Goal: Task Accomplishment & Management: Complete application form

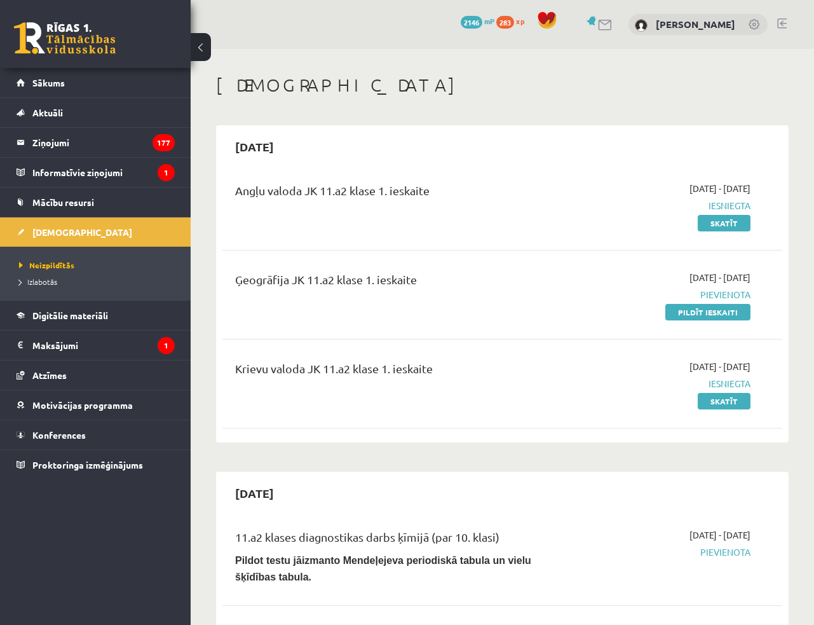
click at [573, 92] on h1 "[DEMOGRAPHIC_DATA]" at bounding box center [502, 85] width 573 height 22
click at [736, 310] on link "Pildīt ieskaiti" at bounding box center [707, 312] width 85 height 17
drag, startPoint x: 723, startPoint y: 313, endPoint x: 470, endPoint y: 41, distance: 371.9
click at [723, 313] on link "Pildīt ieskaiti" at bounding box center [707, 312] width 85 height 17
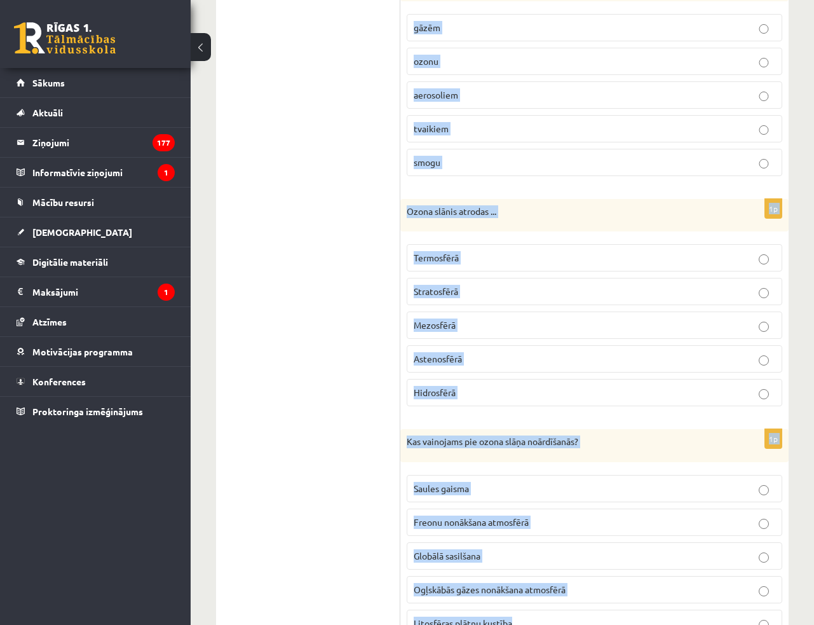
scroll to position [786, 0]
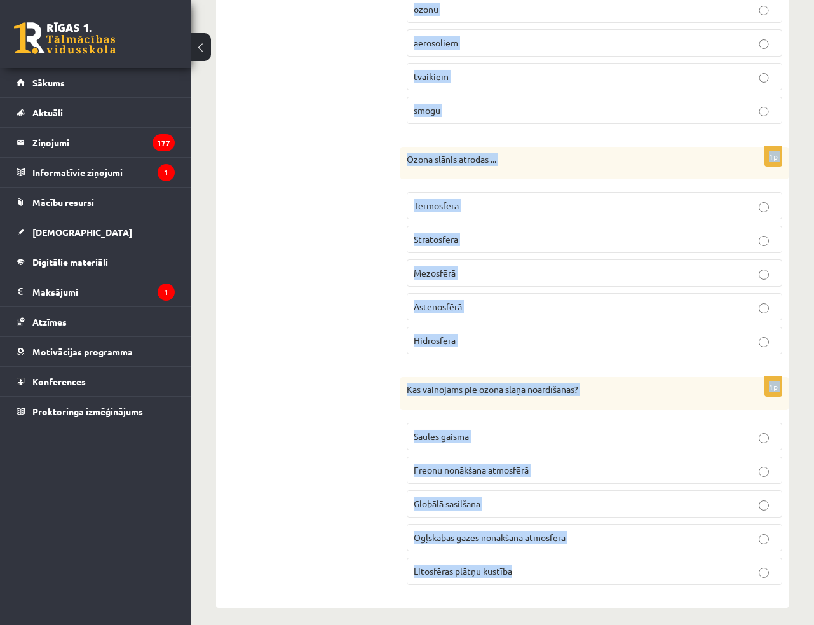
drag, startPoint x: 406, startPoint y: 79, endPoint x: 548, endPoint y: 559, distance: 499.9
click at [548, 559] on form "1p Pirmo reizi ozona caurums tika konstatēts virs ... [GEOGRAPHIC_DATA] Antarkt…" at bounding box center [594, 18] width 363 height 1153
copy form "Lorem ipsum dolor sitamet cons adipiscing elit ... Seddoe Temporincid Utlaboree…"
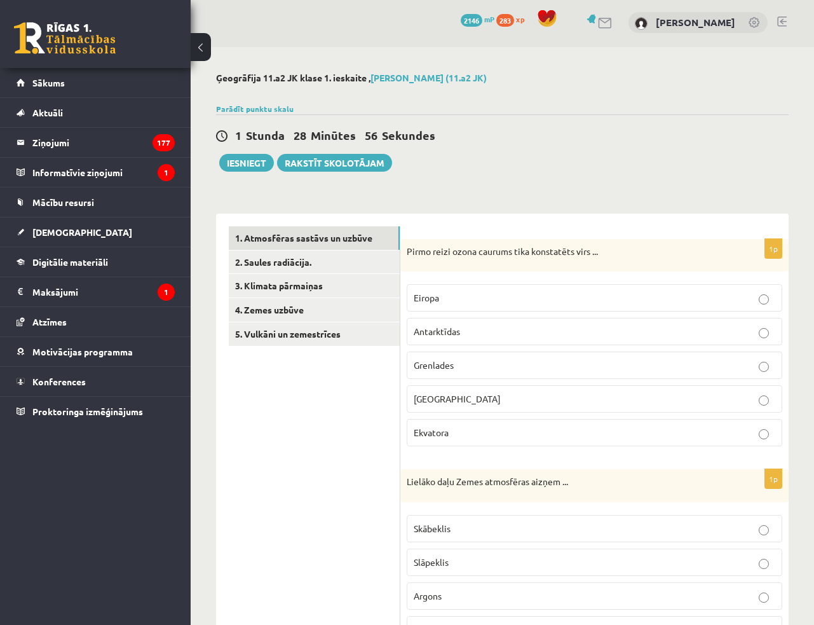
scroll to position [0, 0]
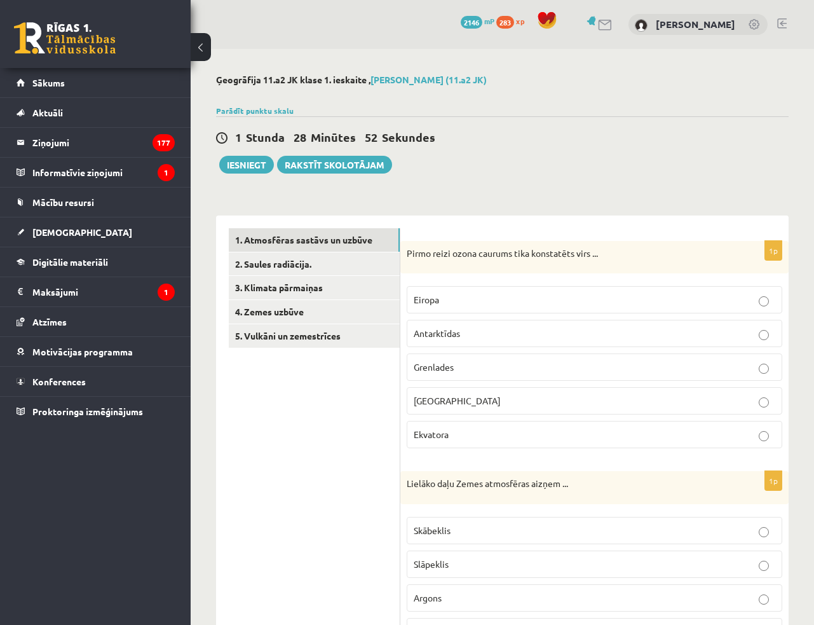
click at [756, 172] on div "1 Stunda 28 Minūtes 52 Sekundes Ieskaite saglabāta! Iesniegt Rakstīt skolotājam" at bounding box center [502, 144] width 573 height 57
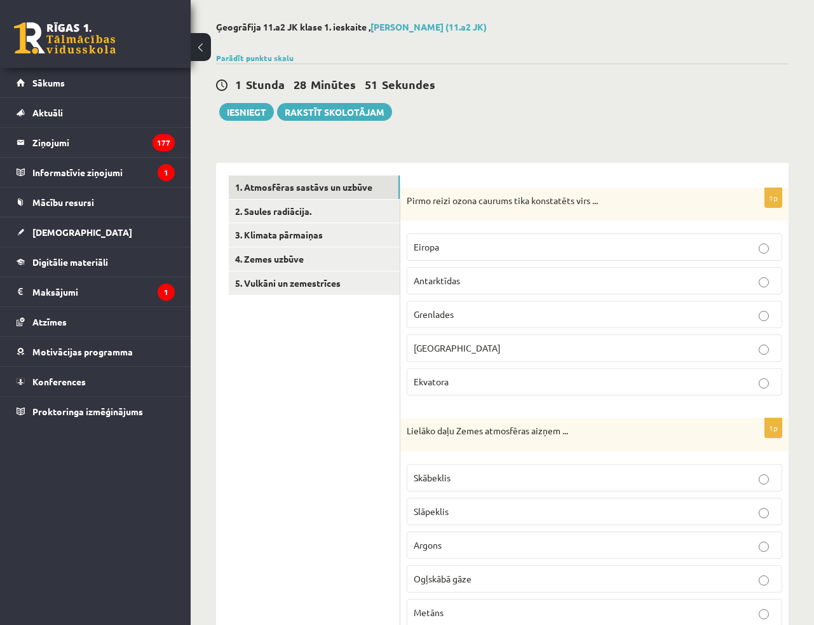
scroll to position [58, 0]
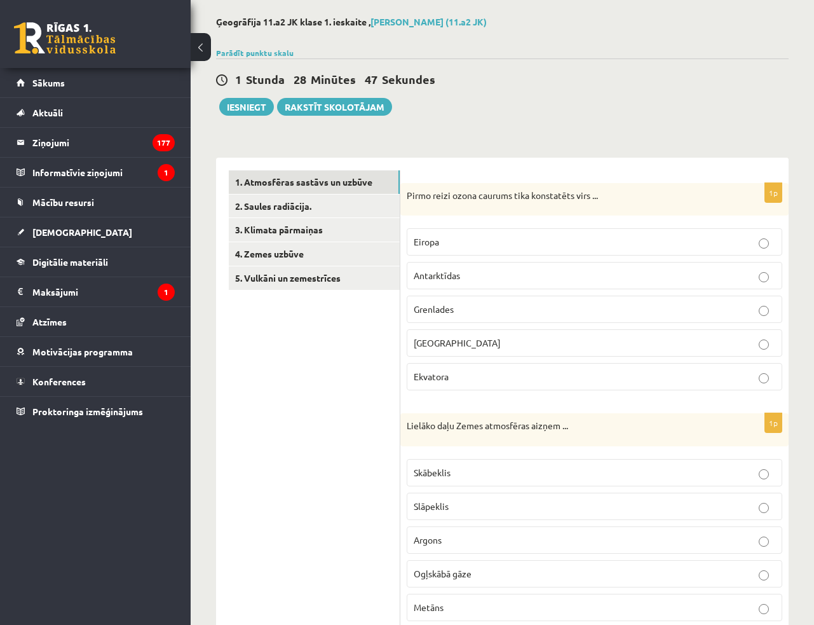
click at [463, 274] on p "Antarktīdas" at bounding box center [595, 275] width 362 height 13
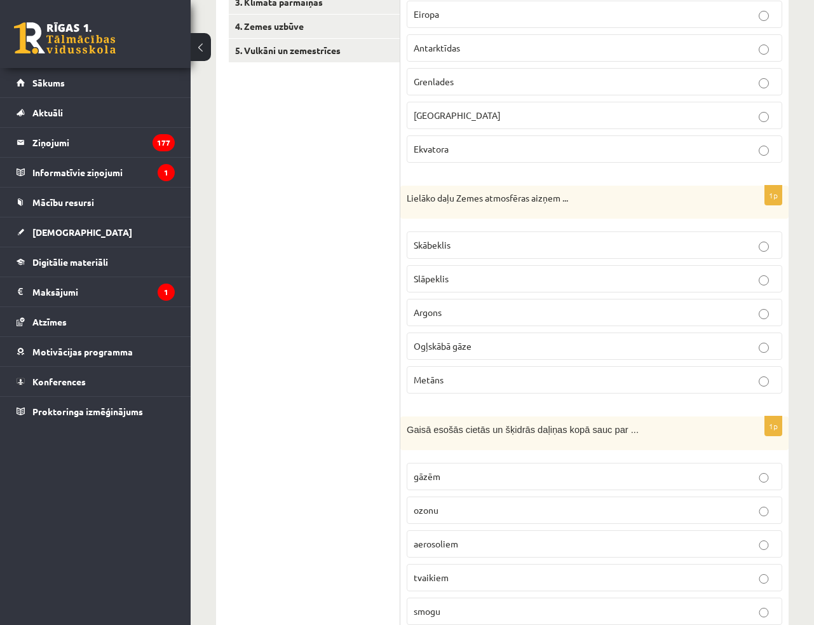
scroll to position [289, 0]
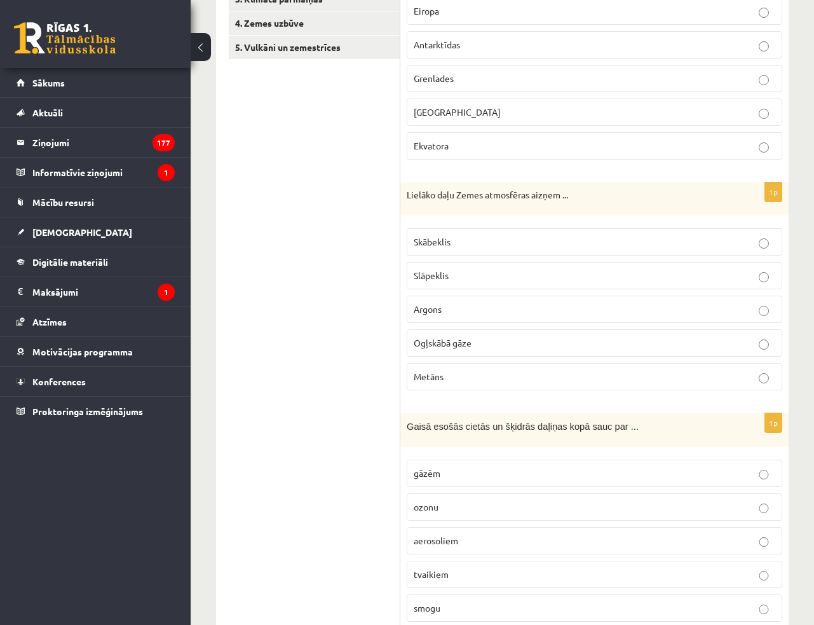
click at [427, 276] on span "Slāpeklis" at bounding box center [431, 274] width 35 height 11
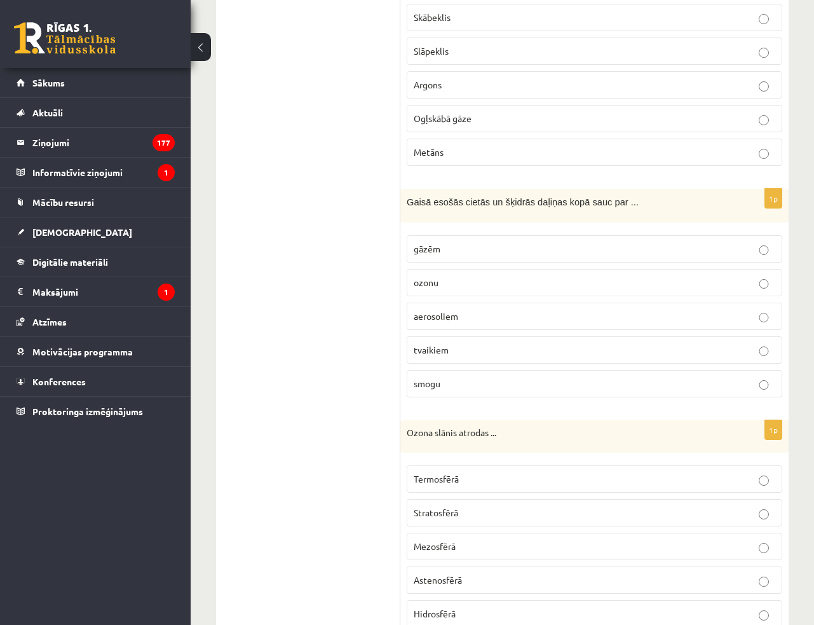
scroll to position [520, 0]
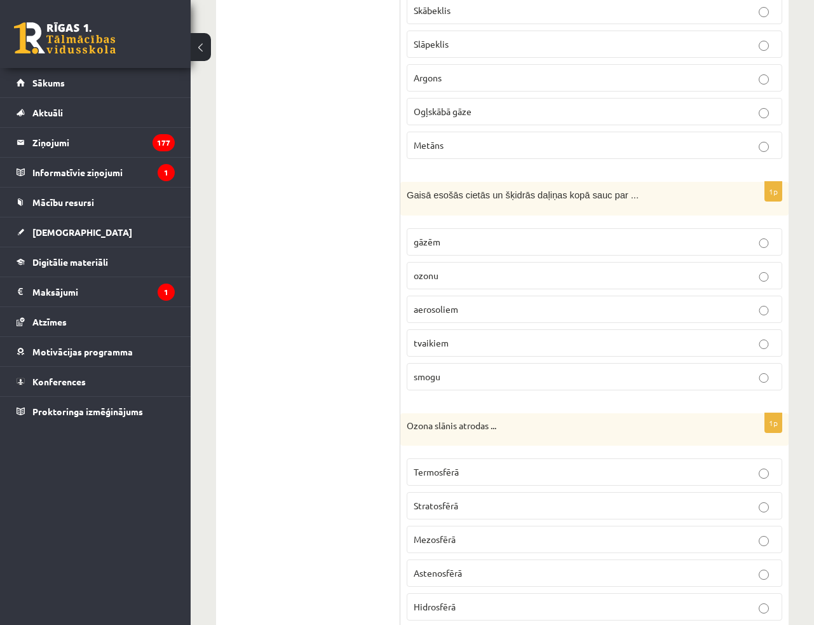
click at [466, 311] on label "aerosoliem" at bounding box center [595, 309] width 376 height 27
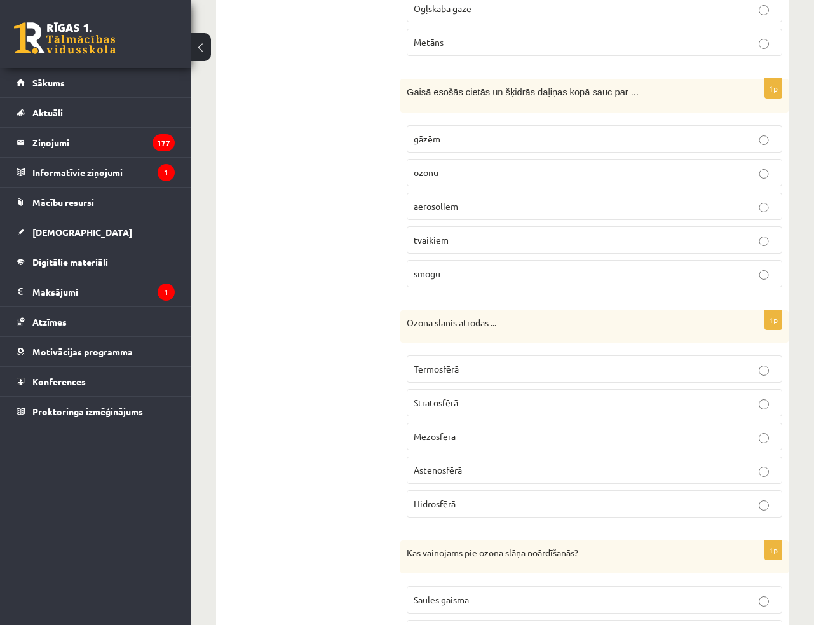
scroll to position [693, 0]
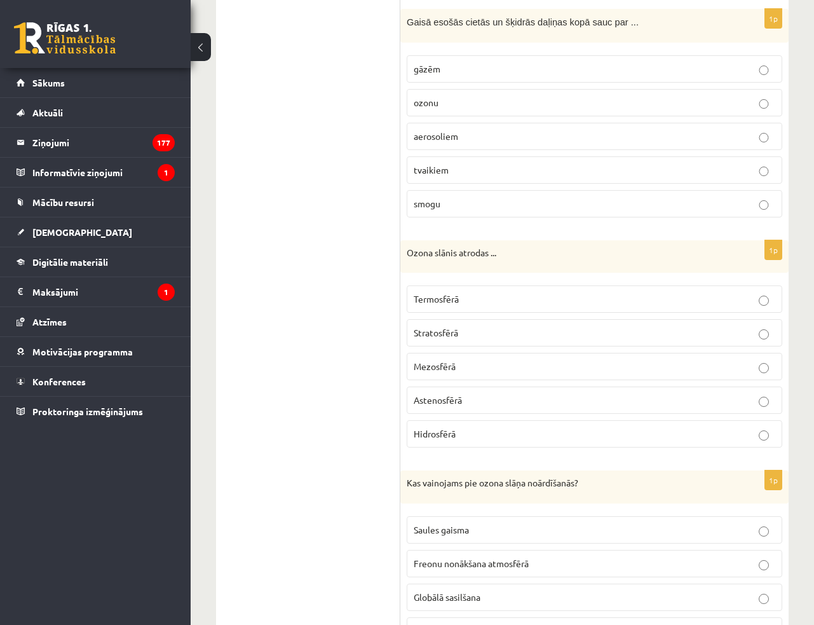
click at [472, 332] on p "Stratosfērā" at bounding box center [595, 332] width 362 height 13
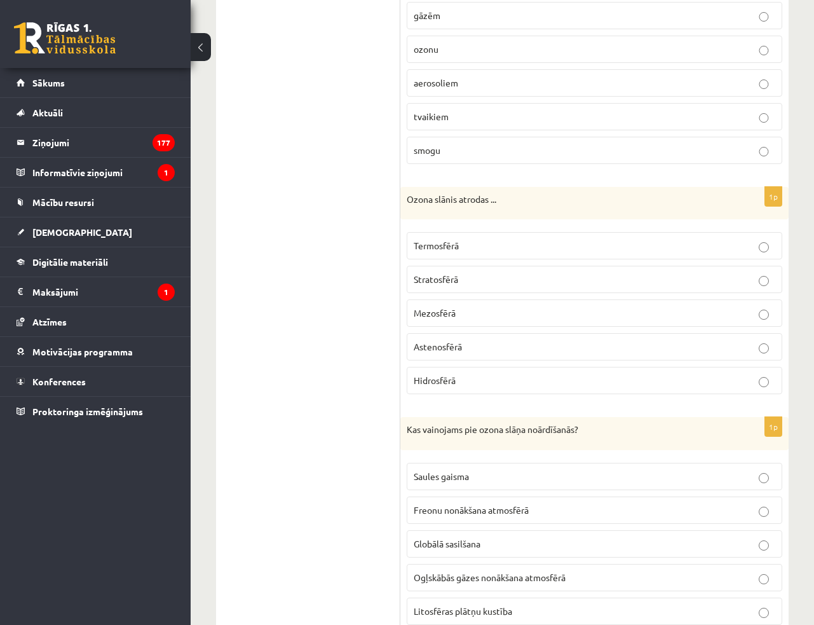
scroll to position [786, 0]
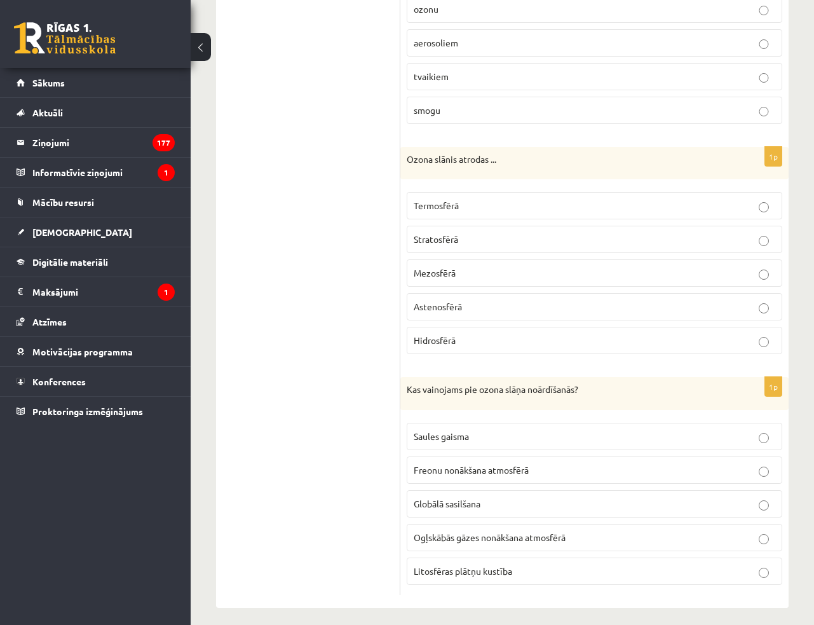
click at [458, 468] on p "Freonu nonākšana atmosfērā" at bounding box center [595, 469] width 362 height 13
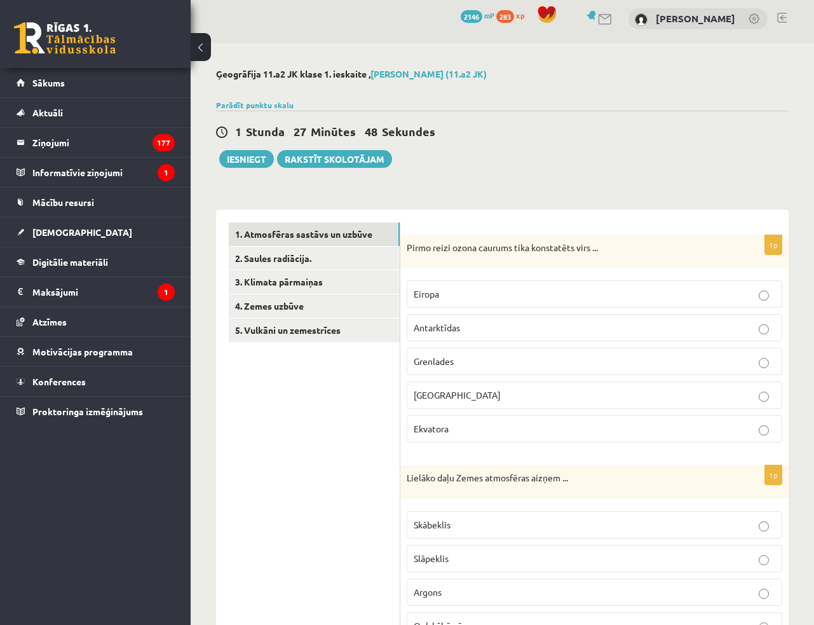
scroll to position [0, 0]
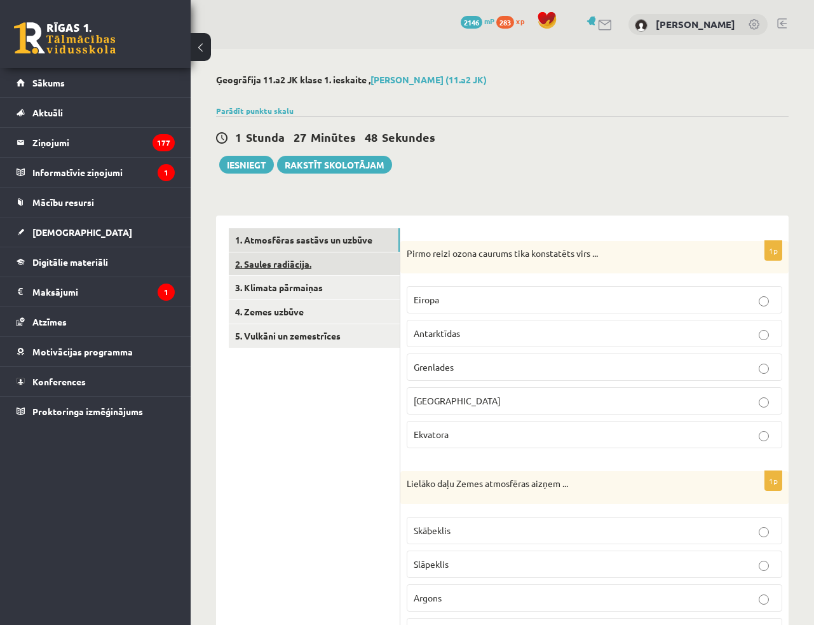
click at [312, 258] on link "2. Saules radiācija." at bounding box center [314, 264] width 171 height 24
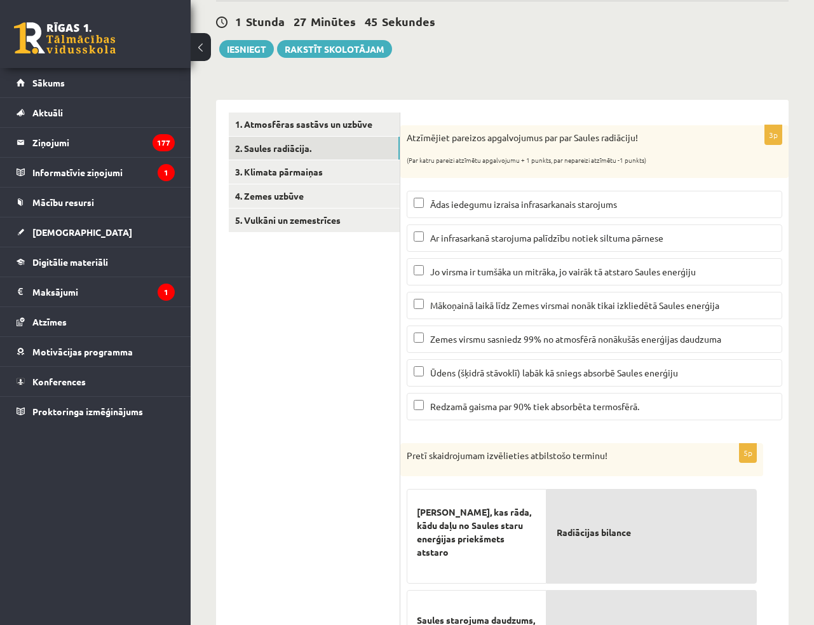
click at [659, 58] on div "Ģeogrāfija 11.a2 JK klase 1. ieskaite , [PERSON_NAME] (11.a2 JK) Parādīt punktu…" at bounding box center [502, 482] width 623 height 1099
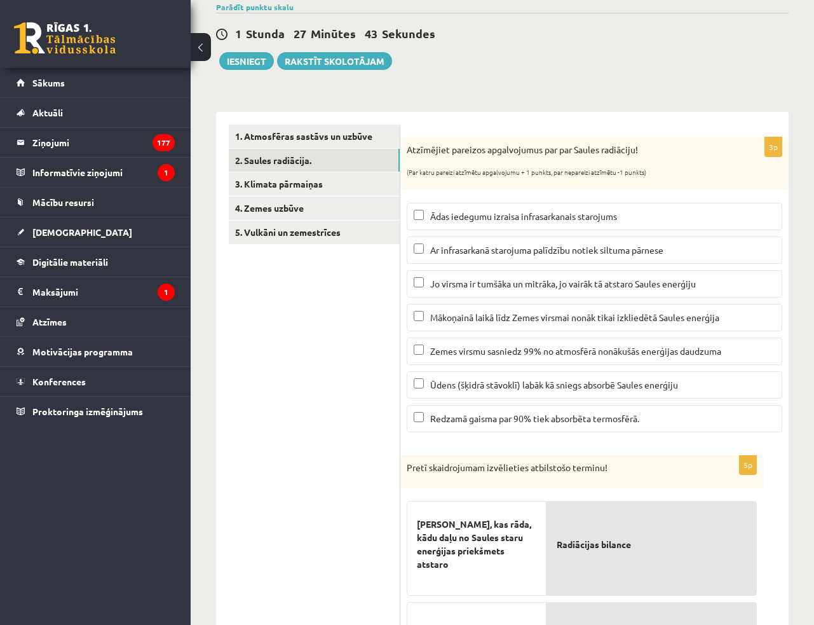
scroll to position [58, 0]
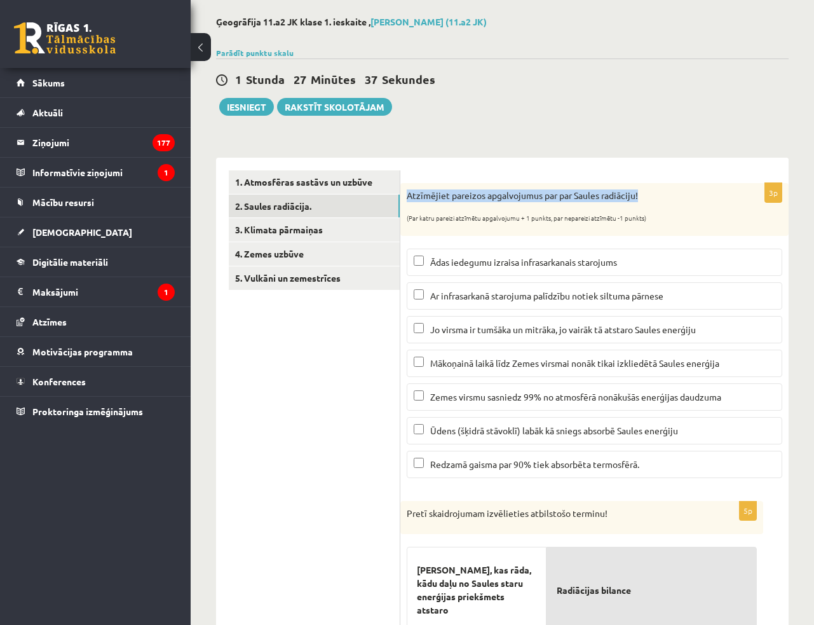
drag, startPoint x: 406, startPoint y: 198, endPoint x: 640, endPoint y: 196, distance: 233.9
click at [640, 196] on p "Atzīmējiet pareizos apgalvojumus par par Saules radiāciju!" at bounding box center [563, 195] width 312 height 13
copy p "Atzīmējiet pareizos apgalvojumus par par Saules radiāciju!"
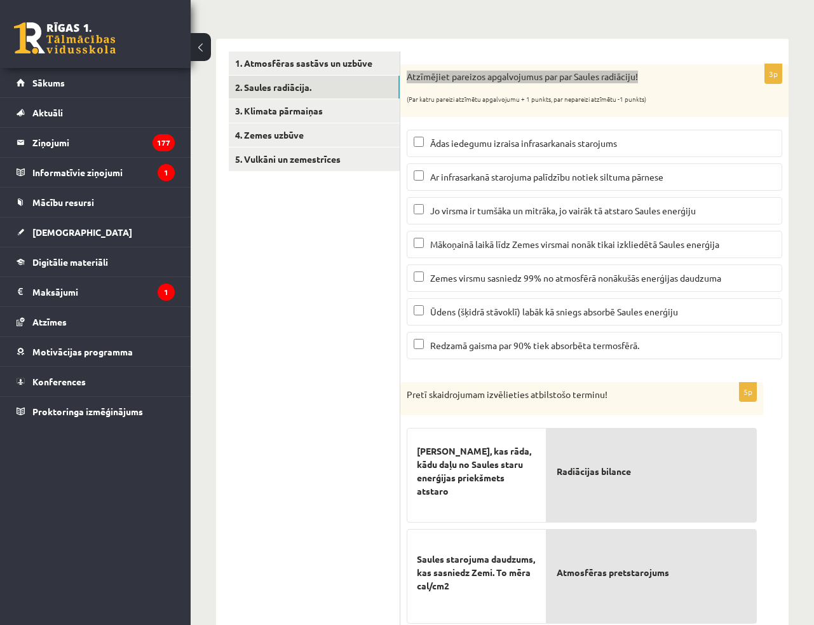
scroll to position [172, 0]
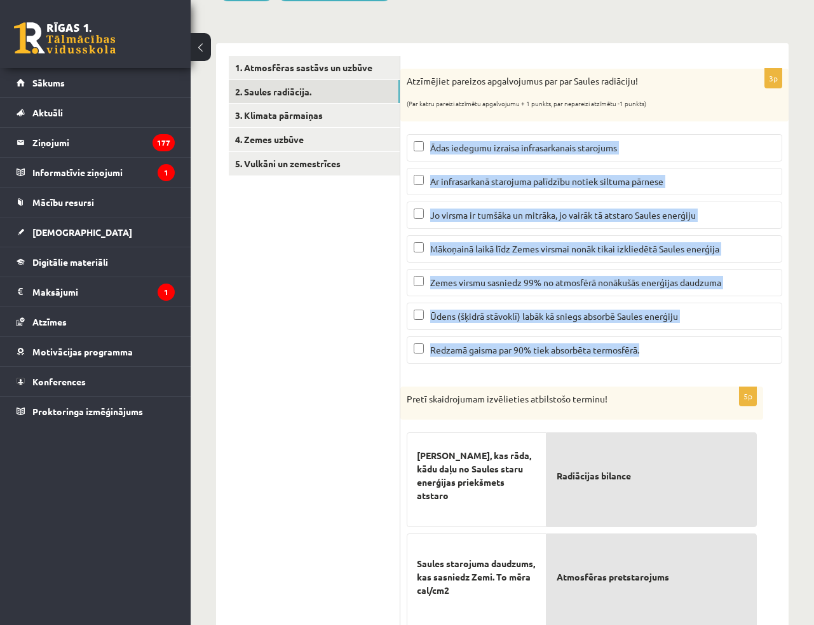
drag, startPoint x: 432, startPoint y: 137, endPoint x: 650, endPoint y: 362, distance: 313.7
click at [650, 362] on fieldset "Ādas iedegumu izraisa infrasarkanais starojums Ar infrasarkanā starojuma palīdz…" at bounding box center [595, 248] width 376 height 240
copy fieldset "Ādas iedegumu izraisa infrasarkanais starojums Ar infrasarkanā starojuma palīdz…"
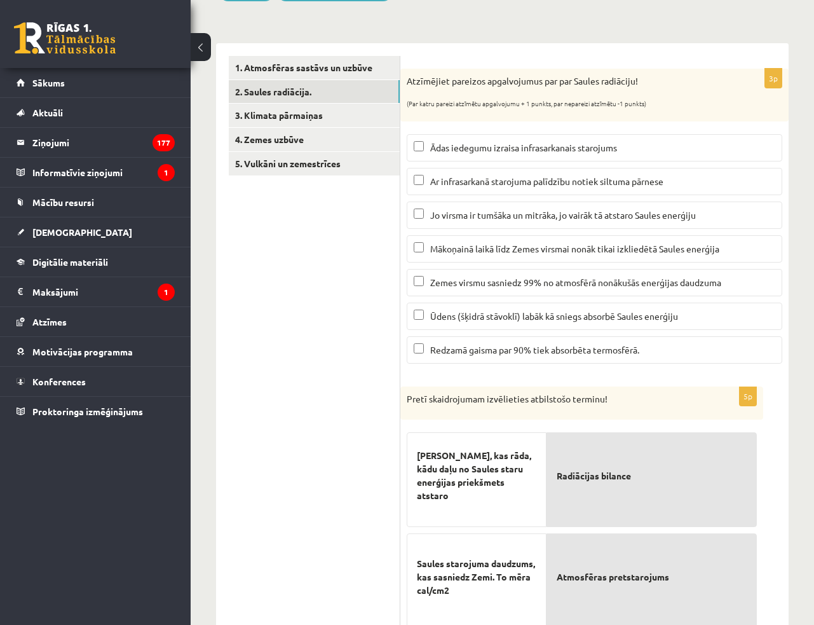
click at [791, 379] on div "Ģeogrāfija 11.a2 JK klase 1. ieskaite , [PERSON_NAME] (11.a2 JK) Parādīt punktu…" at bounding box center [502, 426] width 623 height 1099
click at [517, 180] on span "Ar infrasarkanā starojuma palīdzību notiek siltuma pārnese" at bounding box center [546, 180] width 233 height 11
click at [474, 252] on p "Mākoņainā laikā līdz Zemes virsmai nonāk tikai izkliedētā Saules enerģija" at bounding box center [595, 248] width 362 height 13
click at [444, 311] on span "Ūdens (šķidrā stāvoklī) labāk kā sniegs absorbē Saules enerģiju" at bounding box center [554, 315] width 248 height 11
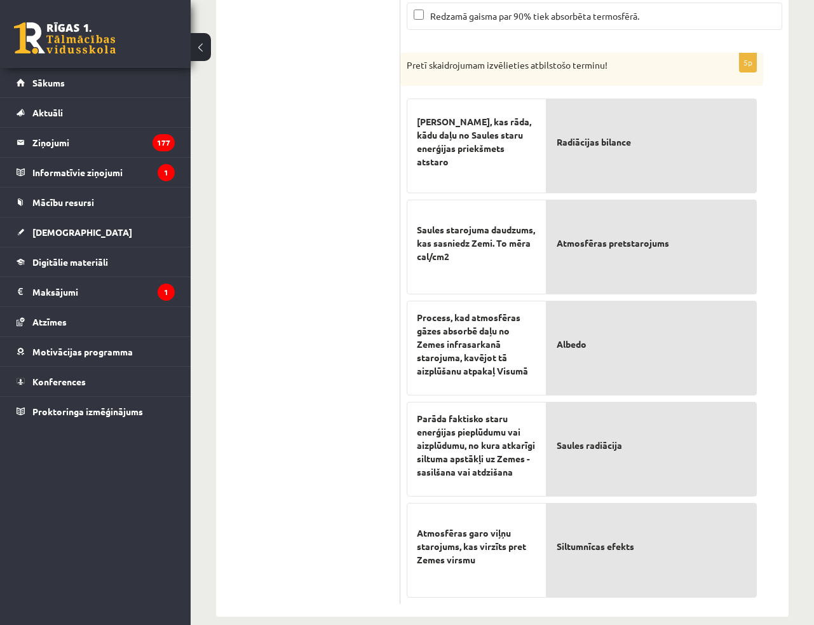
scroll to position [519, 0]
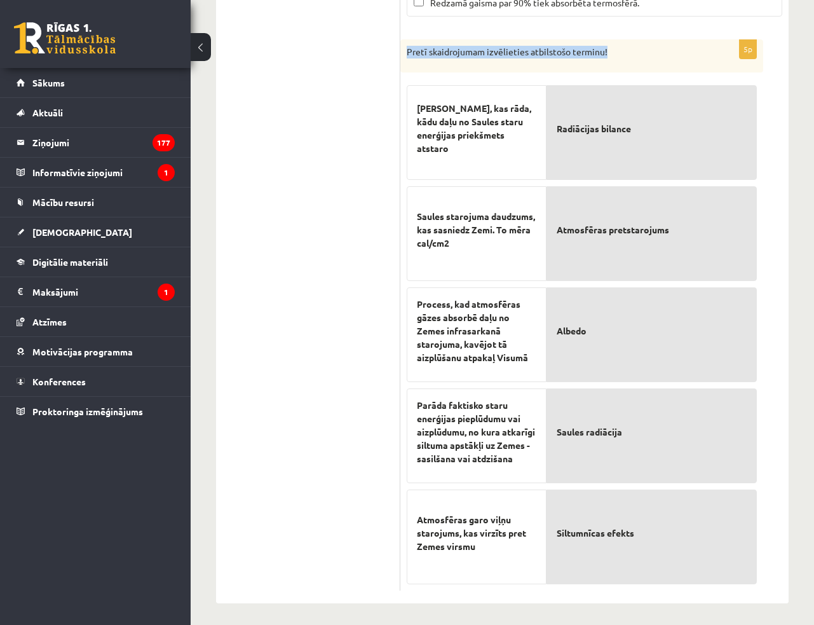
drag, startPoint x: 407, startPoint y: 48, endPoint x: 610, endPoint y: 48, distance: 202.7
click at [610, 48] on p "Pretī skaidrojumam izvēlieties atbilstošo terminu!" at bounding box center [550, 52] width 287 height 13
click at [624, 51] on p "Pretī skaidrojumam izvēlieties atbilstošo terminu!" at bounding box center [550, 52] width 287 height 13
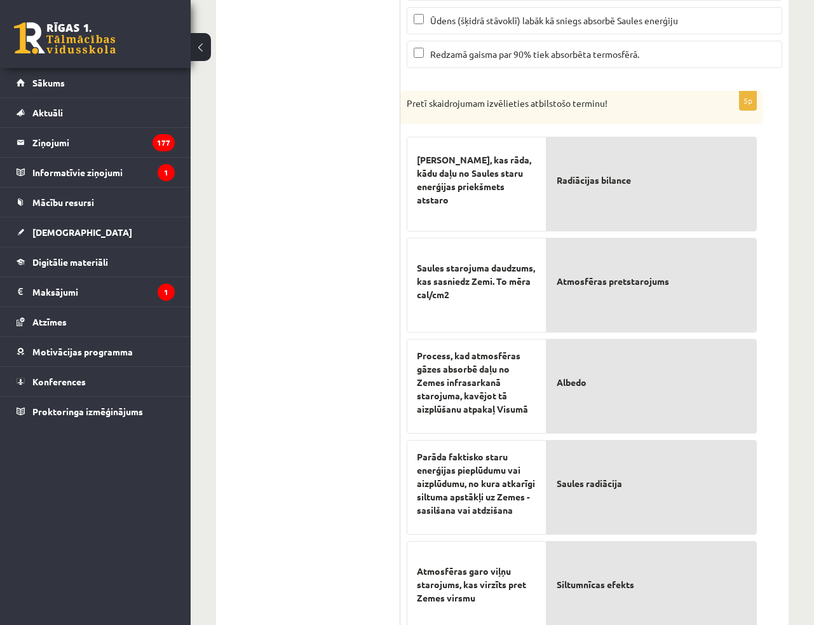
scroll to position [461, 0]
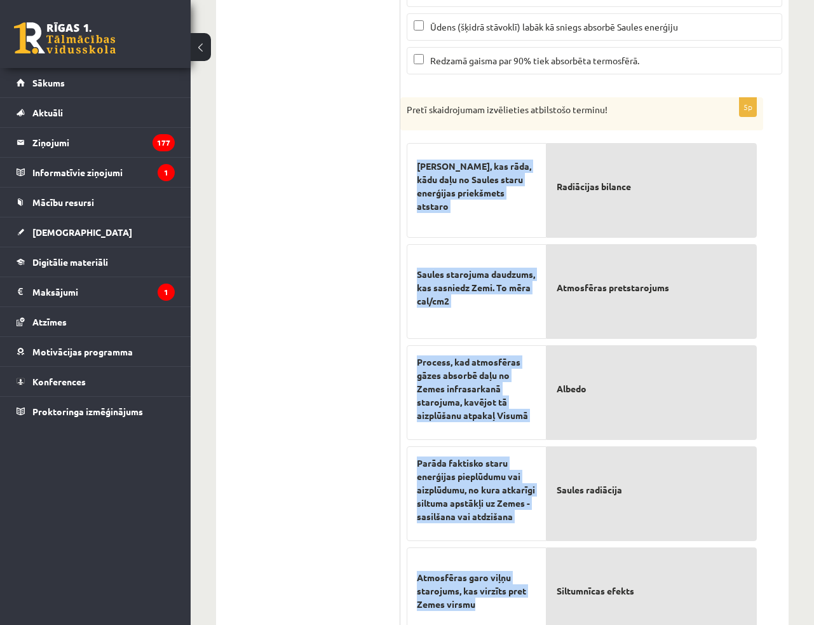
drag, startPoint x: 418, startPoint y: 170, endPoint x: 522, endPoint y: 602, distance: 445.3
click at [522, 602] on div "[PERSON_NAME], kas rāda, kādu daļu no Saules staru enerģijas priekšmets atstaro…" at bounding box center [477, 389] width 140 height 505
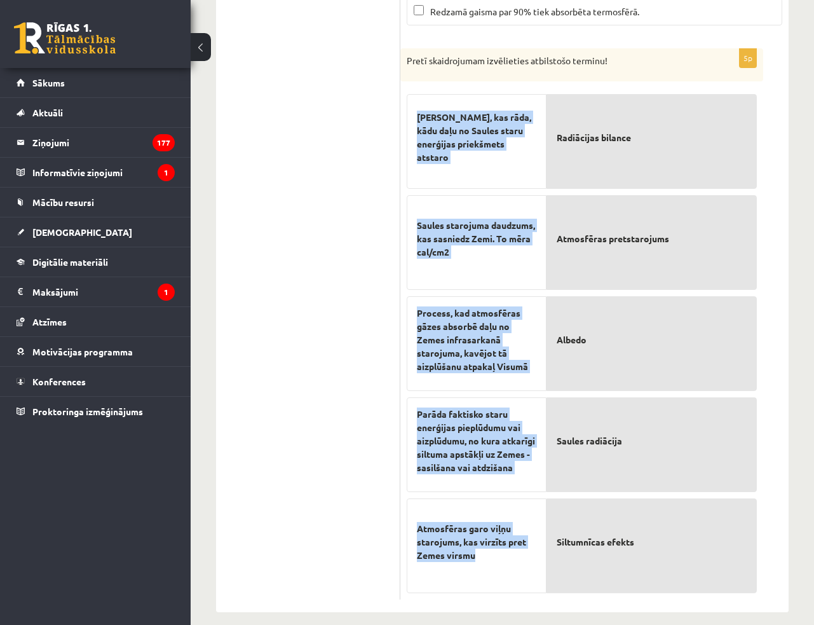
scroll to position [519, 0]
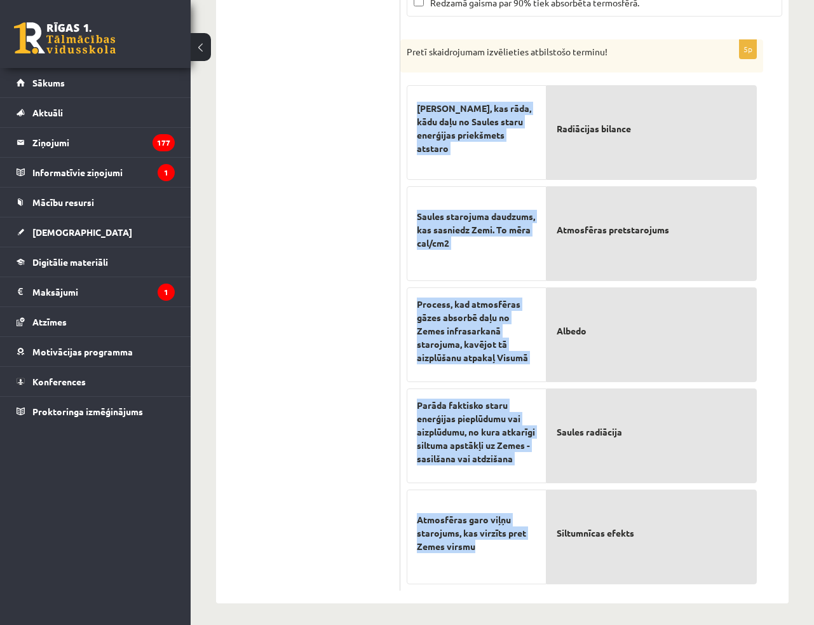
copy div "[PERSON_NAME], kas rāda, kādu daļu no Saules staru enerģijas priekšmets atstaro…"
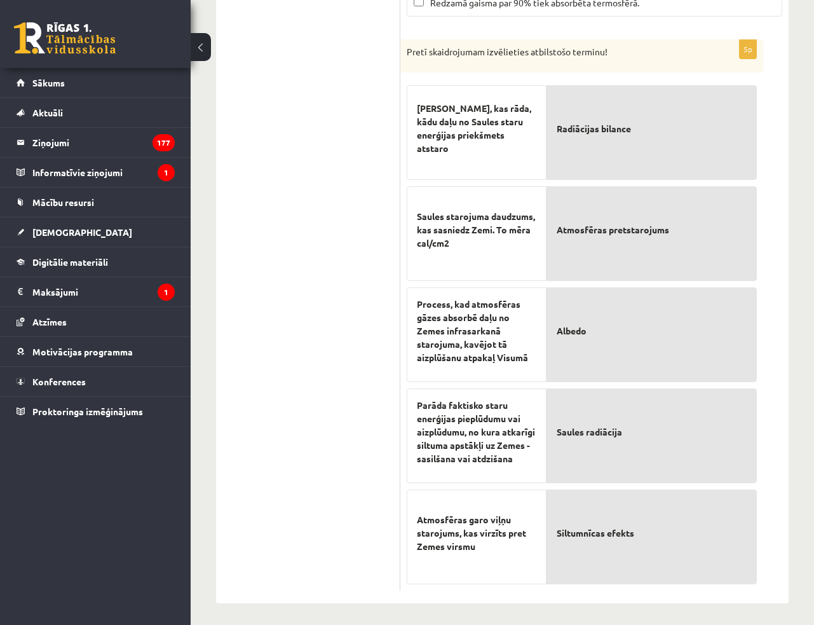
click at [379, 307] on ul "1. Atmosfēras sastāvs un uzbūve 2. Saules radiācija. 3. Klimata pārmaiņas 4. Ze…" at bounding box center [315, 149] width 172 height 881
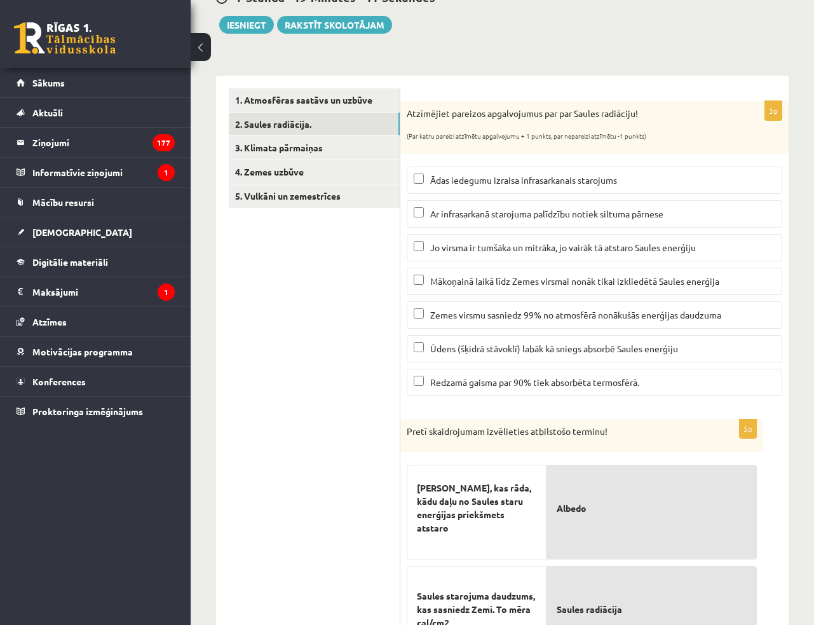
scroll to position [114, 0]
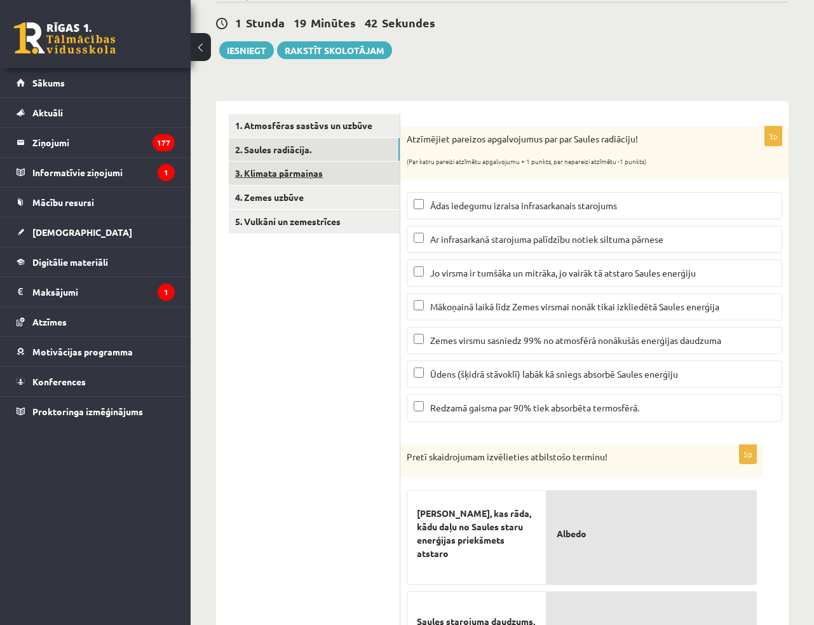
click at [326, 171] on link "3. Klimata pārmaiņas" at bounding box center [314, 173] width 171 height 24
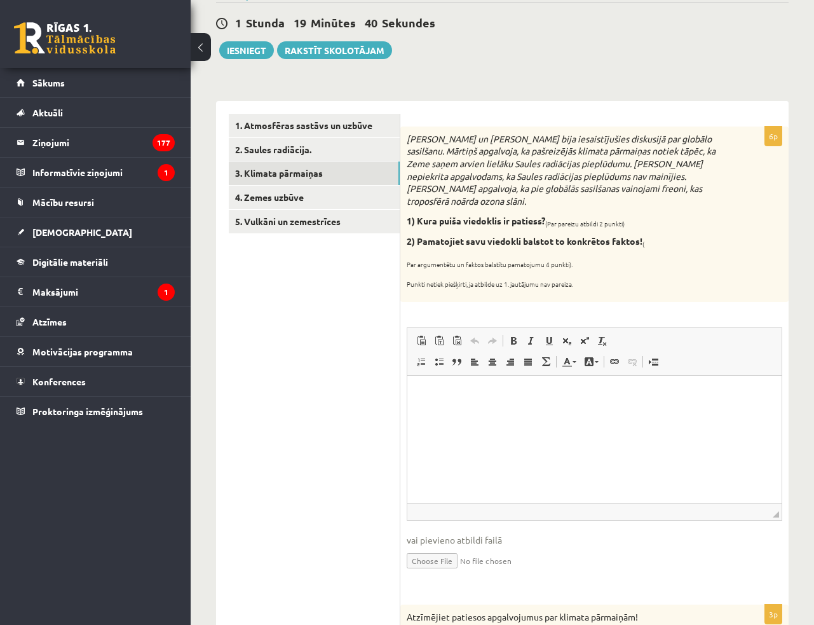
scroll to position [0, 0]
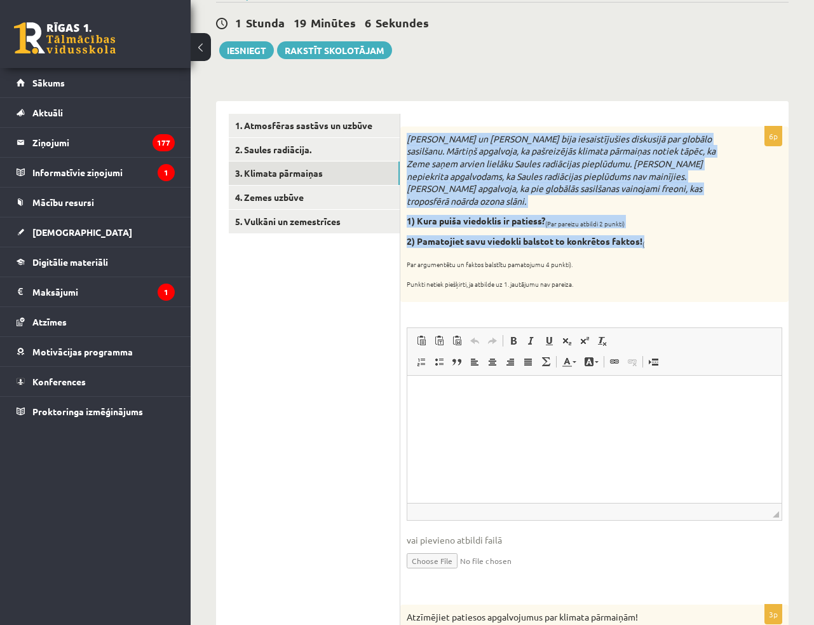
drag, startPoint x: 409, startPoint y: 138, endPoint x: 654, endPoint y: 229, distance: 261.6
click at [654, 229] on div "[PERSON_NAME] un [PERSON_NAME] bija iesaistījušies diskusijā par globālo sasilš…" at bounding box center [594, 213] width 388 height 175
copy div "[PERSON_NAME] un [PERSON_NAME] bija iesaistījušies diskusijā par globālo sasilš…"
drag, startPoint x: 407, startPoint y: 251, endPoint x: 594, endPoint y: 274, distance: 188.2
click at [594, 274] on div "[PERSON_NAME] un [PERSON_NAME] bija iesaistījušies diskusijā par globālo sasilš…" at bounding box center [594, 213] width 388 height 175
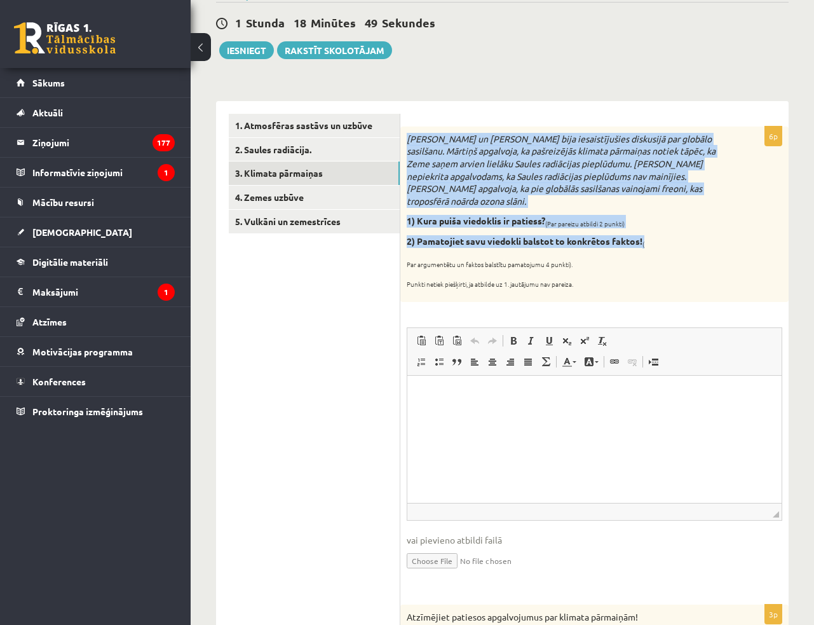
copy div "Par argumentētu un faktos balstītu pamatojumu 4 punkti). Punkti netiek piešķirt…"
click at [562, 259] on sub "Par argumentētu un faktos balstītu pamatojumu 4 punkti)." at bounding box center [490, 264] width 166 height 10
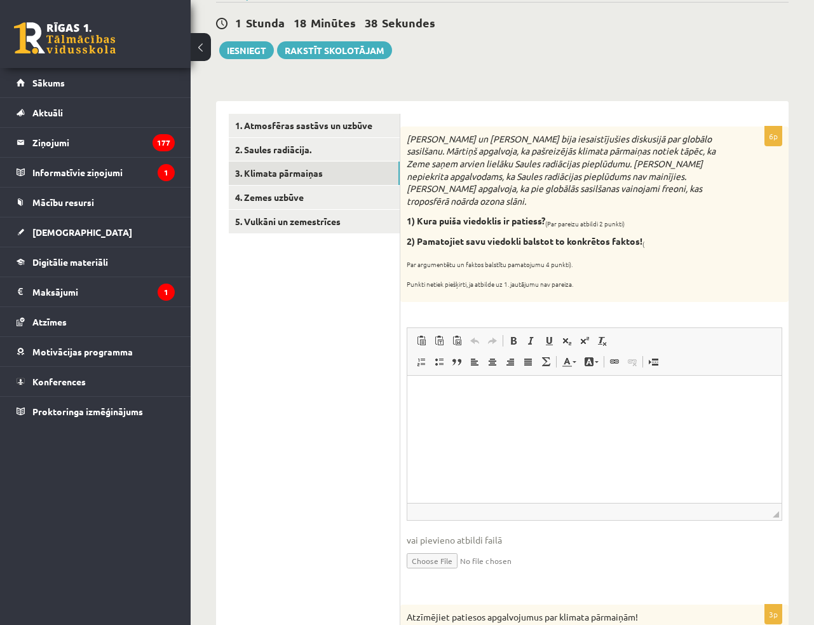
drag, startPoint x: 405, startPoint y: 250, endPoint x: 581, endPoint y: 270, distance: 176.6
click at [581, 270] on div "[PERSON_NAME] un [PERSON_NAME] bija iesaistījušies diskusijā par globālo sasilš…" at bounding box center [594, 213] width 388 height 175
copy div "Par argumentētu un faktos balstītu pamatojumu 4 punkti). Punkti netiek piešķirt…"
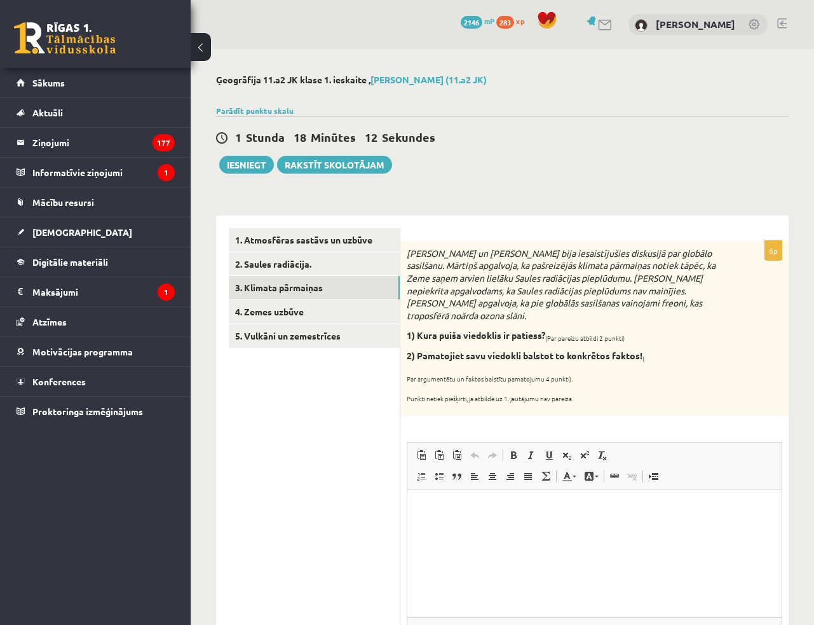
click at [693, 372] on div "[PERSON_NAME] un [PERSON_NAME] bija iesaistījušies diskusijā par globālo sasilš…" at bounding box center [594, 328] width 388 height 175
click at [488, 507] on p "Bagātinātā teksta redaktors, wiswyg-editor-user-answer-47024775155300" at bounding box center [594, 508] width 349 height 13
click at [430, 509] on p "**********" at bounding box center [595, 508] width 350 height 13
drag, startPoint x: 517, startPoint y: 507, endPoint x: 526, endPoint y: 512, distance: 9.9
click at [517, 507] on p "**********" at bounding box center [595, 508] width 350 height 13
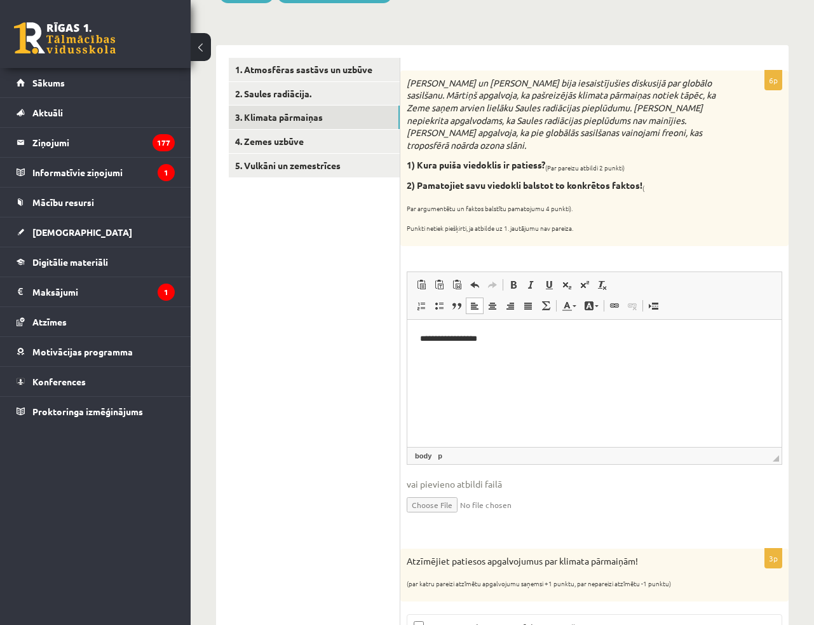
scroll to position [173, 0]
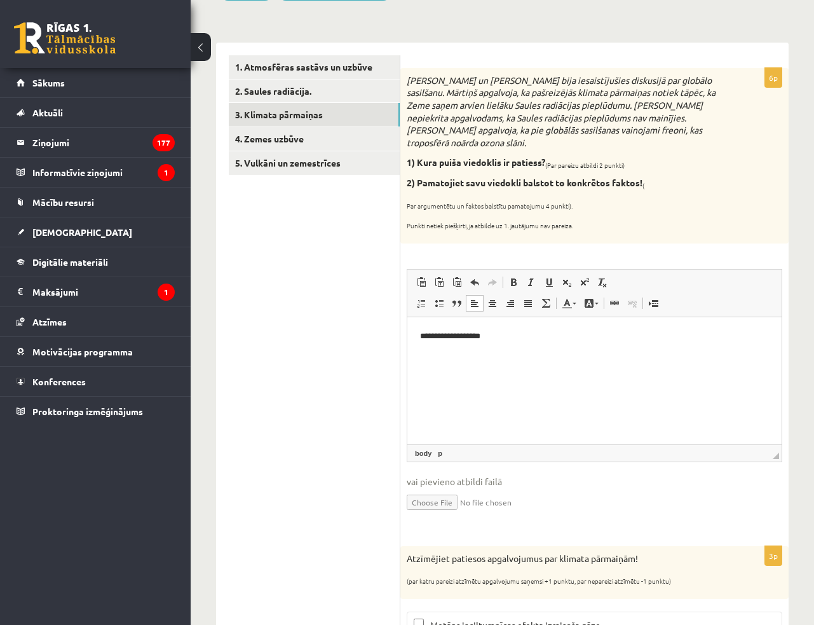
click at [553, 332] on p "**********" at bounding box center [595, 335] width 350 height 13
click at [726, 363] on html "**********" at bounding box center [594, 342] width 374 height 52
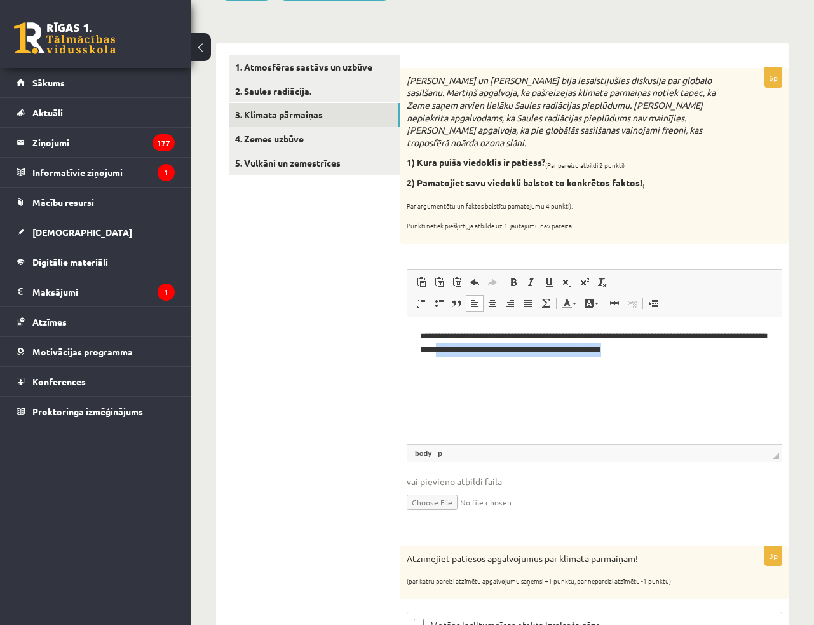
drag, startPoint x: 521, startPoint y: 354, endPoint x: 731, endPoint y: 362, distance: 210.5
click at [731, 362] on html "**********" at bounding box center [594, 342] width 374 height 52
click at [561, 369] on html "**********" at bounding box center [594, 342] width 374 height 52
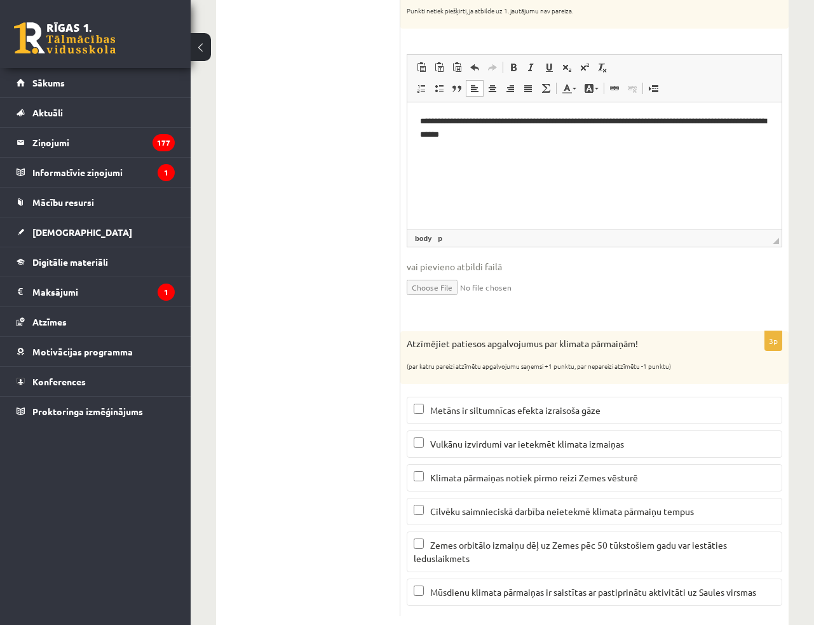
scroll to position [402, 0]
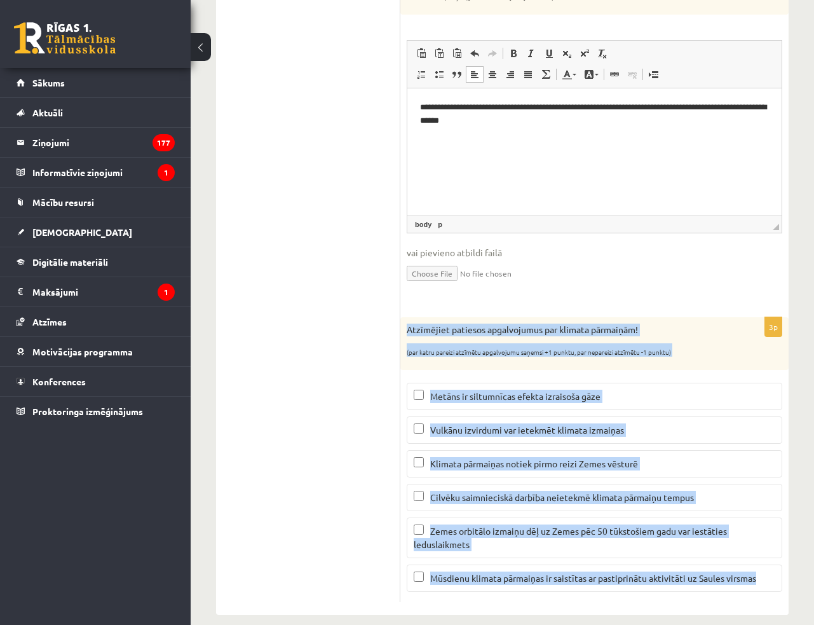
drag, startPoint x: 408, startPoint y: 312, endPoint x: 761, endPoint y: 564, distance: 433.7
click at [761, 564] on div "3p Atzīmējiet patiesos apgalvojumus par klimata pārmaiņām! (par katru pareizi a…" at bounding box center [594, 459] width 388 height 285
copy div "Atzīmējiet patiesos apgalvojumus par klimata pārmaiņām! (par katru pareizi atzī…"
click at [675, 383] on label "Metāns ir siltumnīcas efekta izraisoša gāze" at bounding box center [595, 396] width 376 height 27
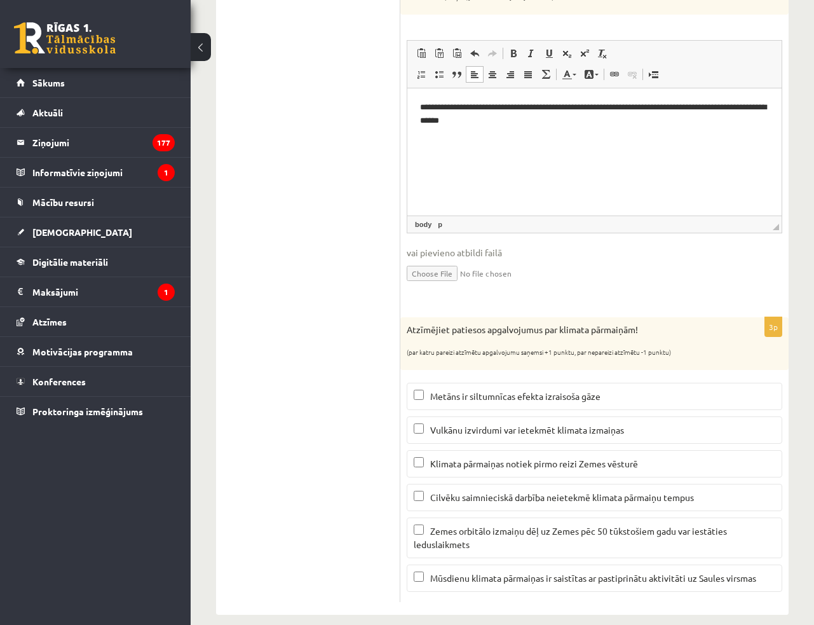
click at [260, 387] on ul "1. Atmosfēras sastāvs un uzbūve 2. Saules radiācija. 3. Klimata pārmaiņas 4. Ze…" at bounding box center [315, 213] width 172 height 775
click at [464, 424] on span "Vulkānu izvirdumi var ietekmēt klimata izmaiņas" at bounding box center [527, 429] width 194 height 11
click at [456, 525] on span "Zemes orbitālo izmaiņu dēļ uz Zemes pēc 50 tūkstošiem gadu var iestāties ledusl…" at bounding box center [570, 537] width 313 height 25
click at [285, 336] on ul "1. Atmosfēras sastāvs un uzbūve 2. Saules radiācija. 3. Klimata pārmaiņas 4. Ze…" at bounding box center [315, 213] width 172 height 775
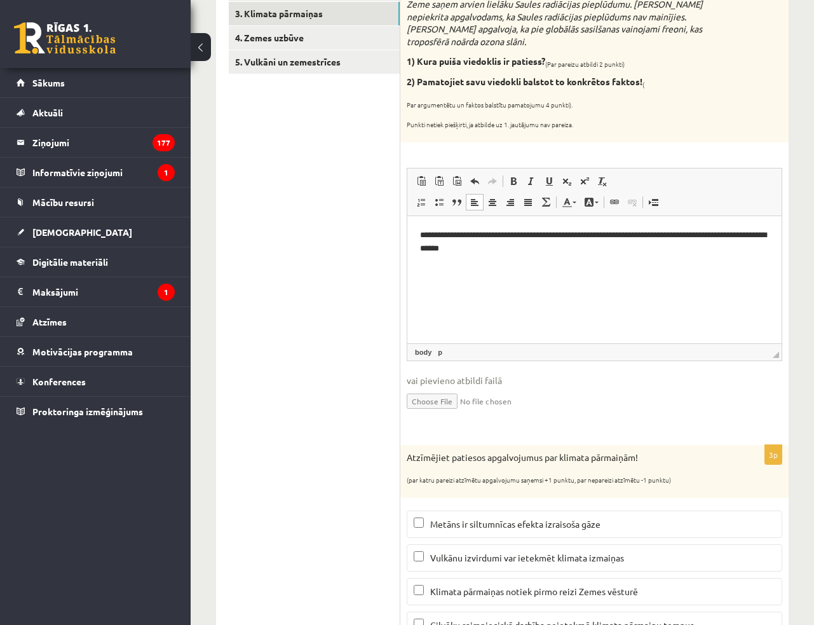
scroll to position [113, 0]
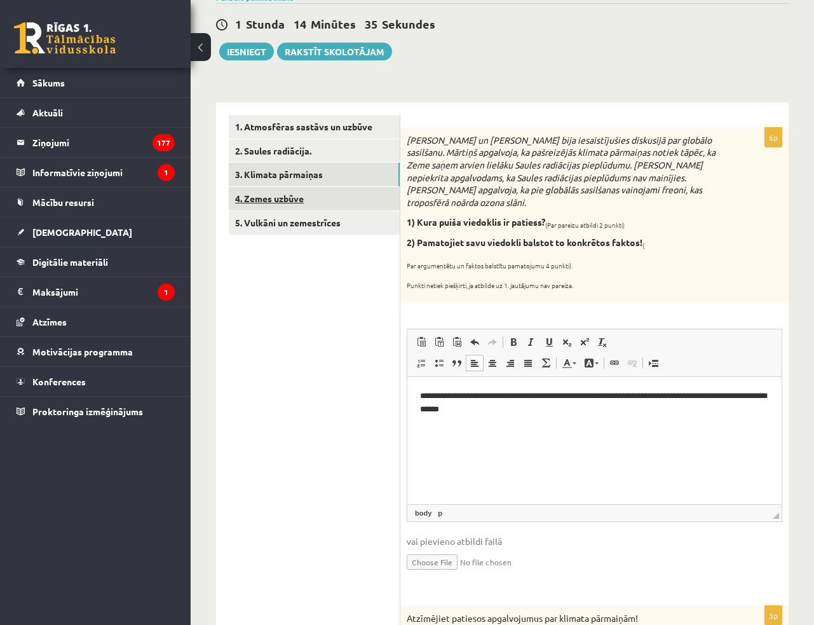
click at [277, 203] on link "4. Zemes uzbūve" at bounding box center [314, 199] width 171 height 24
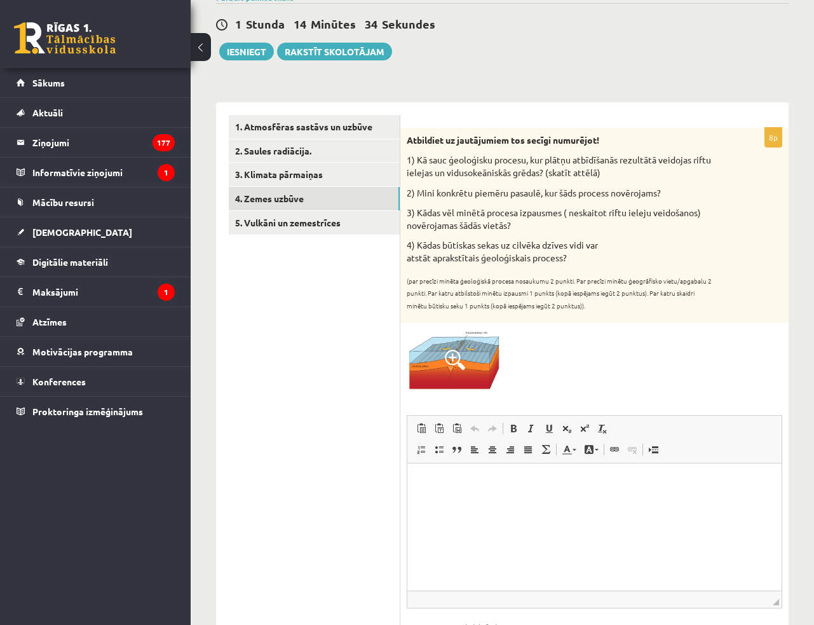
scroll to position [0, 0]
click at [466, 356] on img at bounding box center [454, 359] width 95 height 60
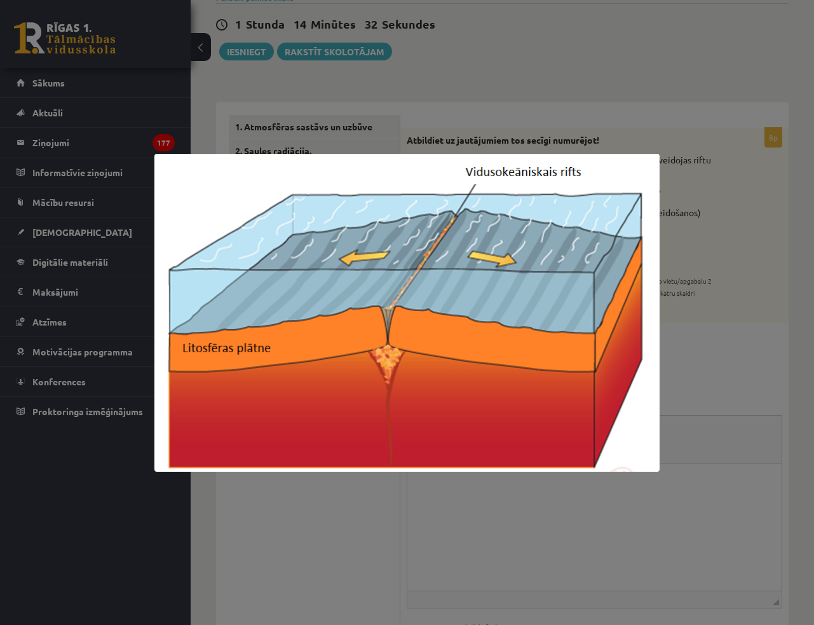
click at [479, 100] on div at bounding box center [407, 312] width 814 height 625
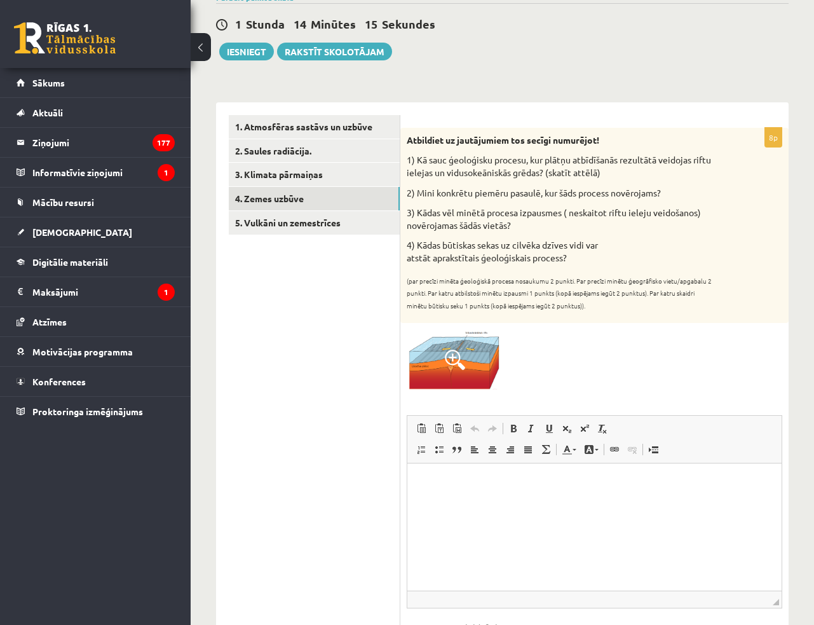
click at [469, 364] on img at bounding box center [454, 359] width 95 height 60
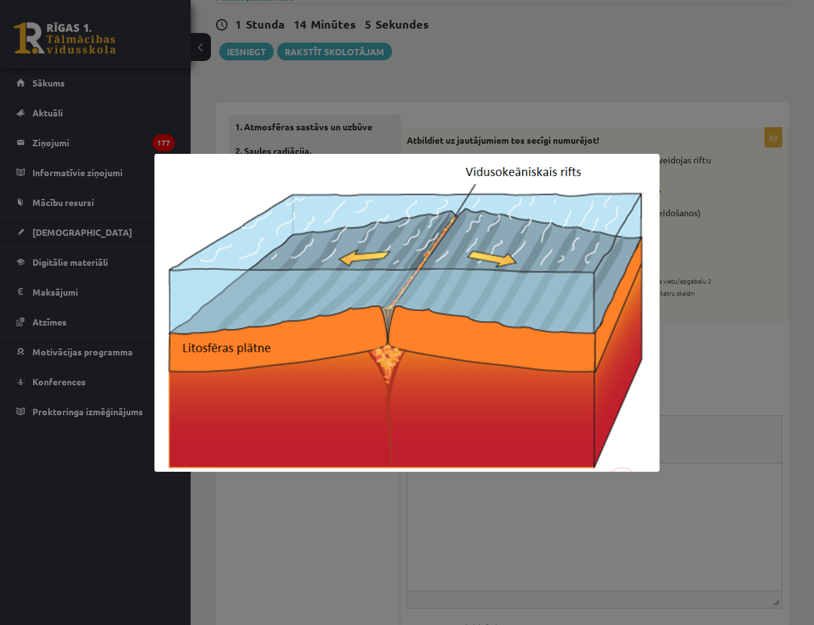
click at [577, 54] on div at bounding box center [407, 312] width 814 height 625
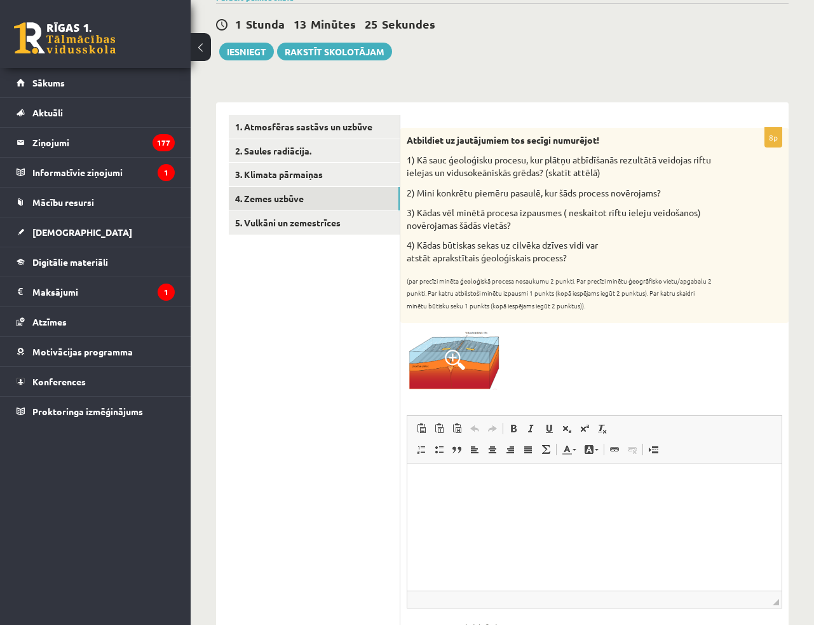
drag, startPoint x: 407, startPoint y: 139, endPoint x: 578, endPoint y: 258, distance: 208.6
click at [578, 258] on div "Atbildiet uz jautājumiem tos secīgi numurējot! 1) Kā sauc ģeoloģisku procesu, k…" at bounding box center [594, 226] width 388 height 196
click at [613, 252] on p "4) Kādas būtiskas sekas uz cilvēka dzīves vidi var atstāt aprakstītais ģeoloģis…" at bounding box center [563, 251] width 312 height 25
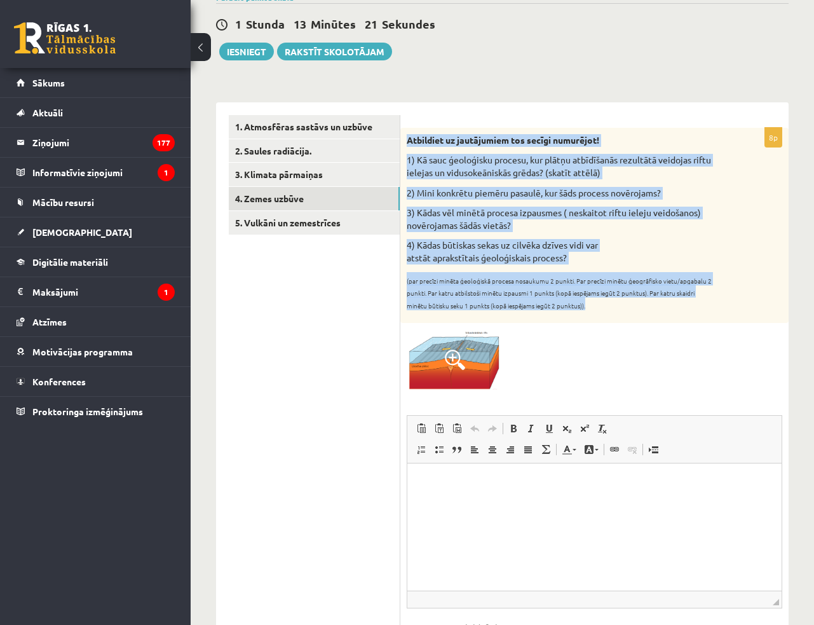
drag, startPoint x: 408, startPoint y: 140, endPoint x: 618, endPoint y: 301, distance: 264.7
click at [618, 301] on div "Atbildiet uz jautājumiem tos secīgi numurējot! 1) Kā sauc ģeoloģisku procesu, k…" at bounding box center [594, 226] width 388 height 196
copy div "Atbildiet uz jautājumiem tos secīgi numurējot! 1) Kā sauc ģeoloģisku procesu, k…"
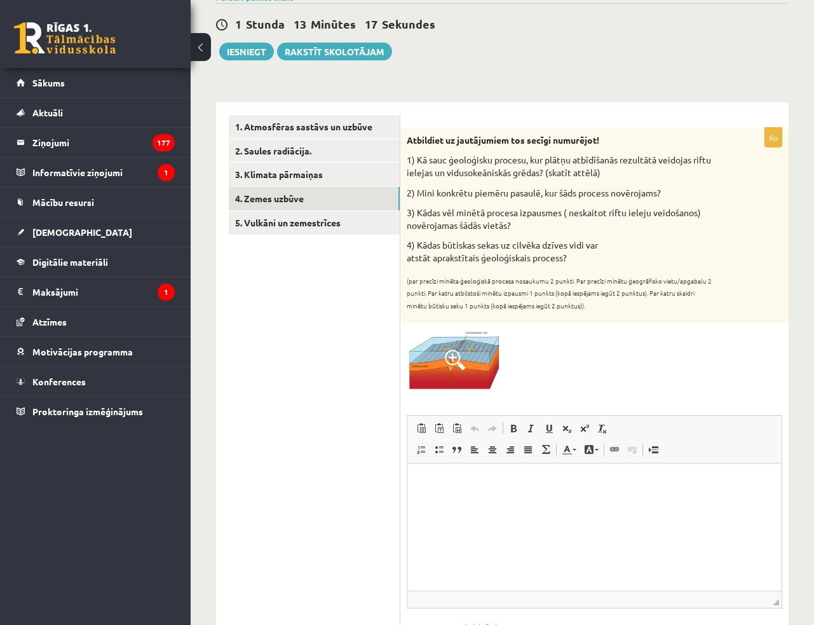
click at [693, 340] on div at bounding box center [595, 359] width 376 height 60
click at [537, 494] on html at bounding box center [594, 482] width 374 height 39
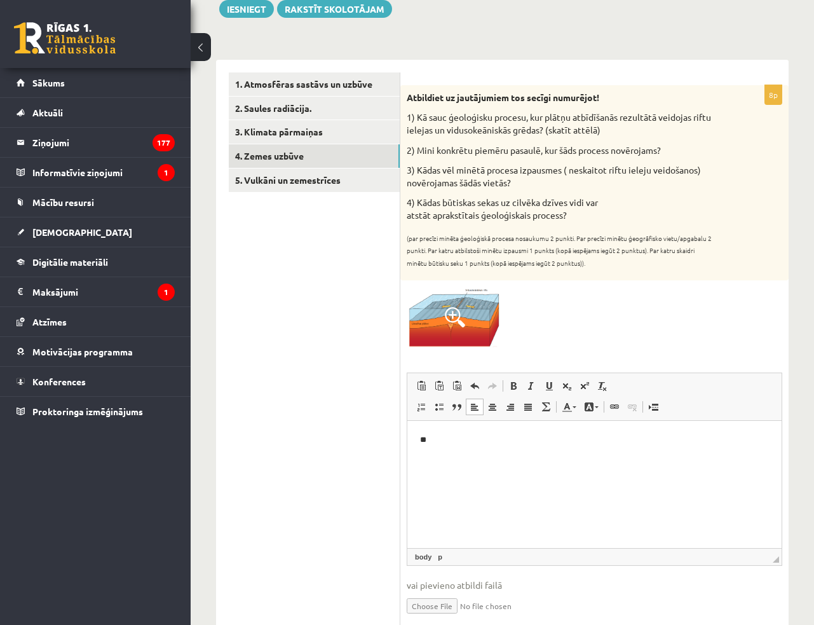
scroll to position [142, 0]
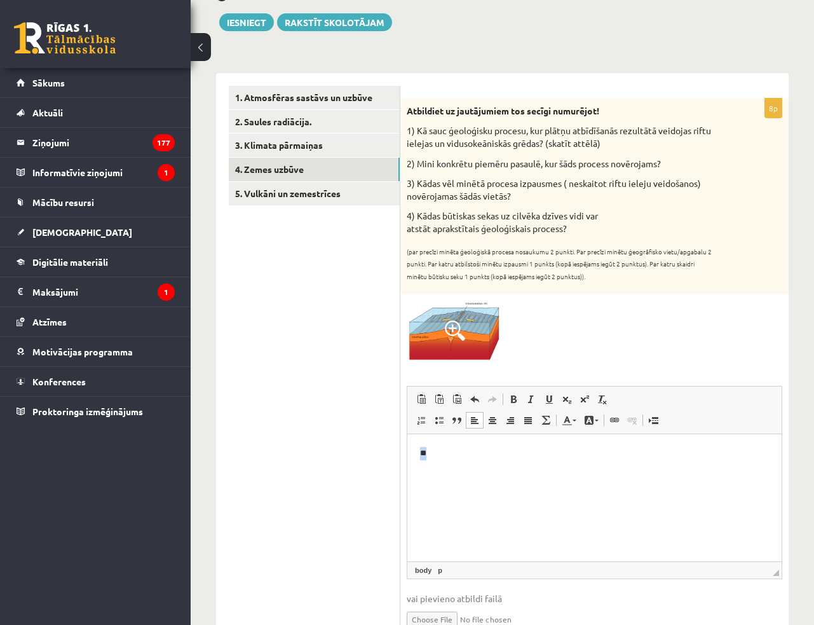
drag, startPoint x: 439, startPoint y: 449, endPoint x: 310, endPoint y: 473, distance: 131.4
click at [407, 472] on html "**" at bounding box center [594, 452] width 374 height 39
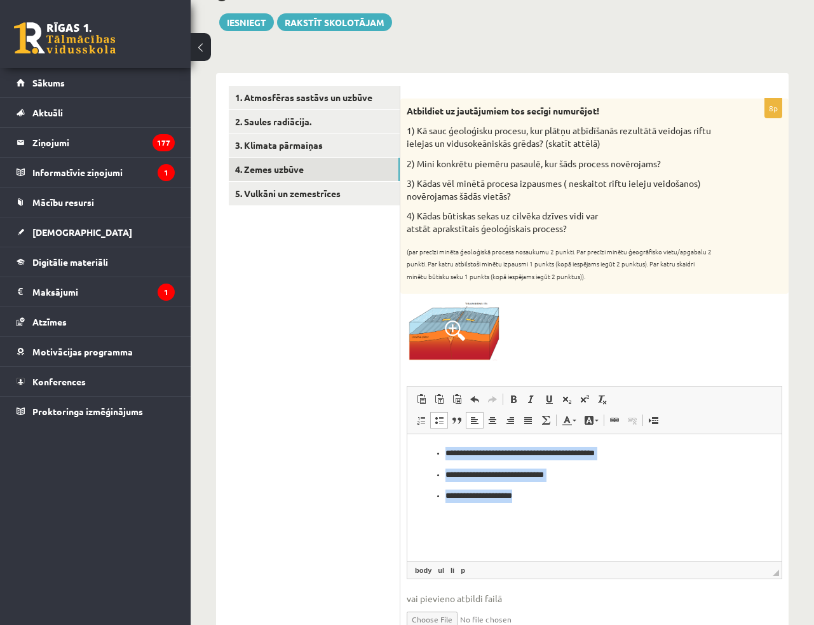
drag, startPoint x: 524, startPoint y: 491, endPoint x: 420, endPoint y: 432, distance: 120.1
click at [420, 433] on html "**********" at bounding box center [594, 473] width 374 height 81
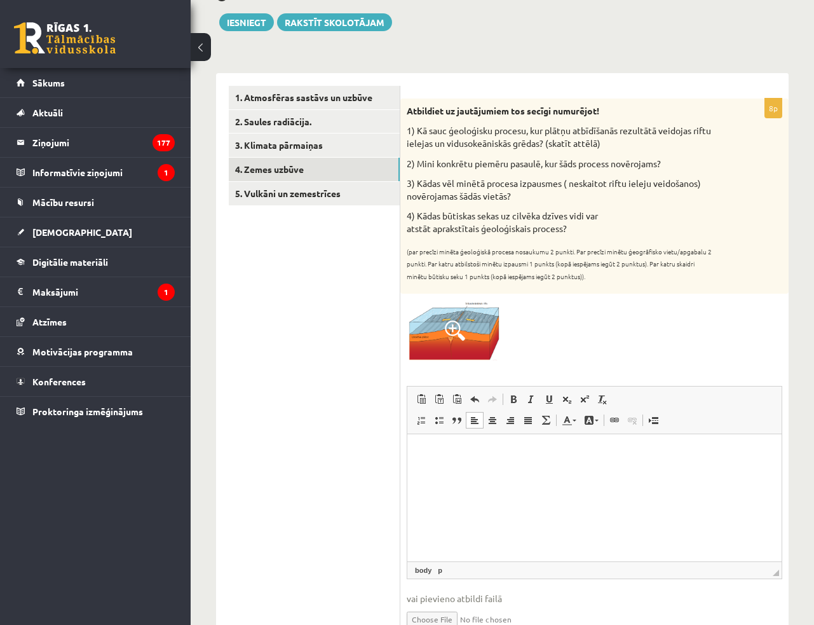
drag, startPoint x: 450, startPoint y: 440, endPoint x: 445, endPoint y: 449, distance: 10.2
click at [448, 441] on html at bounding box center [594, 452] width 374 height 39
click at [432, 472] on html at bounding box center [594, 452] width 374 height 39
click at [442, 445] on html at bounding box center [594, 452] width 374 height 39
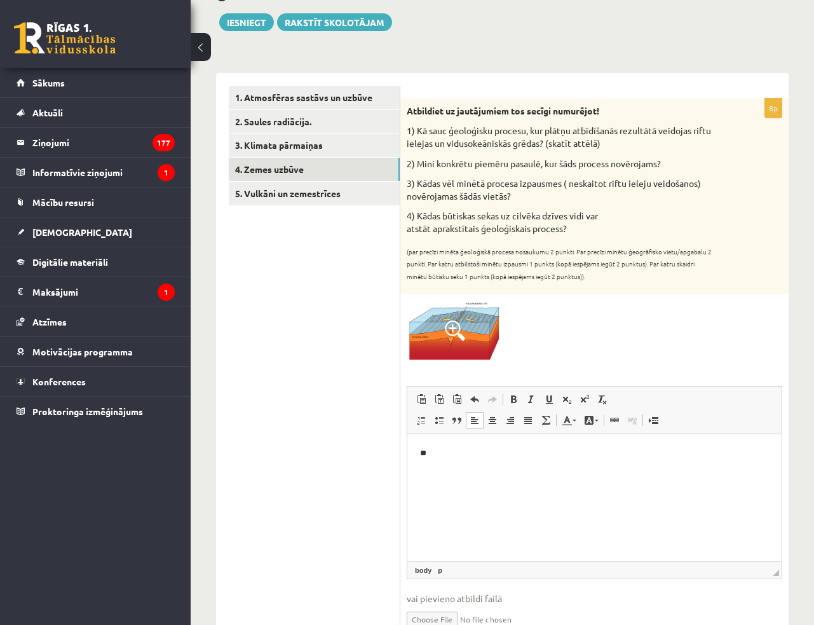
click at [456, 447] on p "**" at bounding box center [595, 452] width 350 height 13
drag, startPoint x: 626, startPoint y: 456, endPoint x: 532, endPoint y: 458, distance: 94.1
click at [532, 458] on html "**********" at bounding box center [594, 452] width 374 height 39
click at [578, 441] on html "**********" at bounding box center [594, 452] width 374 height 39
drag, startPoint x: 495, startPoint y: 459, endPoint x: 428, endPoint y: 460, distance: 66.7
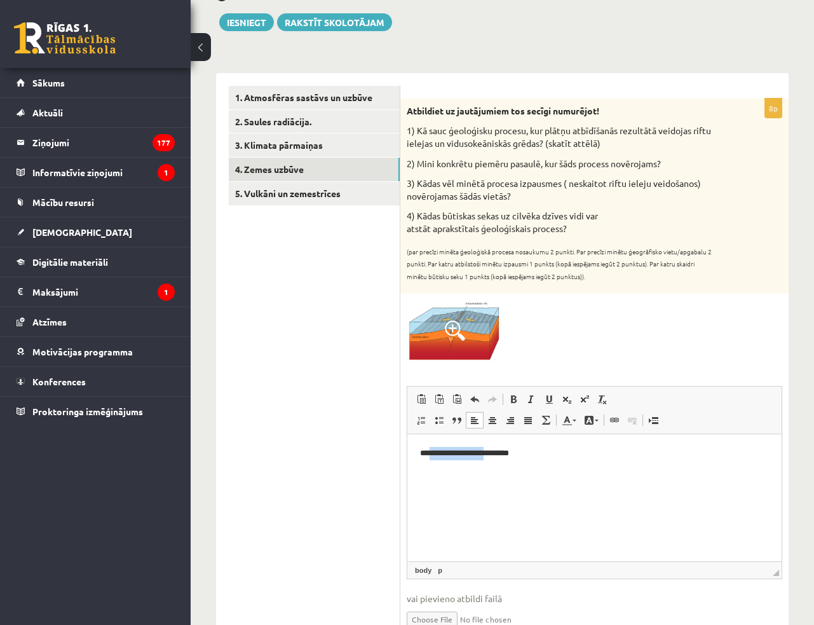
click at [428, 460] on html "**********" at bounding box center [594, 452] width 374 height 39
click at [498, 440] on html "**********" at bounding box center [594, 452] width 374 height 39
drag, startPoint x: 521, startPoint y: 483, endPoint x: 477, endPoint y: 492, distance: 44.7
click at [477, 492] on p "**********" at bounding box center [595, 487] width 350 height 13
click at [487, 491] on p "**********" at bounding box center [595, 487] width 350 height 13
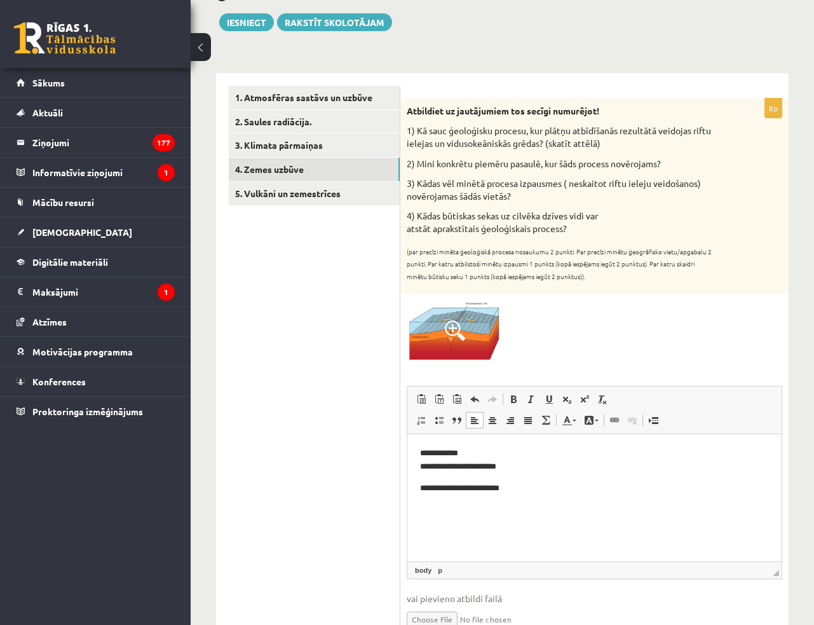
click at [528, 483] on p "**********" at bounding box center [595, 487] width 350 height 13
click at [486, 491] on p "**********" at bounding box center [595, 487] width 350 height 13
click at [513, 489] on p "**********" at bounding box center [595, 487] width 350 height 13
click at [533, 489] on p "**********" at bounding box center [595, 487] width 350 height 13
click at [499, 506] on p "**********" at bounding box center [595, 494] width 350 height 27
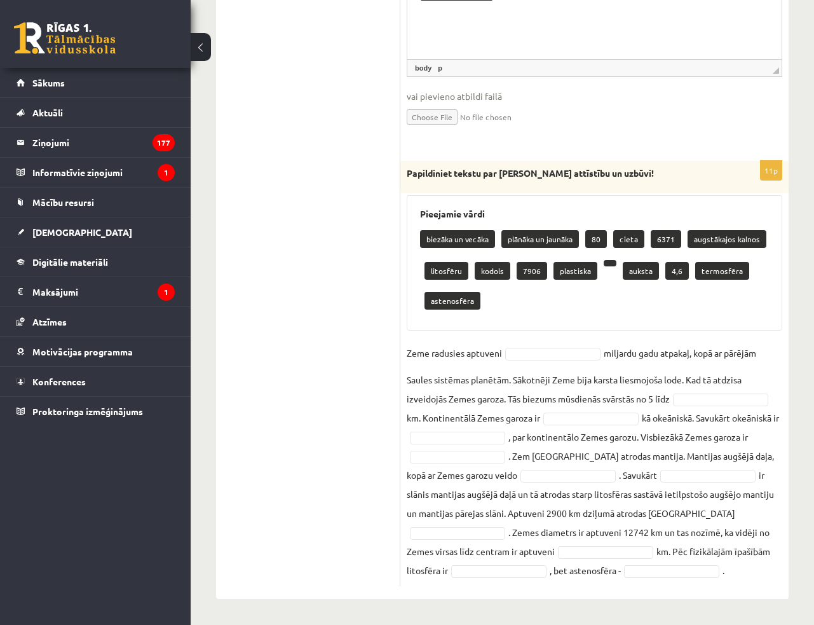
scroll to position [662, 0]
drag, startPoint x: 407, startPoint y: 153, endPoint x: 613, endPoint y: 150, distance: 206.6
click at [613, 167] on p "Papildiniet tekstu par [PERSON_NAME] attīstību un uzbūvi!" at bounding box center [563, 173] width 312 height 13
copy strong "Papildiniet tekstu par [PERSON_NAME] attīstību un uzbūvi!"
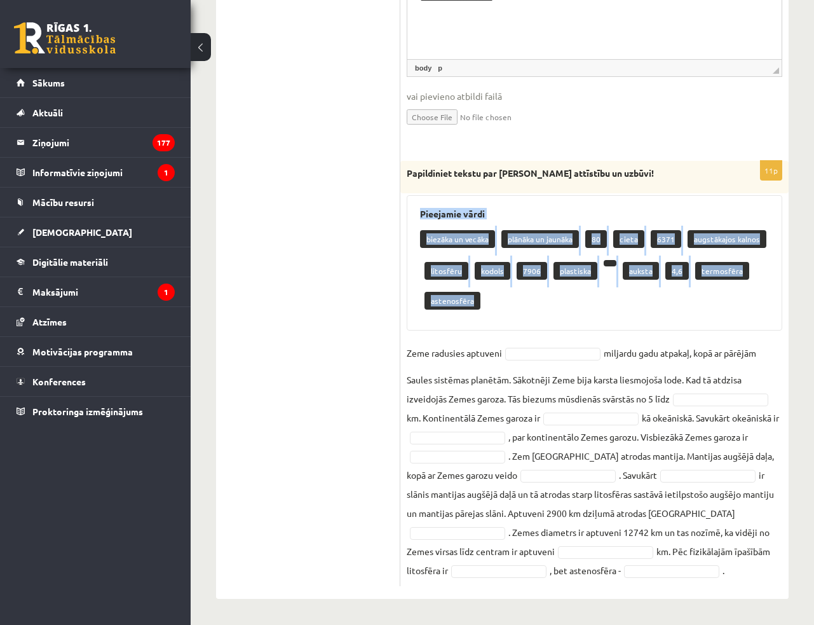
drag, startPoint x: 420, startPoint y: 193, endPoint x: 486, endPoint y: 276, distance: 105.9
click at [486, 276] on div "Pieejamie vārdi biezāka un vecāka plānāka un jaunāka 80 cieta 6371 augstākajos …" at bounding box center [595, 262] width 376 height 135
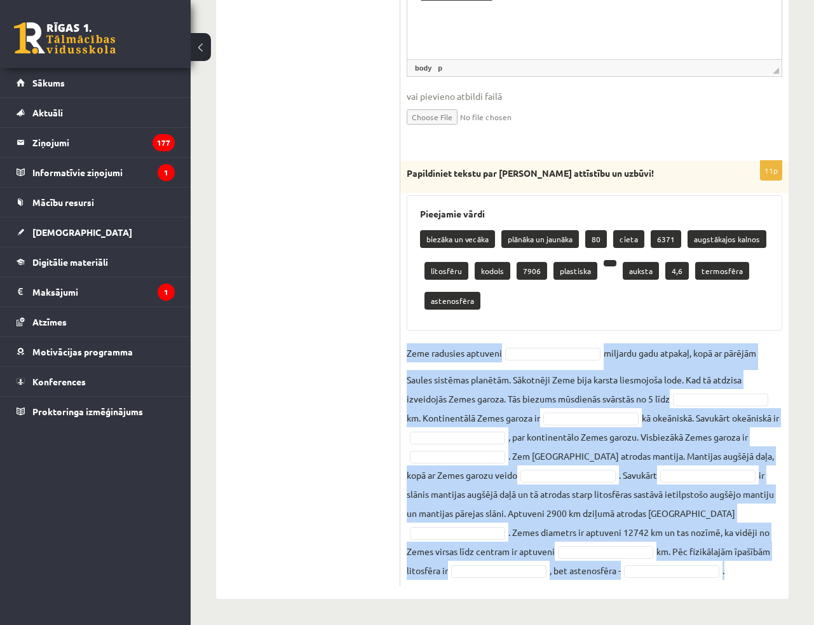
drag, startPoint x: 408, startPoint y: 332, endPoint x: 687, endPoint y: 573, distance: 368.6
click at [687, 573] on fieldset "Zeme radusies aptuveni miljardu gadu atpakaļ, kopā ar pārējām Saules sistēmas p…" at bounding box center [595, 461] width 376 height 236
click at [743, 559] on fieldset "Zeme radusies aptuveni miljardu gadu atpakaļ, kopā ar pārējām Saules sistēmas p…" at bounding box center [595, 461] width 376 height 236
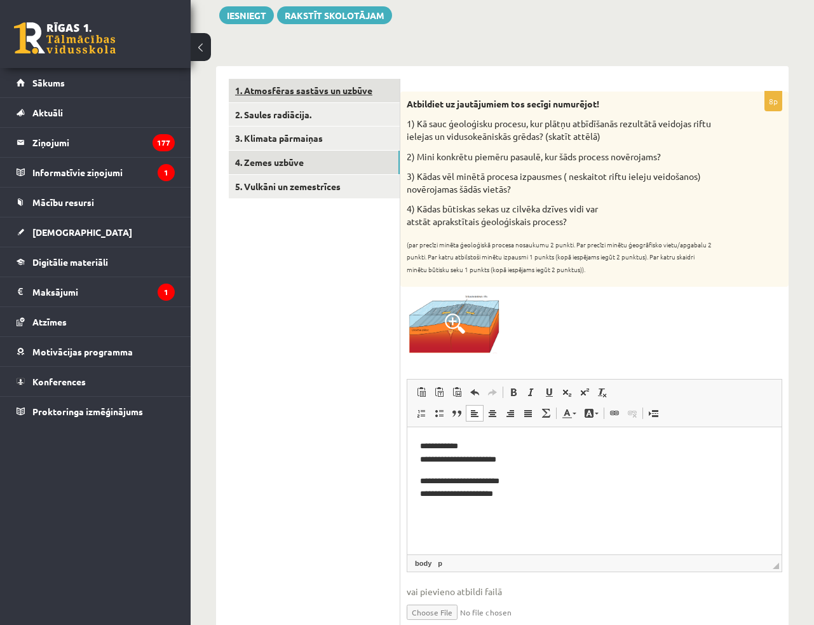
scroll to position [0, 0]
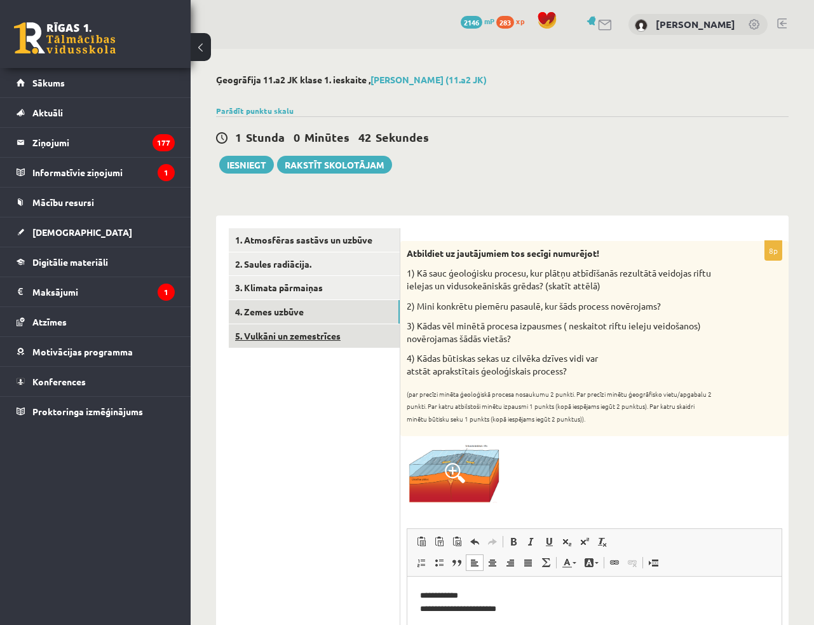
click at [296, 332] on link "5. Vulkāni un zemestrīces" at bounding box center [314, 336] width 171 height 24
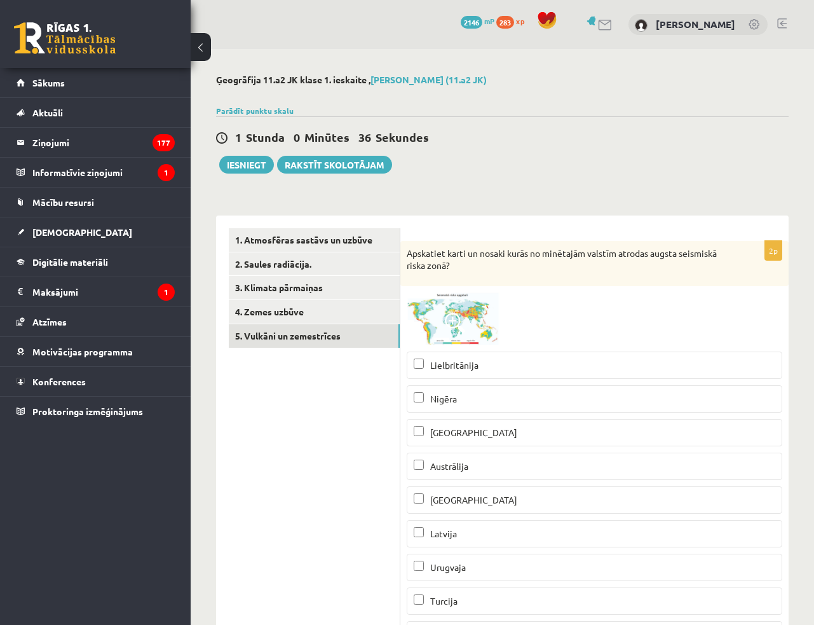
click at [503, 172] on div "1 Stunda 0 Minūtes 36 Sekundes Ieskaite saglabāta! Iesniegt Rakstīt skolotājam" at bounding box center [502, 144] width 573 height 57
click at [451, 318] on span at bounding box center [455, 323] width 20 height 20
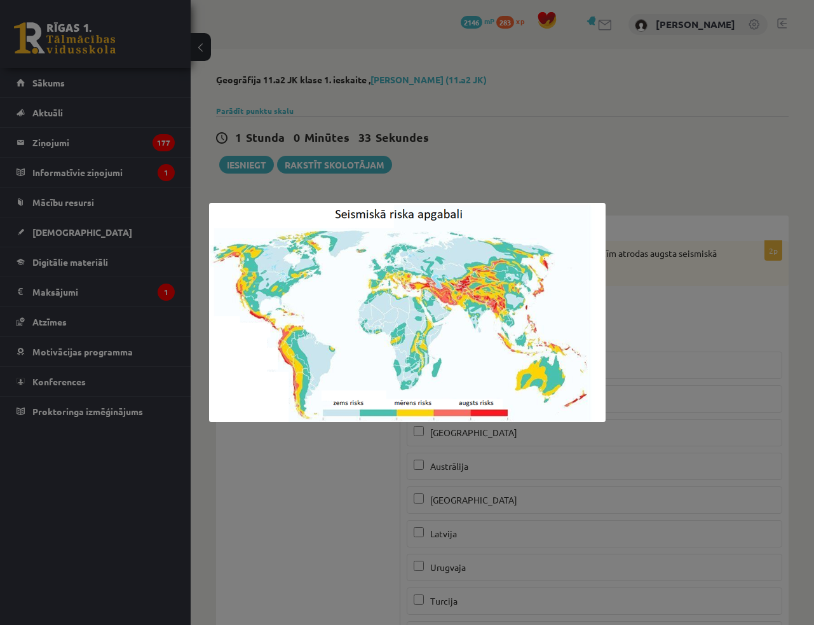
click at [486, 142] on div at bounding box center [407, 312] width 814 height 625
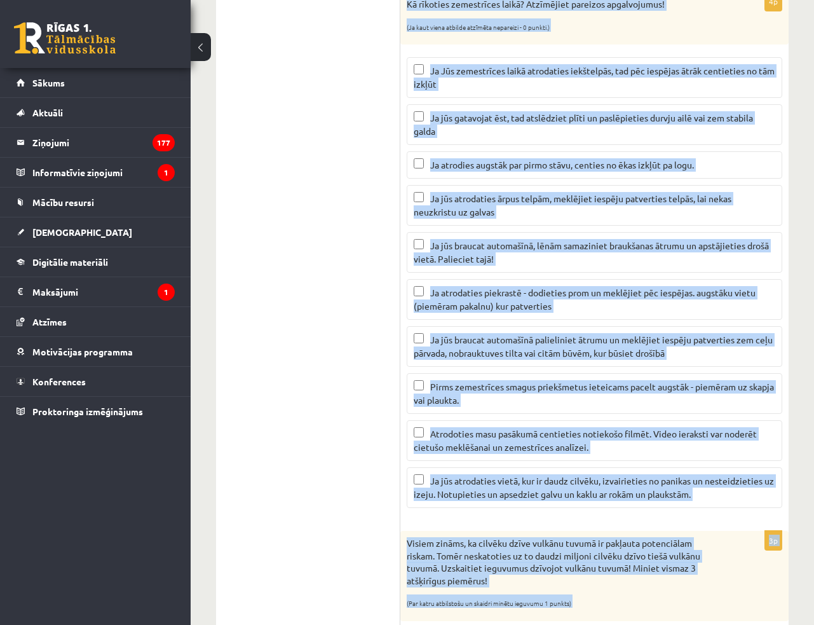
scroll to position [897, 0]
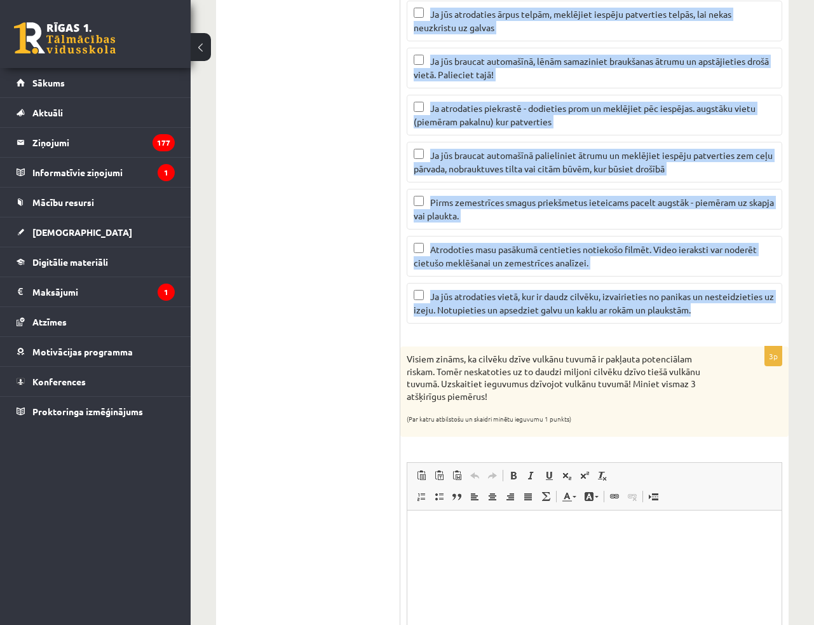
drag, startPoint x: 414, startPoint y: 200, endPoint x: 702, endPoint y: 301, distance: 304.9
click at [702, 301] on div "4p Kā rīkoties zemestrīces laikā? Atzīmējiet pareizos apgalvojumus! (Ja kaut vi…" at bounding box center [594, 70] width 388 height 526
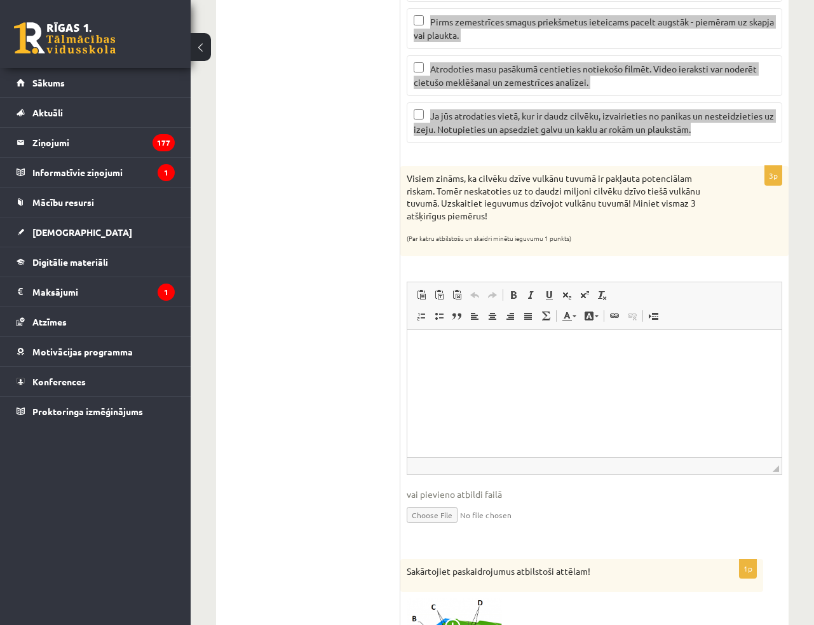
scroll to position [1070, 0]
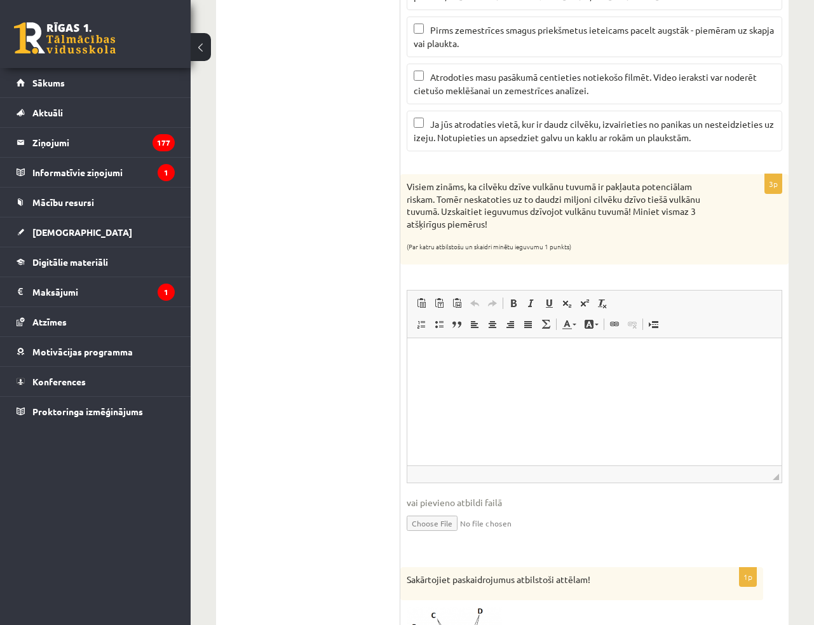
click at [360, 235] on ul "1. Atmosfēras sastāvs un uzbūve 2. Saules radiācija. 3. Klimata pārmaiņas 4. Ze…" at bounding box center [315, 21] width 172 height 1724
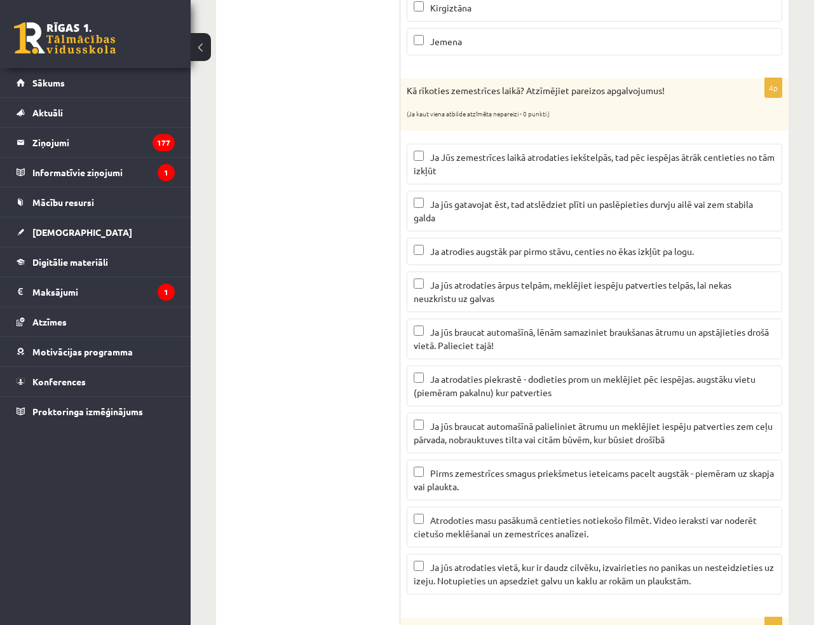
scroll to position [608, 0]
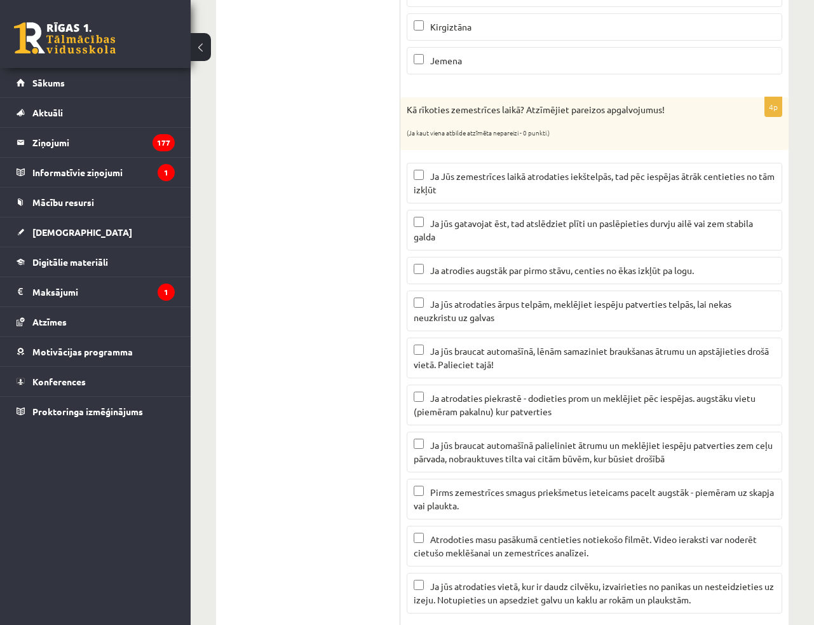
click at [494, 232] on p "Ja jūs gatavojat ēst, tad atslēdziet plīti un paslēpieties durvju ailē vai zem …" at bounding box center [595, 230] width 362 height 27
click at [476, 311] on span "Ja jūs atrodaties ārpus telpām, meklējiet iespēju patverties telpās, lai nekas …" at bounding box center [573, 310] width 318 height 25
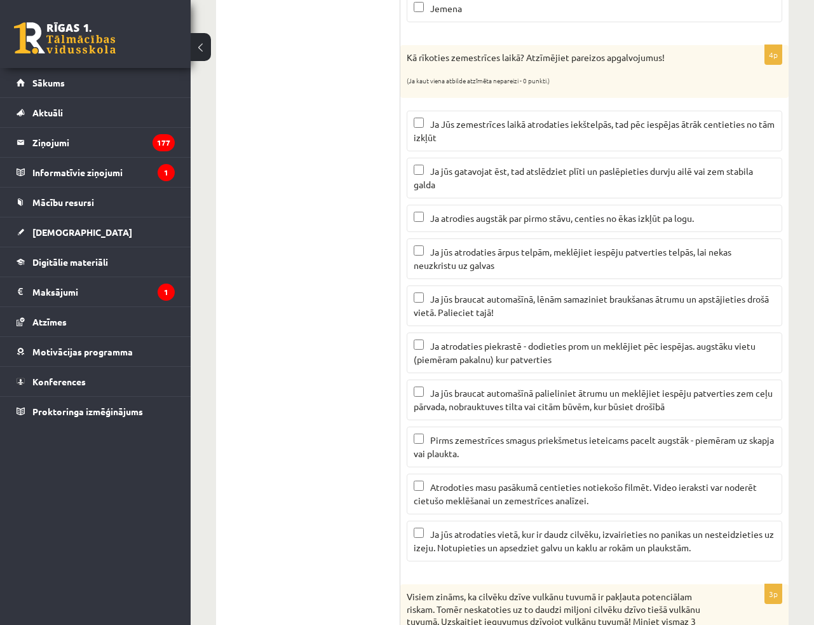
scroll to position [665, 0]
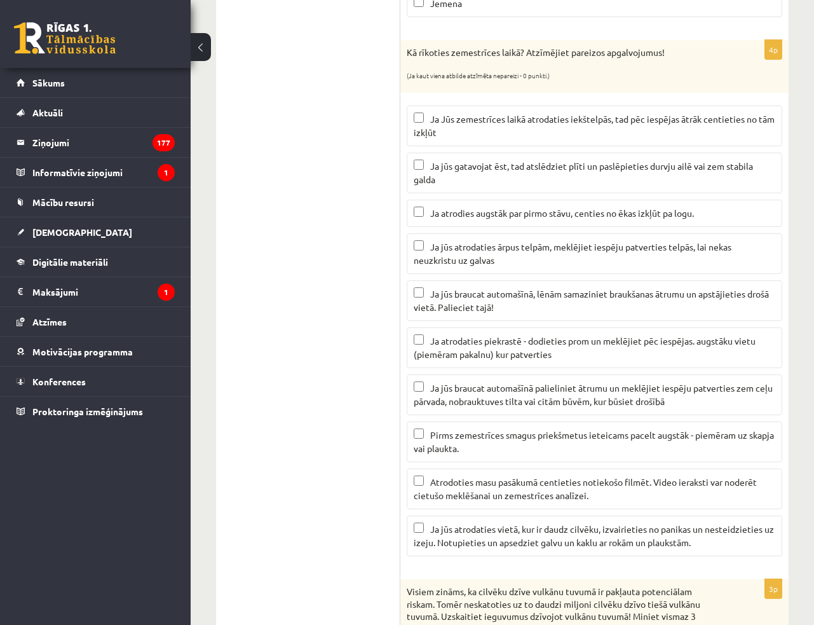
click at [496, 302] on p "Ja jūs braucat automašīnā, lēnām samaziniet braukšanas ātrumu un apstājieties d…" at bounding box center [595, 300] width 362 height 27
click at [460, 537] on span "Ja jūs atrodaties vietā, kur ir daudz cilvēku, izvairieties no panikas un neste…" at bounding box center [594, 535] width 360 height 25
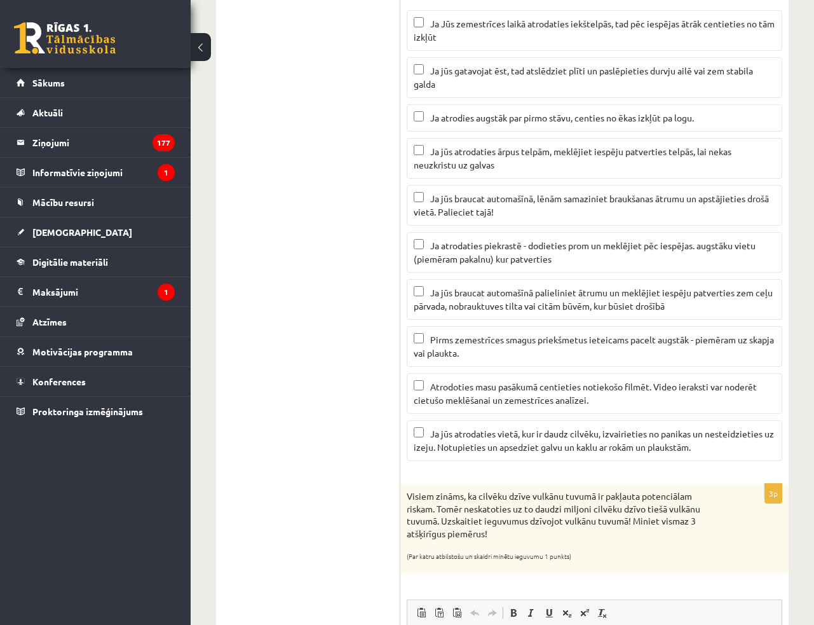
scroll to position [780, 0]
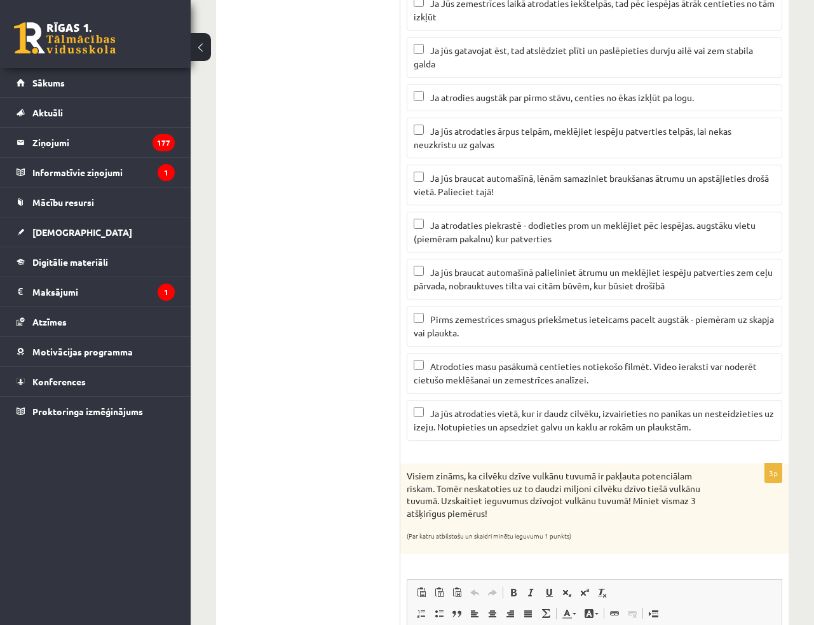
click at [272, 315] on ul "1. Atmosfēras sastāvs un uzbūve 2. Saules radiācija. 3. Klimata pārmaiņas 4. Ze…" at bounding box center [315, 310] width 172 height 1724
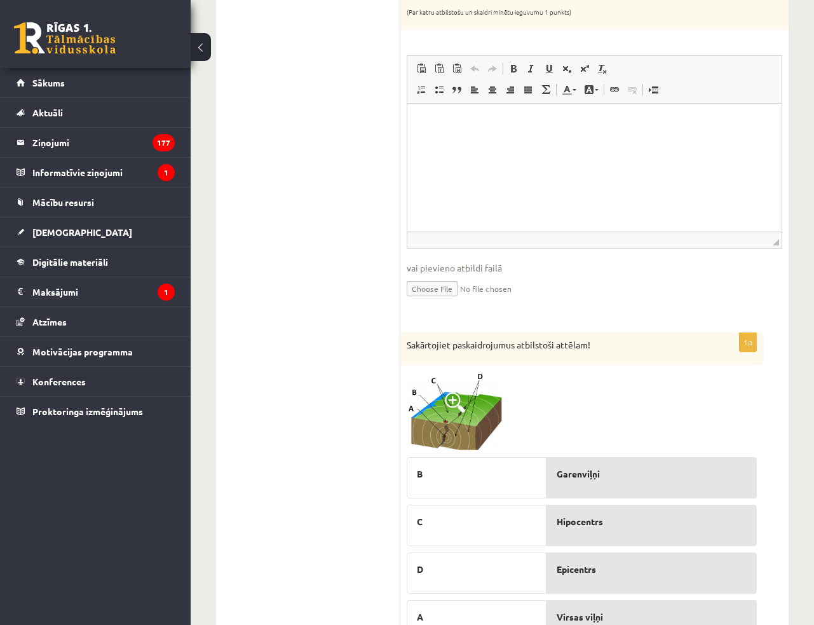
scroll to position [1127, 0]
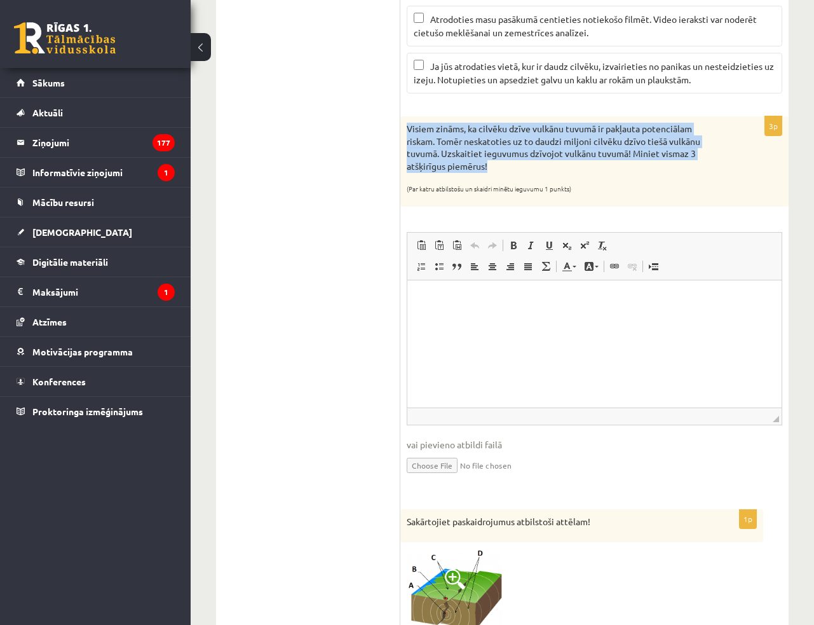
drag, startPoint x: 407, startPoint y: 122, endPoint x: 494, endPoint y: 158, distance: 93.7
click at [494, 158] on p "Visiem zināms, ka cilvēku dzīve vulkānu tuvumā ir pakļauta potenciālam riskam. …" at bounding box center [563, 148] width 312 height 50
click at [665, 142] on p "Visiem zināms, ka cilvēku dzīve vulkānu tuvumā ir pakļauta potenciālam riskam. …" at bounding box center [563, 148] width 312 height 50
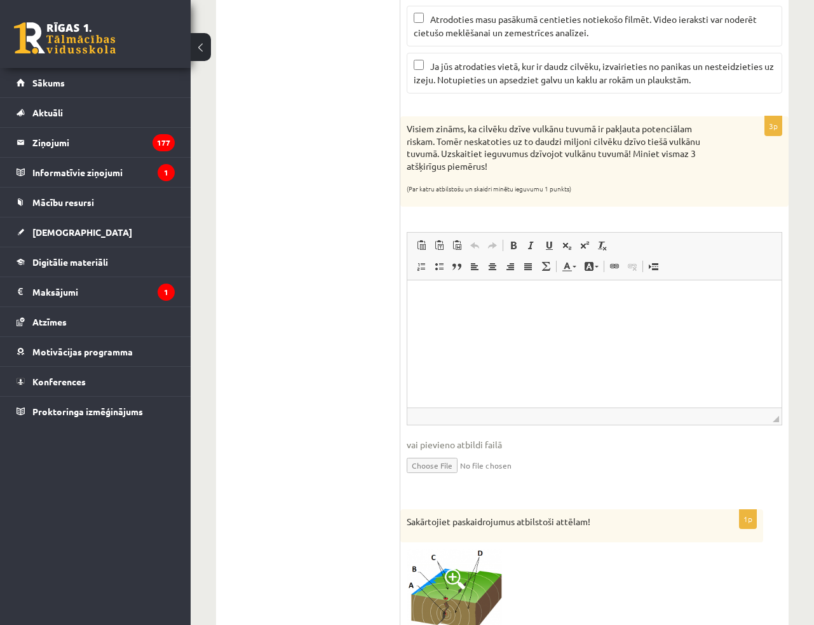
click at [565, 286] on html at bounding box center [594, 299] width 374 height 39
click at [491, 301] on p "**" at bounding box center [595, 299] width 350 height 13
click at [505, 306] on p "**" at bounding box center [595, 299] width 350 height 13
click at [503, 299] on p "**" at bounding box center [595, 299] width 350 height 13
click at [505, 319] on html "**" at bounding box center [594, 299] width 374 height 39
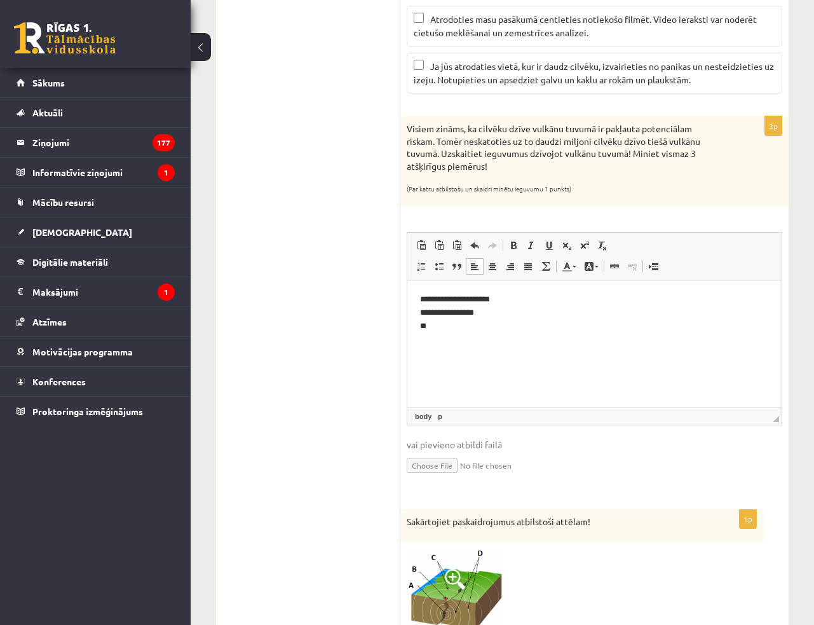
click at [466, 334] on html "**********" at bounding box center [594, 312] width 374 height 65
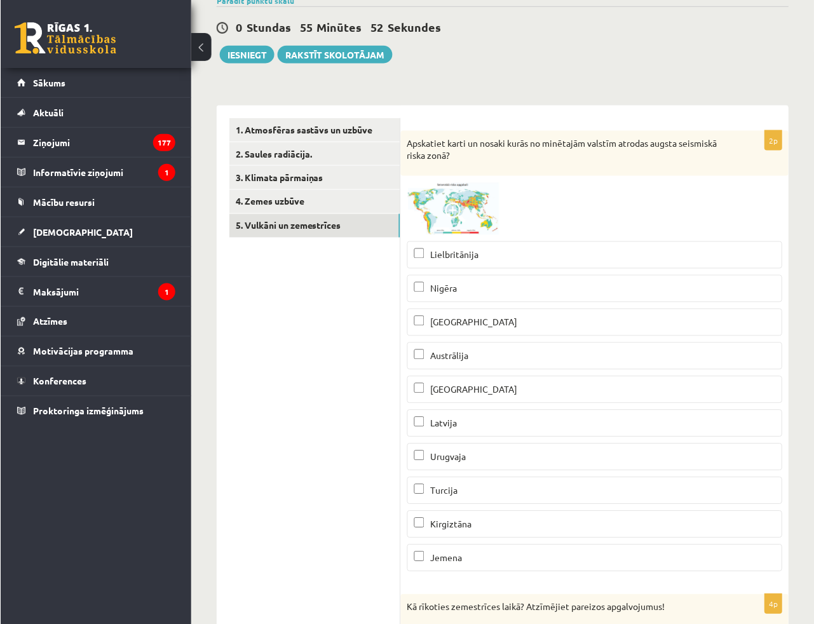
scroll to position [116, 0]
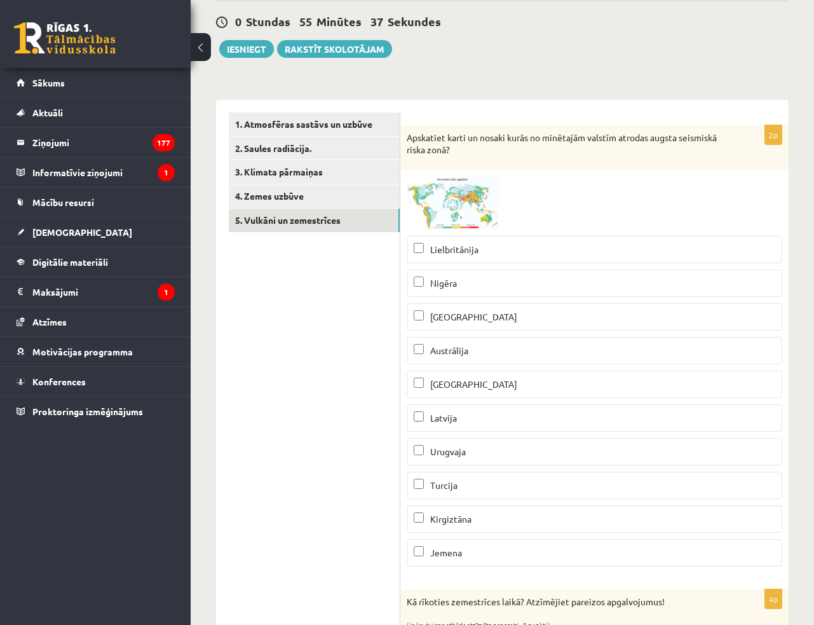
click at [466, 196] on img at bounding box center [454, 203] width 95 height 53
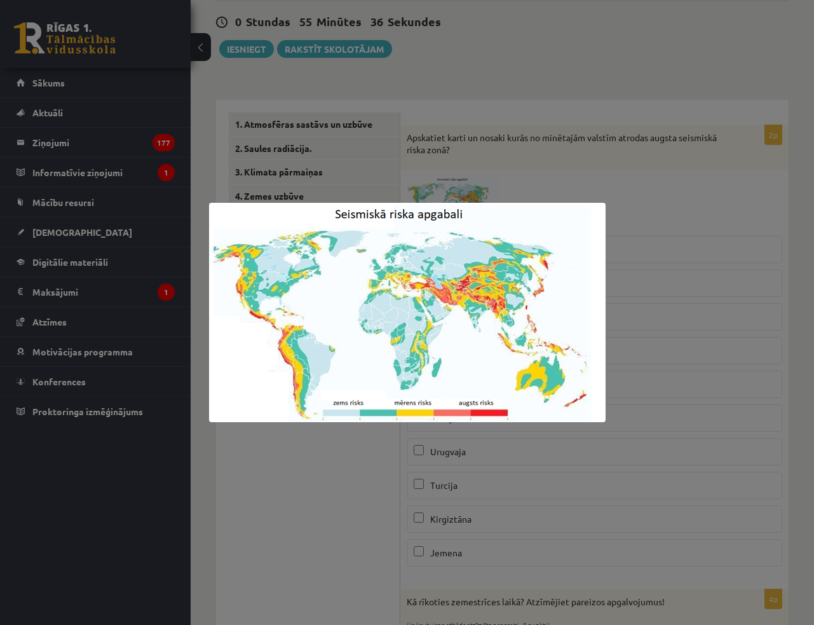
click at [482, 166] on div at bounding box center [407, 312] width 814 height 625
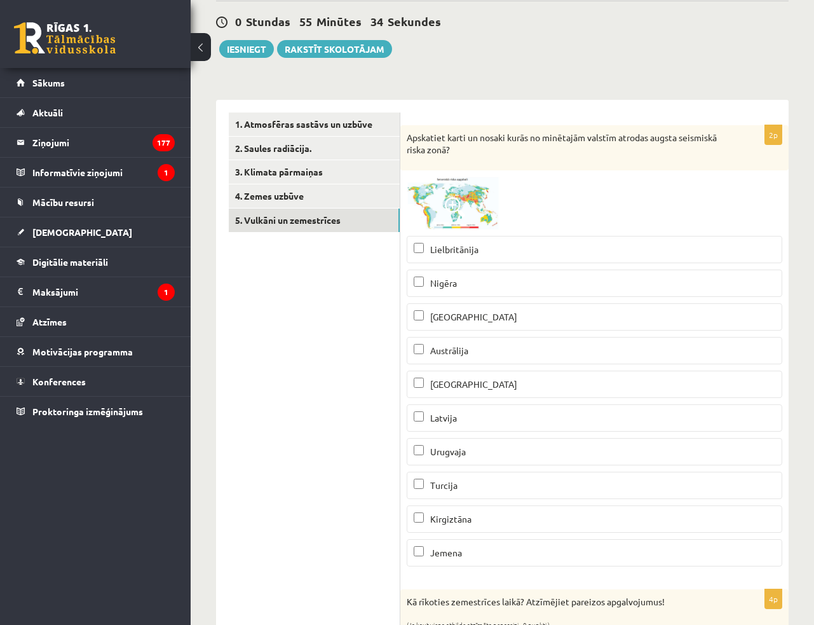
click at [453, 194] on img at bounding box center [454, 203] width 95 height 53
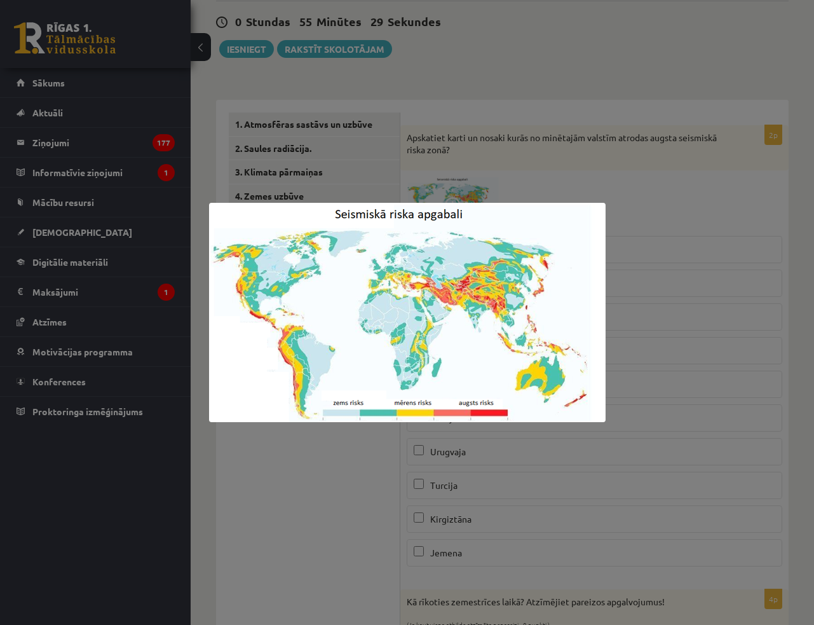
click at [674, 209] on div at bounding box center [407, 312] width 814 height 625
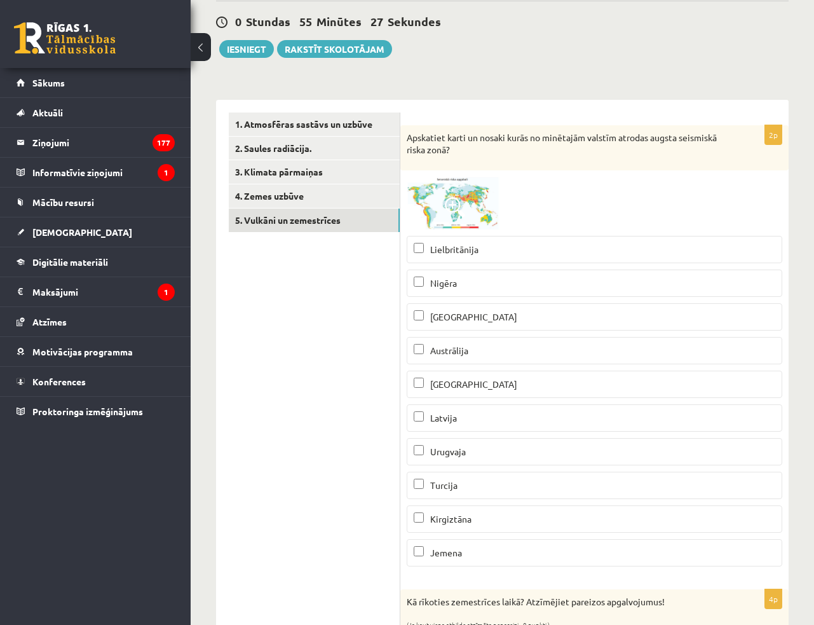
click at [437, 194] on img at bounding box center [454, 203] width 95 height 53
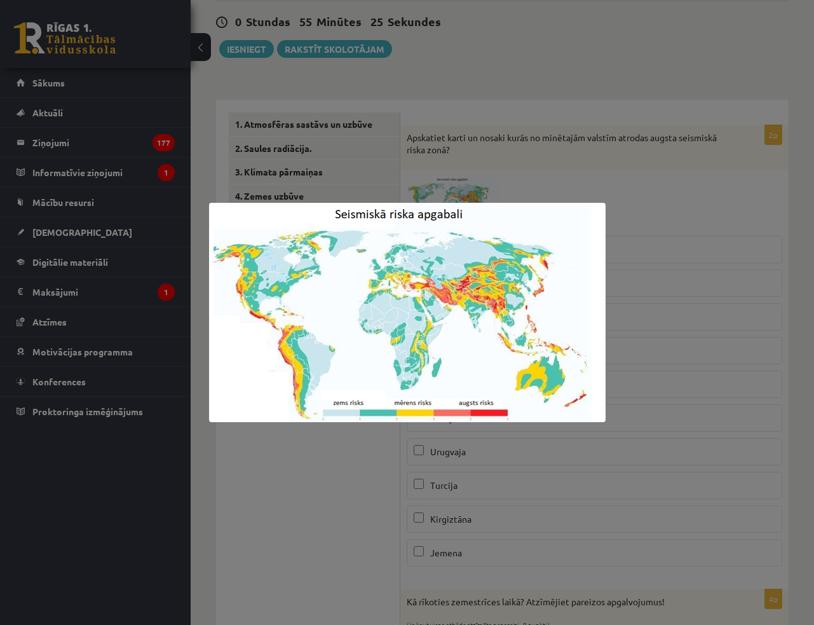
click at [645, 202] on div at bounding box center [407, 312] width 814 height 625
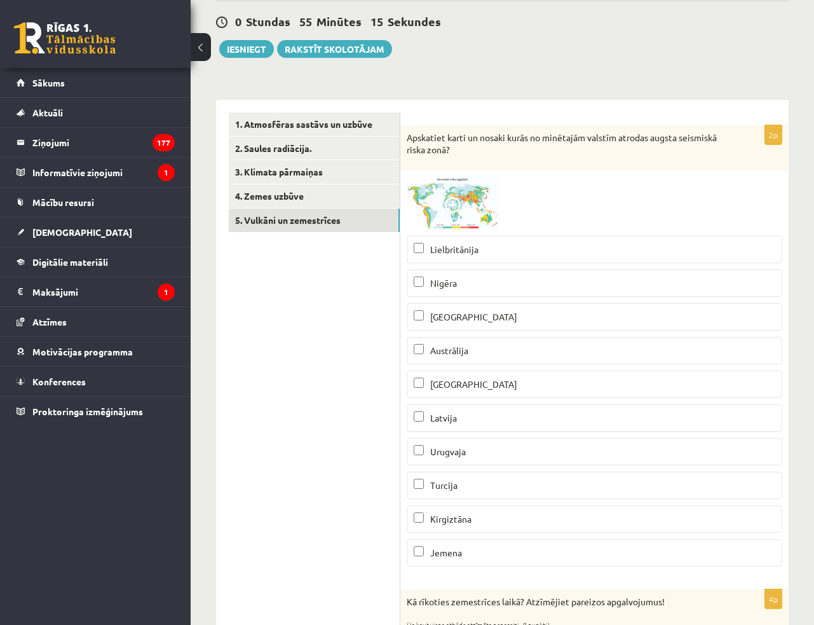
click at [444, 196] on img at bounding box center [454, 203] width 95 height 53
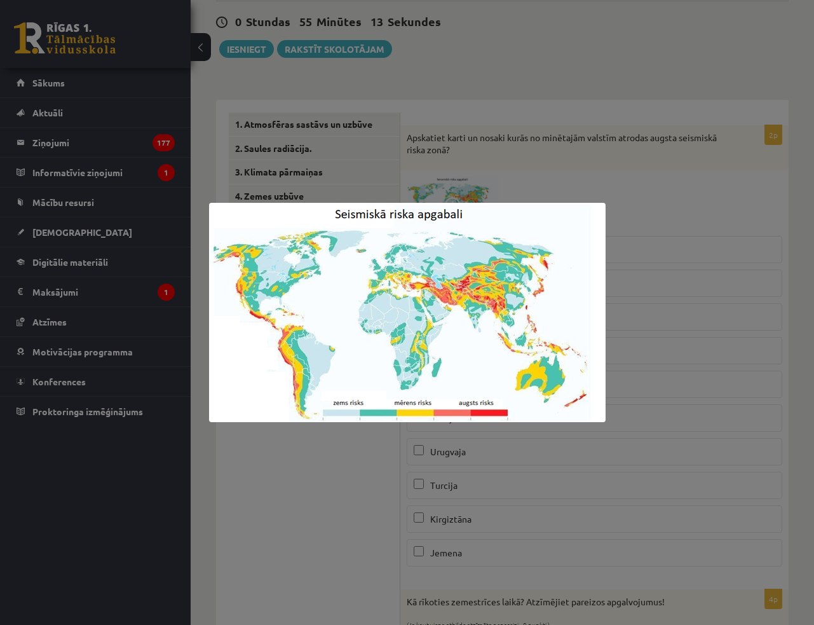
click at [672, 98] on div at bounding box center [407, 312] width 814 height 625
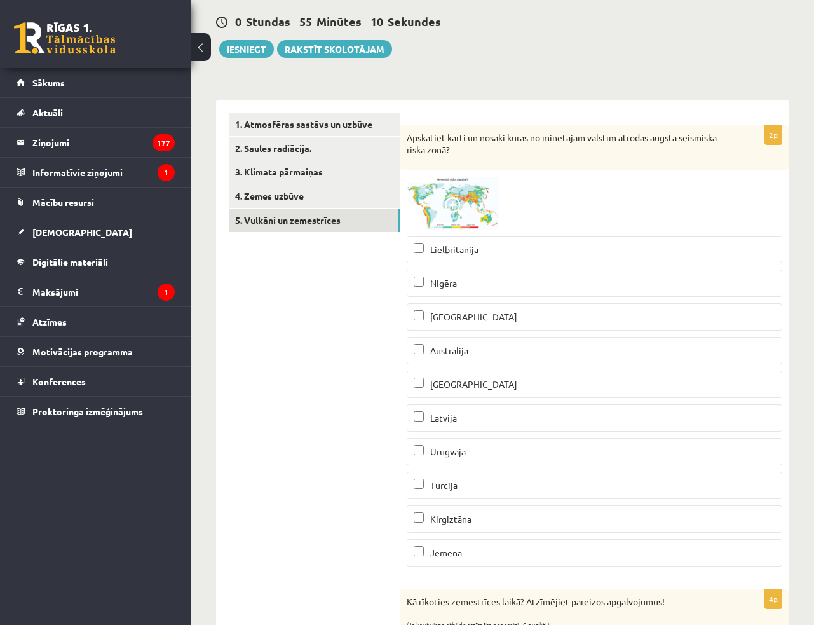
click at [442, 216] on img at bounding box center [454, 203] width 95 height 53
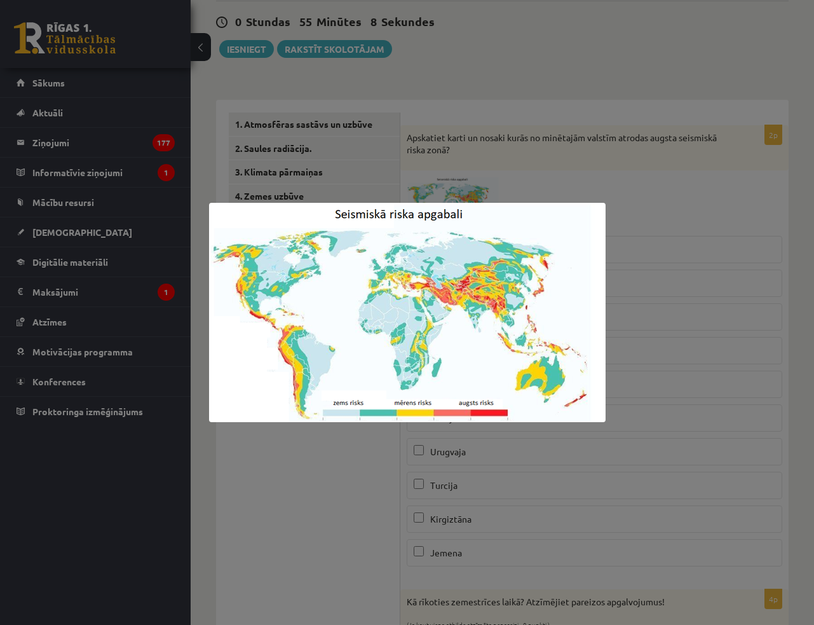
click at [515, 42] on div at bounding box center [407, 312] width 814 height 625
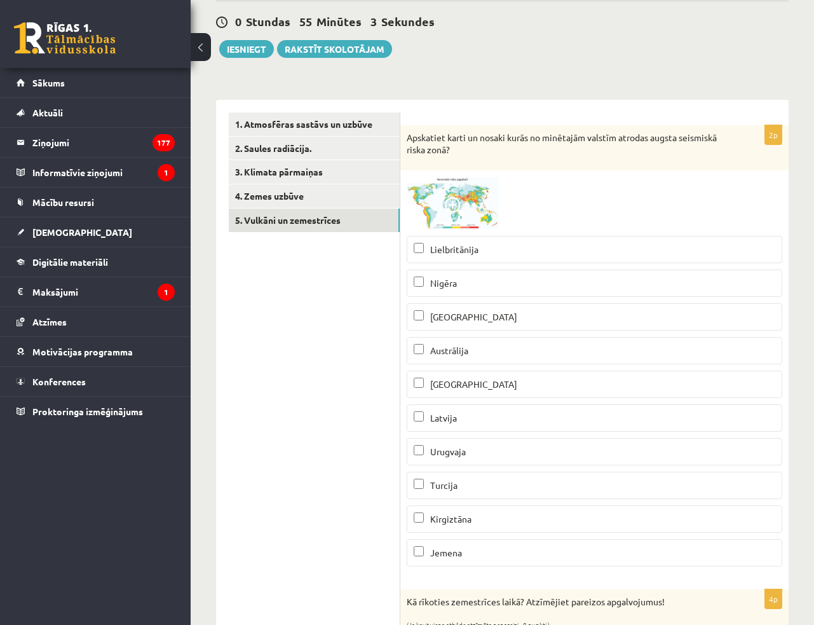
click at [462, 202] on span at bounding box center [455, 207] width 20 height 20
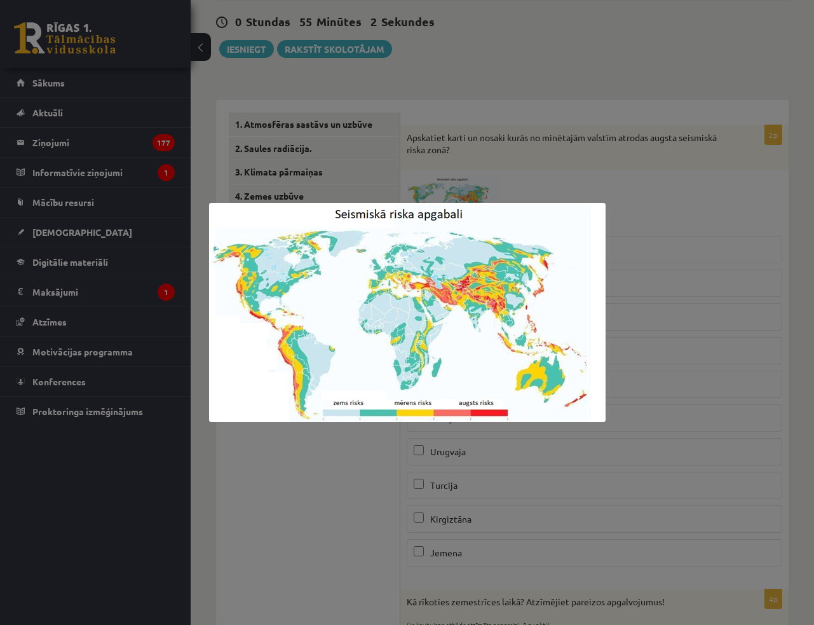
click at [531, 92] on div at bounding box center [407, 312] width 814 height 625
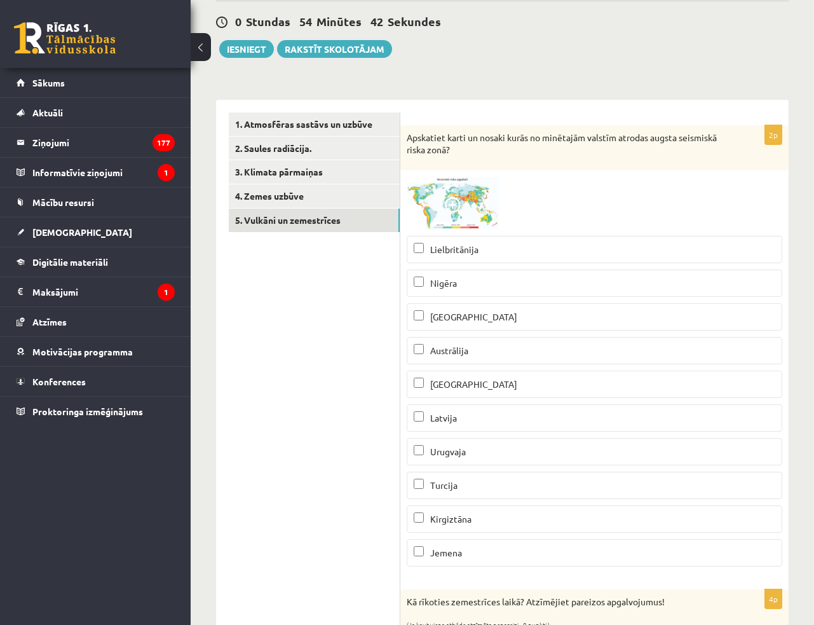
click at [444, 210] on img at bounding box center [454, 203] width 95 height 53
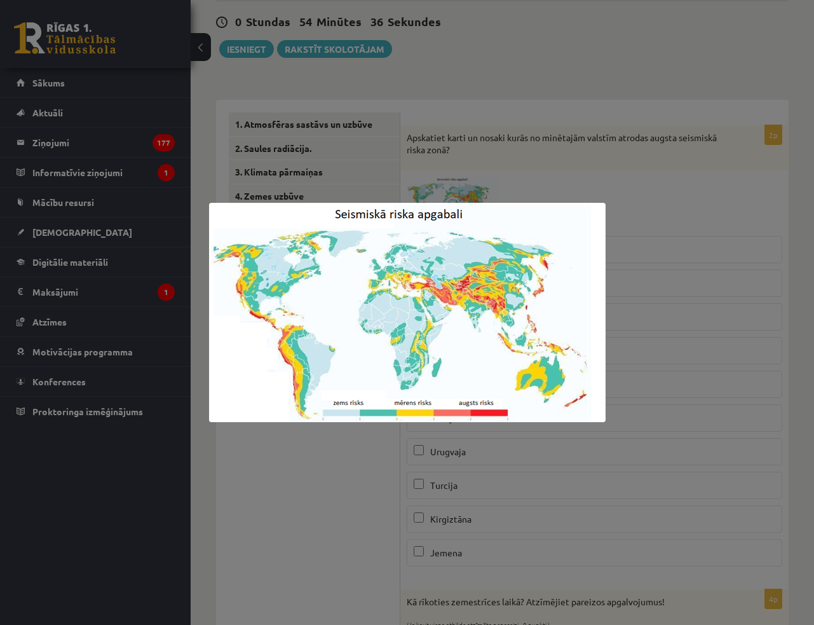
click at [536, 148] on div at bounding box center [407, 312] width 814 height 625
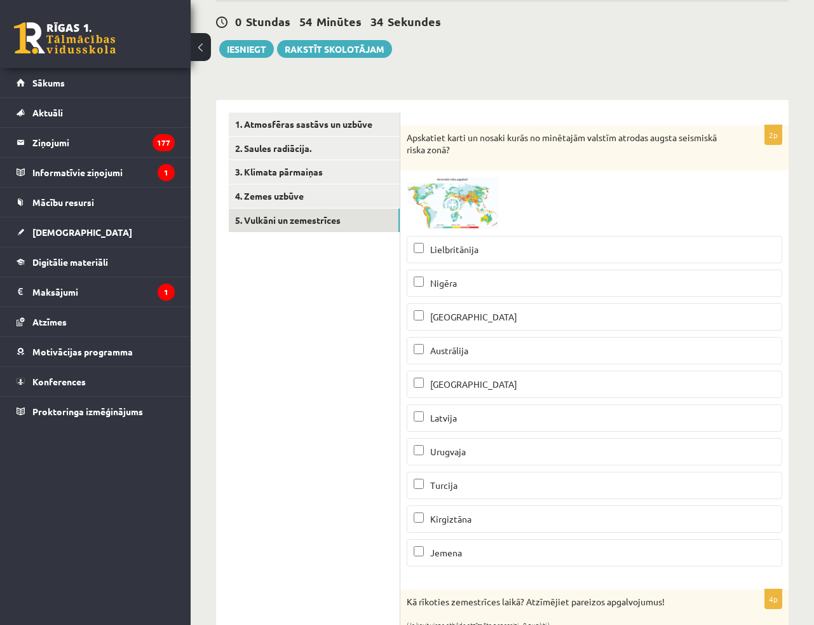
click at [456, 196] on img at bounding box center [454, 203] width 95 height 53
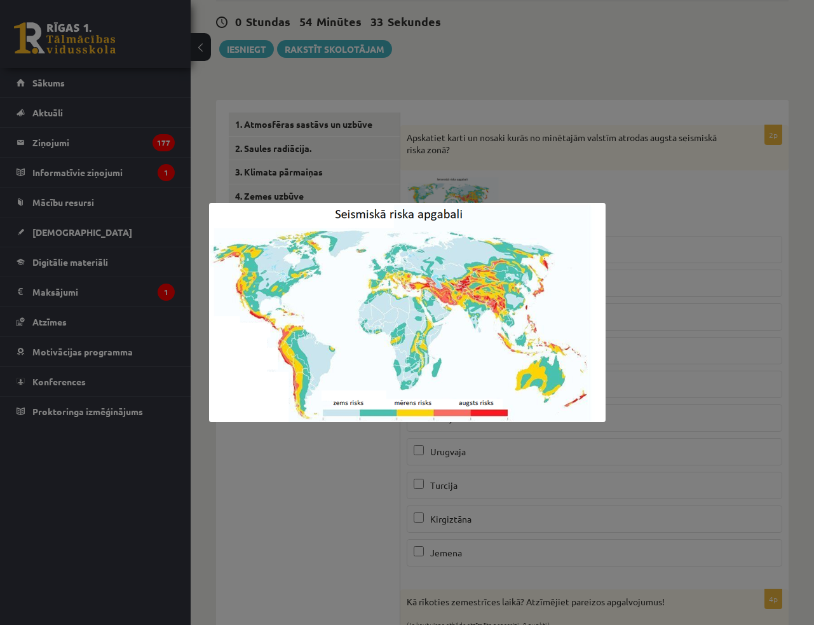
click at [458, 180] on div at bounding box center [407, 312] width 814 height 625
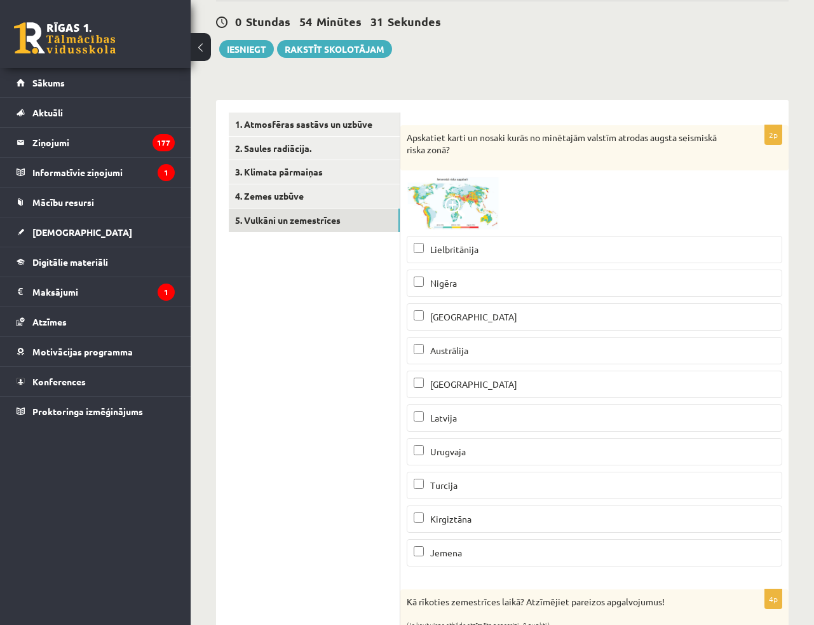
click at [450, 489] on label "Turcija" at bounding box center [595, 485] width 376 height 27
click at [473, 213] on img at bounding box center [454, 203] width 95 height 53
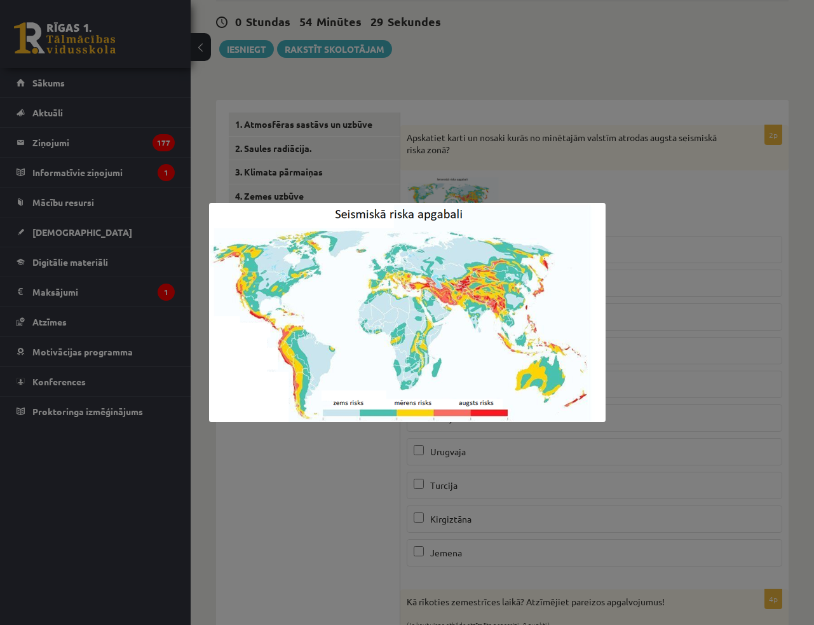
click at [496, 162] on div at bounding box center [407, 312] width 814 height 625
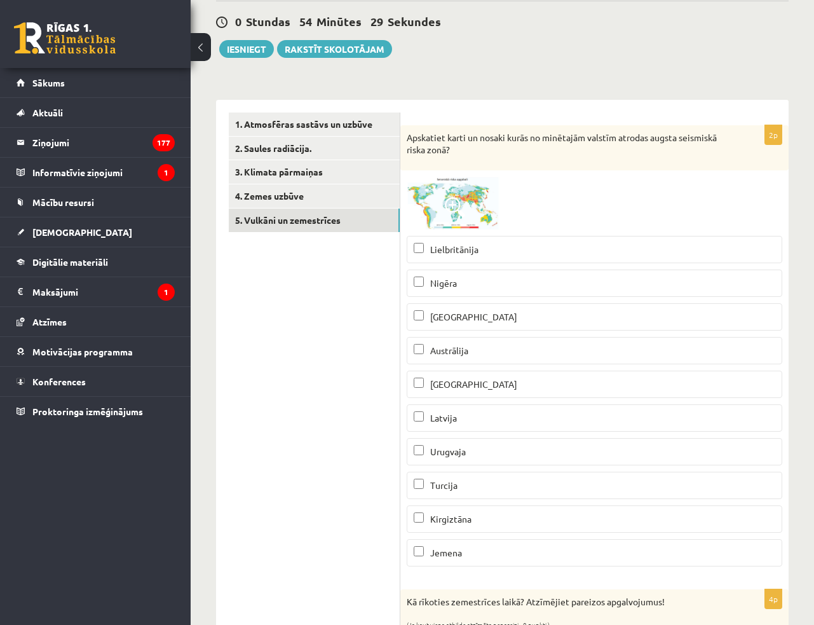
click at [457, 215] on span at bounding box center [455, 207] width 20 height 20
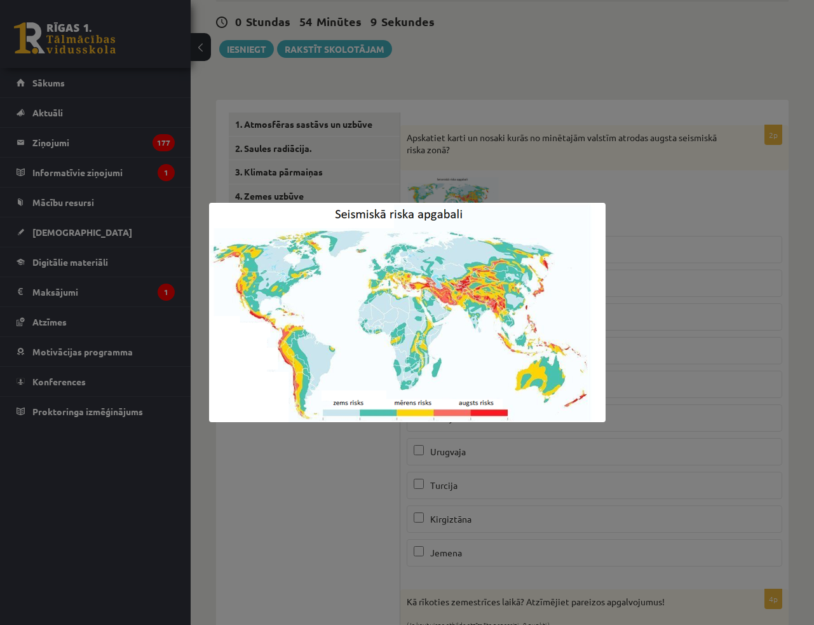
click at [458, 106] on div at bounding box center [407, 312] width 814 height 625
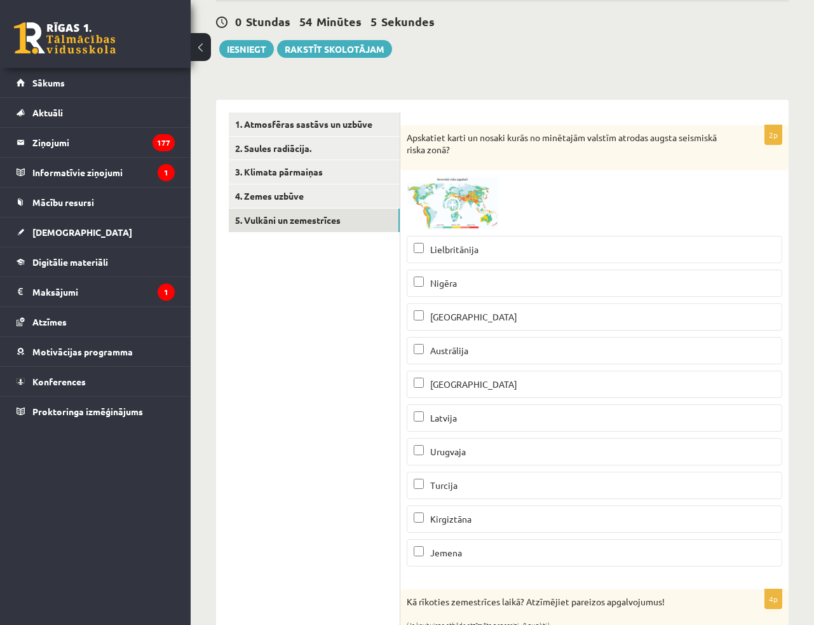
click at [447, 207] on span at bounding box center [455, 207] width 20 height 20
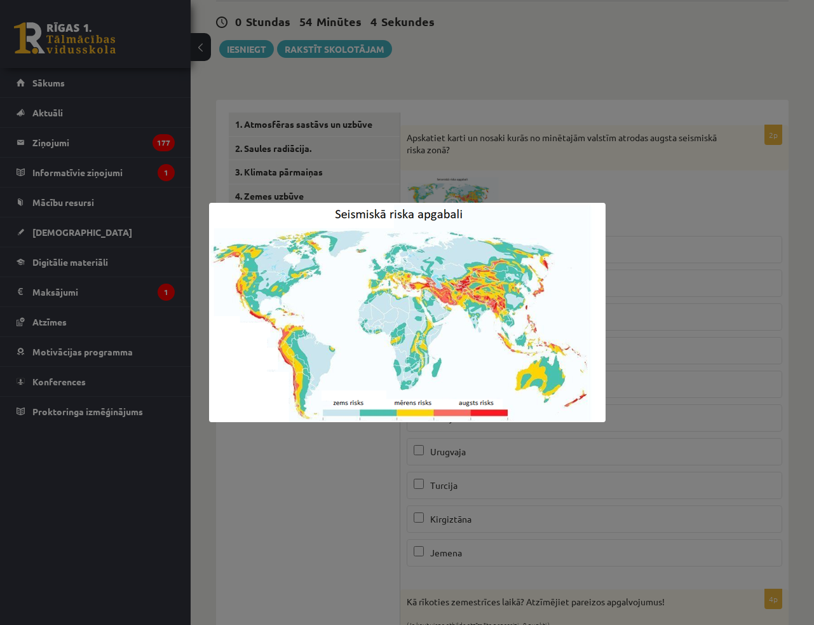
click at [489, 84] on div at bounding box center [407, 312] width 814 height 625
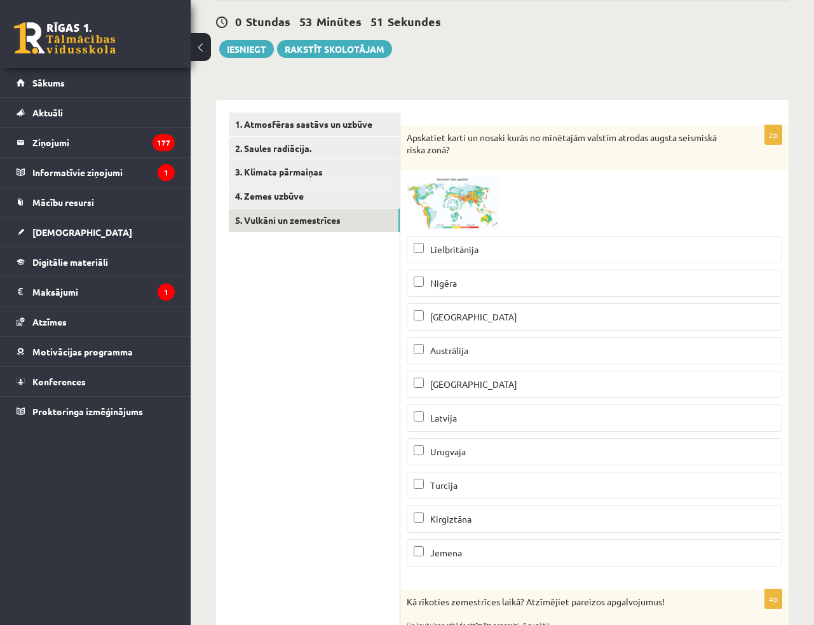
click at [434, 200] on img at bounding box center [454, 203] width 95 height 53
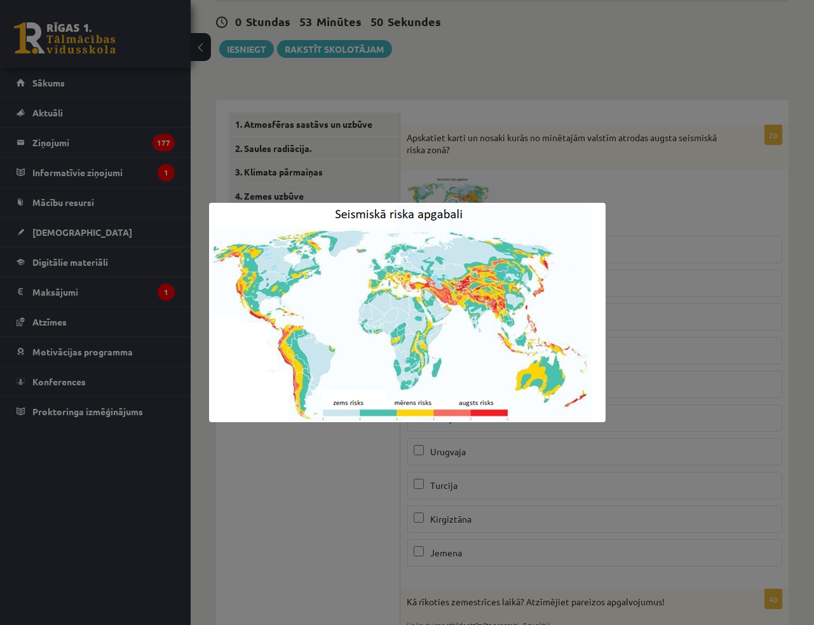
click at [473, 83] on div at bounding box center [407, 312] width 814 height 625
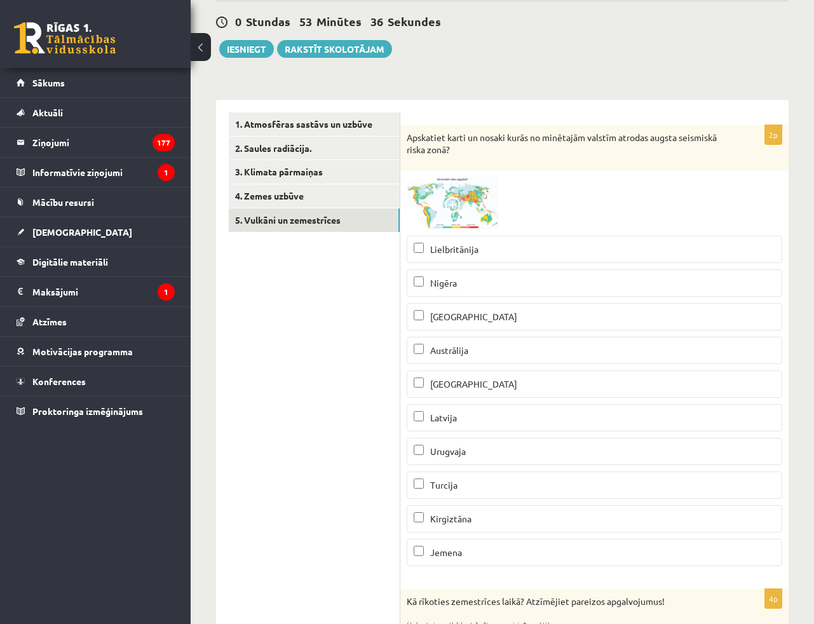
click at [454, 196] on img at bounding box center [454, 203] width 95 height 53
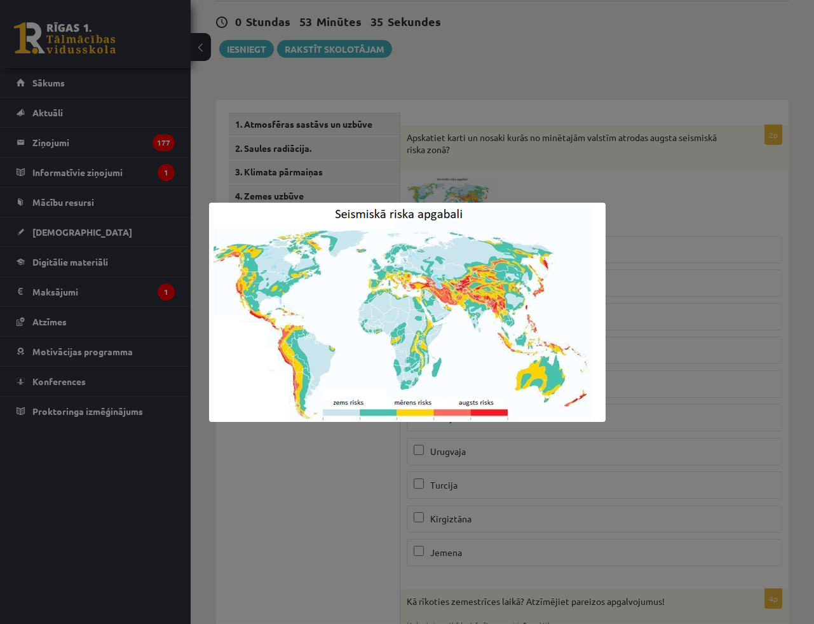
click at [498, 58] on div at bounding box center [407, 312] width 814 height 624
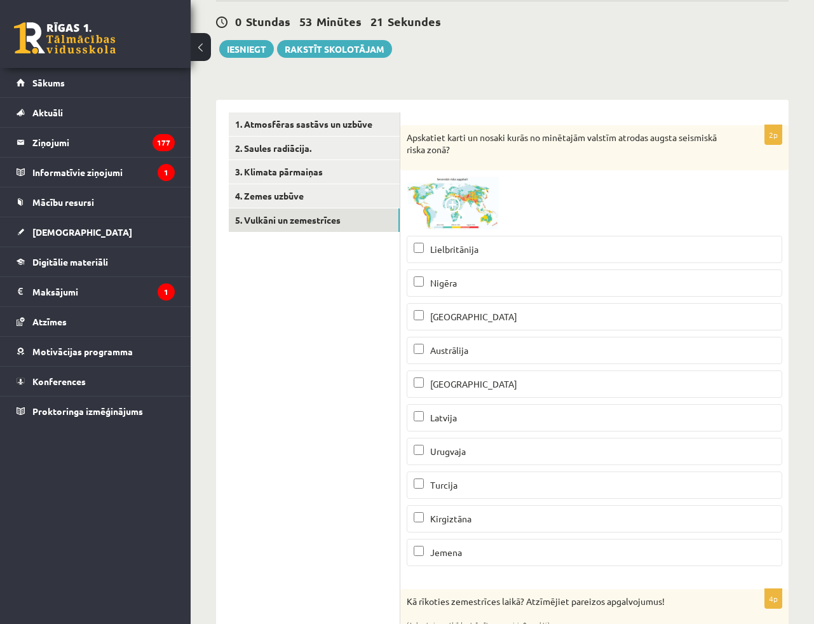
click at [498, 202] on img at bounding box center [454, 203] width 95 height 53
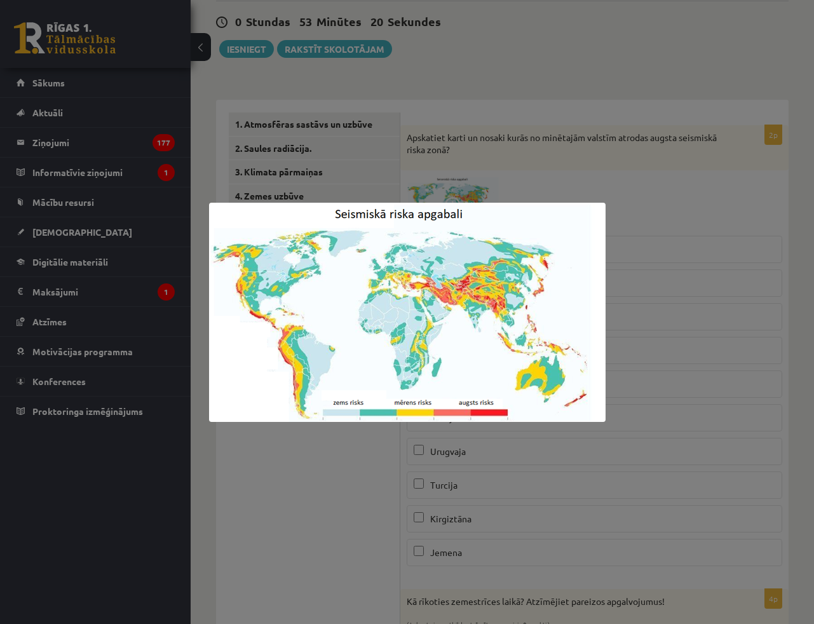
click at [434, 58] on div at bounding box center [407, 312] width 814 height 624
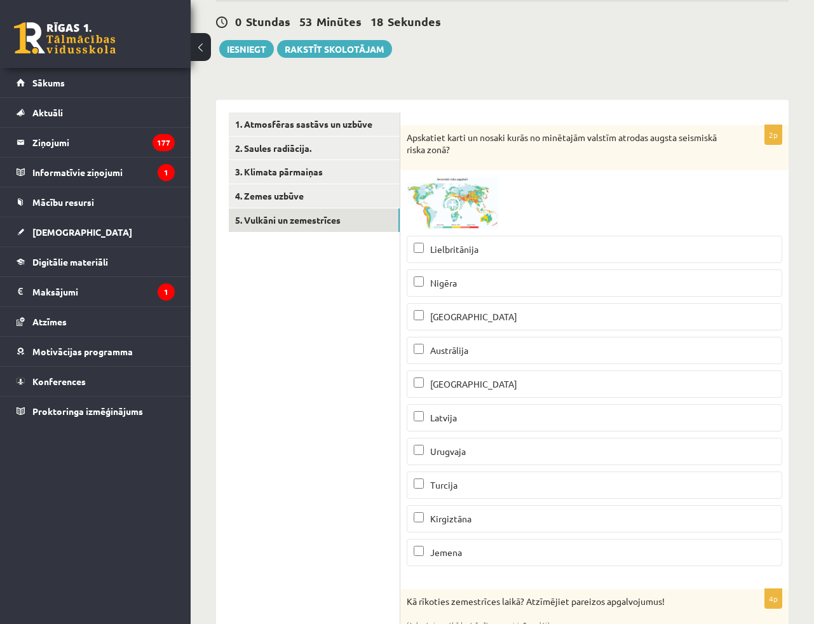
click at [459, 200] on span at bounding box center [455, 207] width 20 height 20
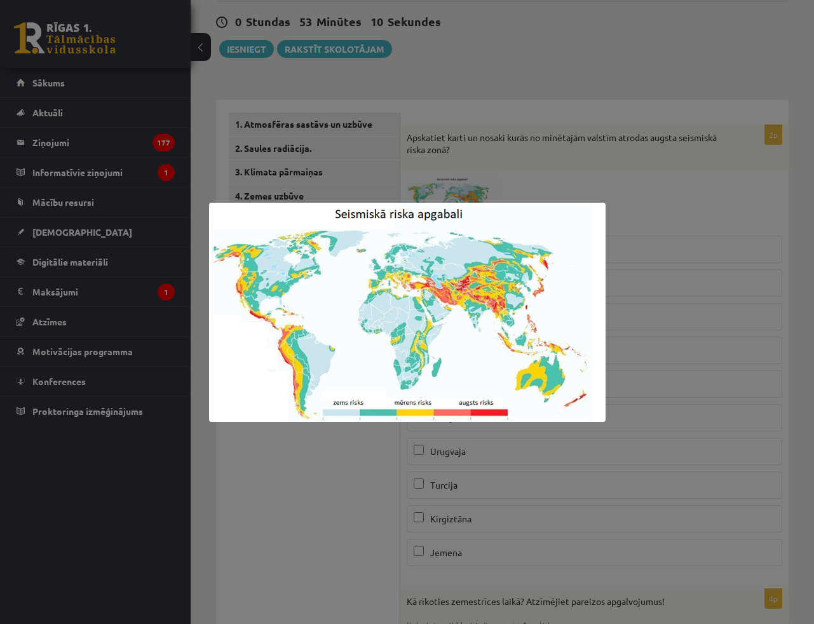
click at [480, 85] on div at bounding box center [407, 312] width 814 height 624
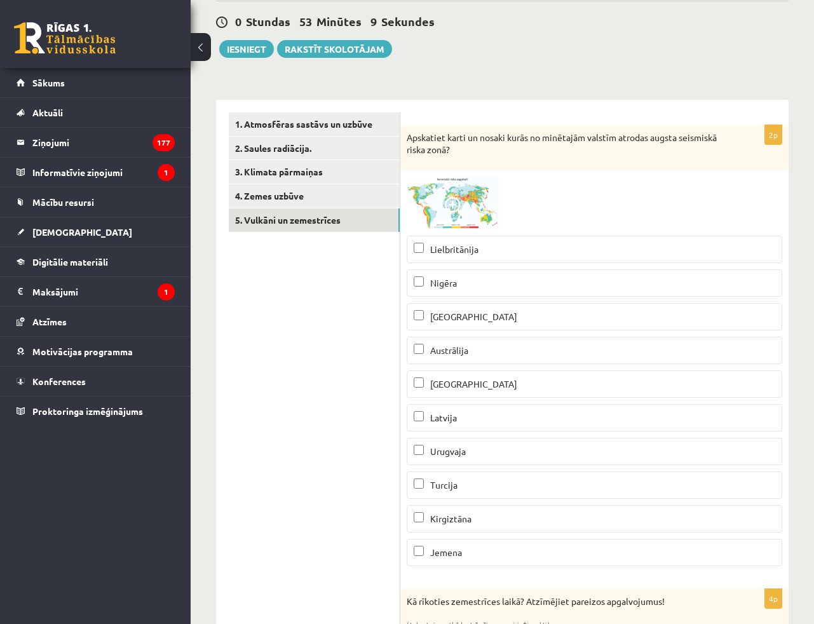
click at [476, 380] on p "[GEOGRAPHIC_DATA]" at bounding box center [595, 384] width 362 height 13
click at [445, 205] on span at bounding box center [455, 207] width 20 height 20
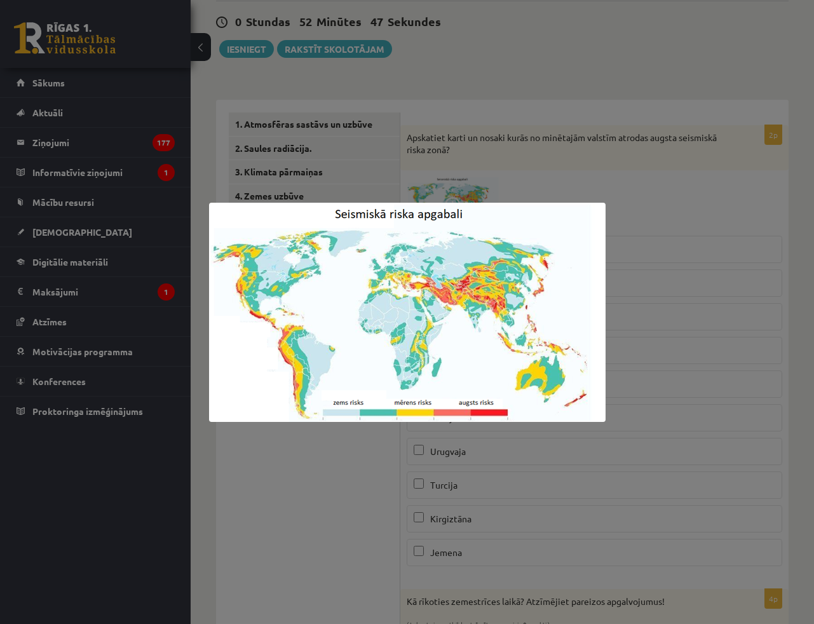
click at [485, 39] on div at bounding box center [407, 312] width 814 height 624
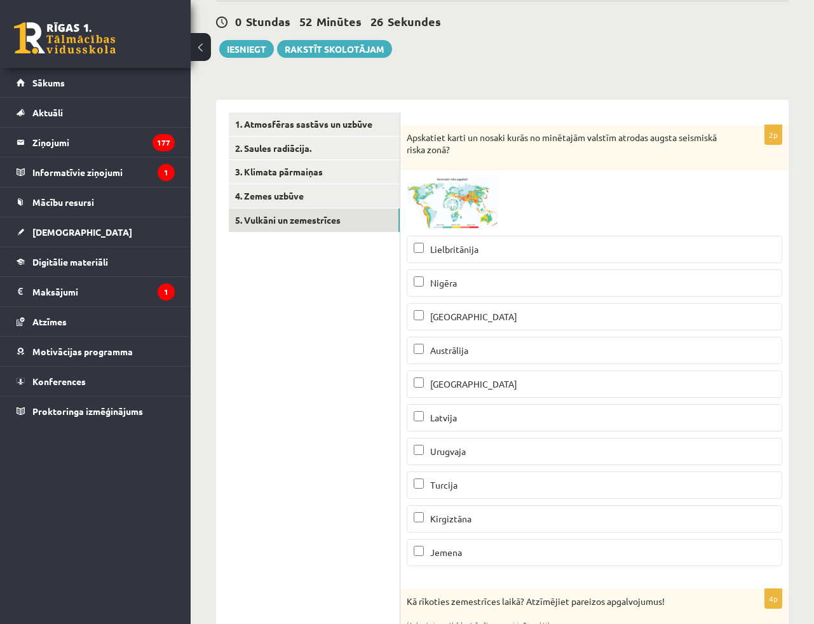
click at [442, 200] on img at bounding box center [454, 203] width 95 height 53
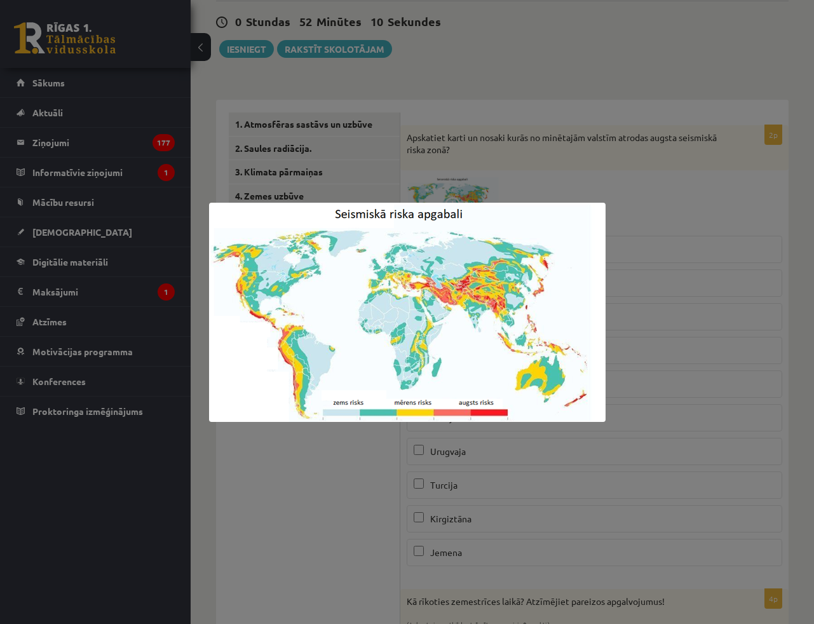
click at [372, 107] on div at bounding box center [407, 312] width 814 height 624
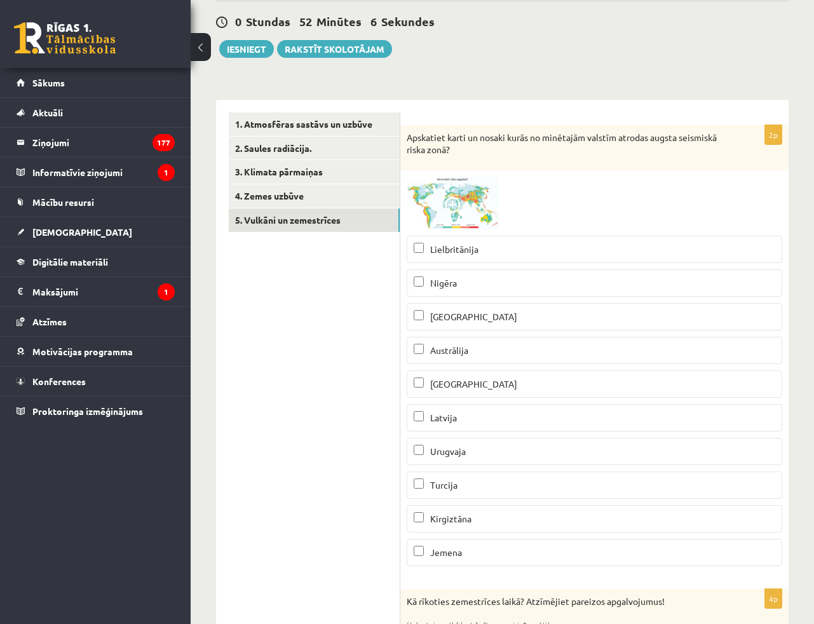
click at [426, 521] on p "Kirgiztāna" at bounding box center [595, 518] width 362 height 13
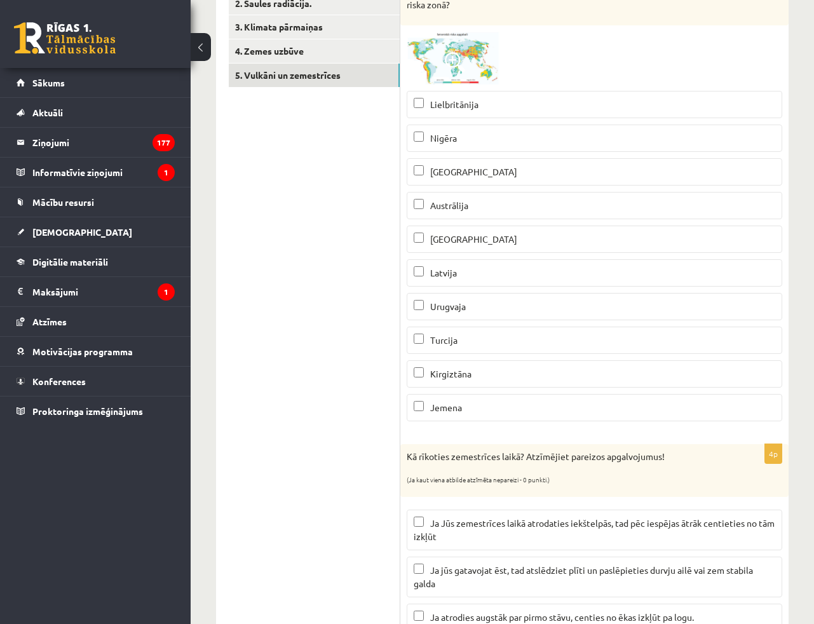
scroll to position [289, 0]
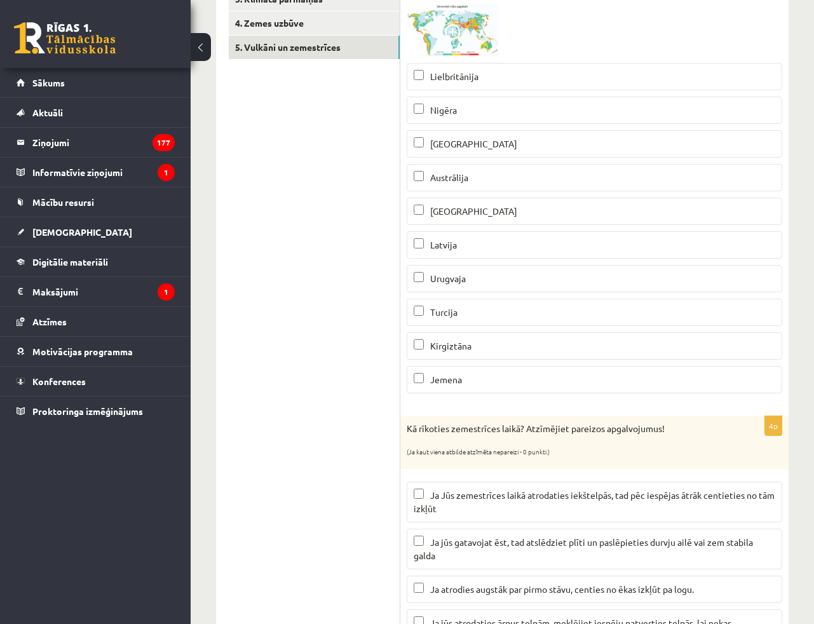
click at [450, 31] on span at bounding box center [455, 34] width 20 height 20
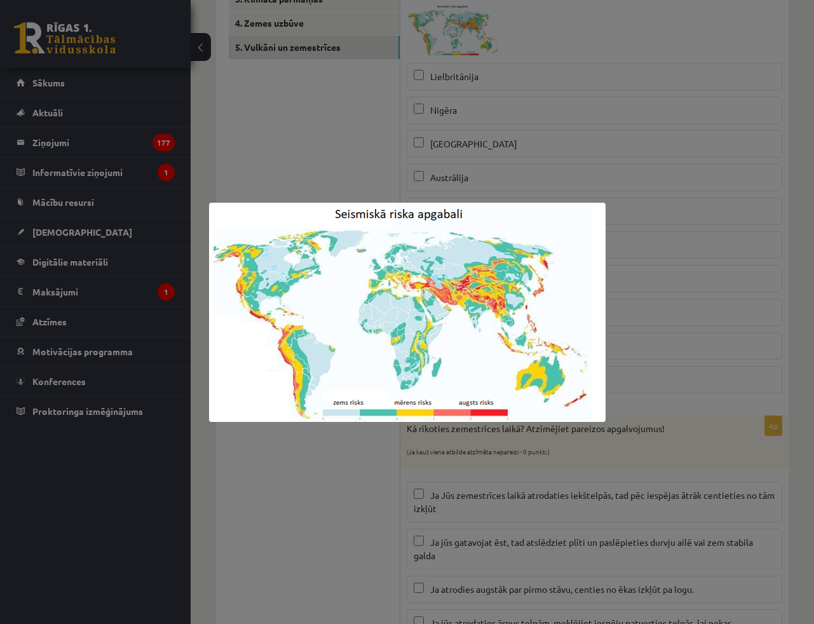
click at [315, 118] on div at bounding box center [407, 312] width 814 height 624
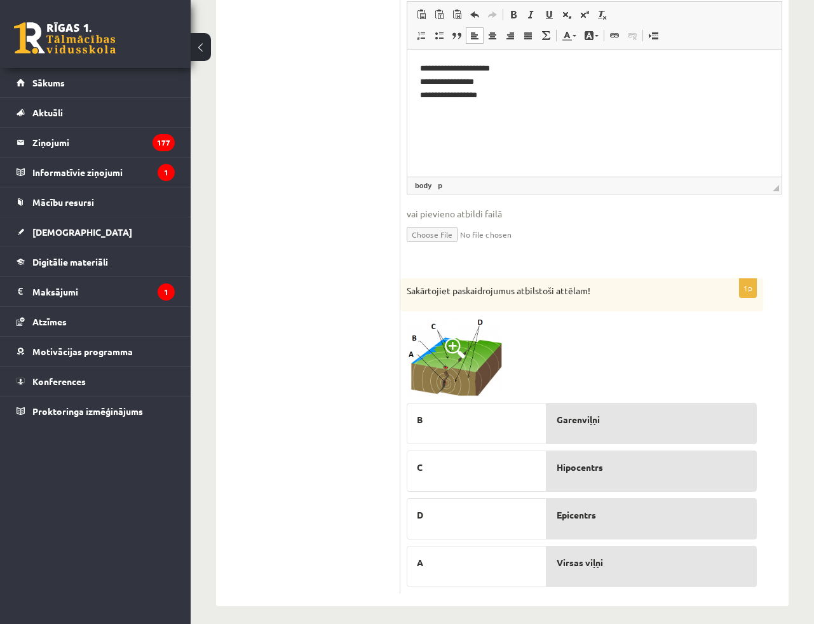
scroll to position [1359, 0]
click at [444, 336] on img at bounding box center [454, 356] width 95 height 79
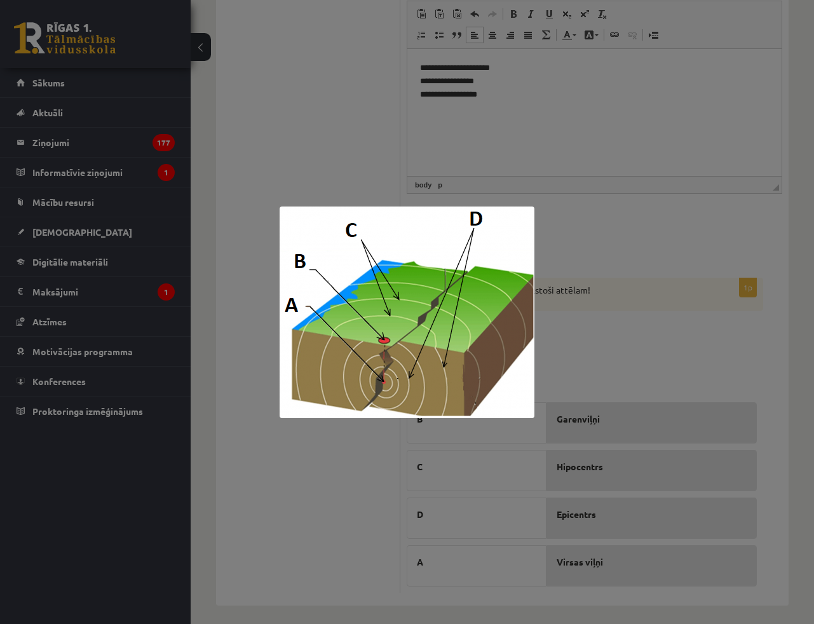
click at [330, 134] on div at bounding box center [407, 312] width 814 height 624
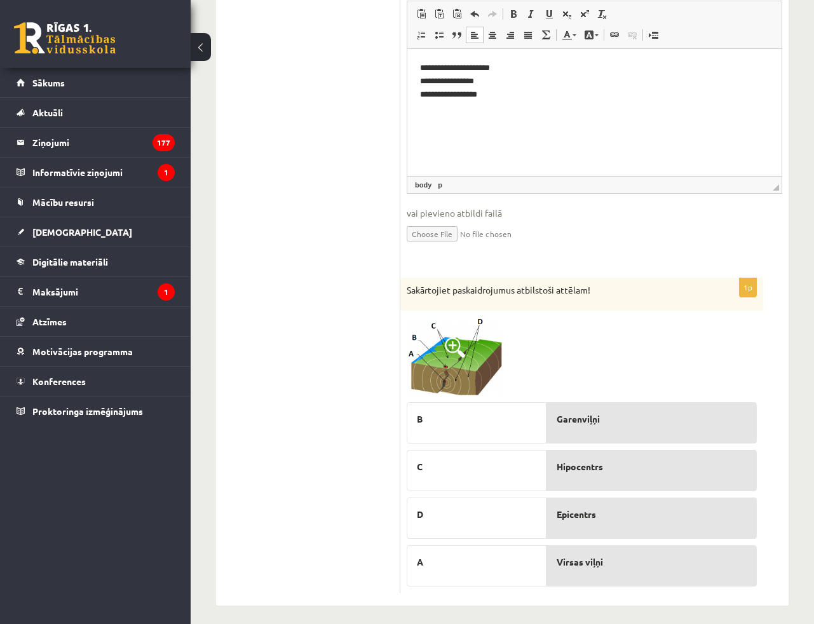
click at [467, 339] on img at bounding box center [454, 356] width 95 height 79
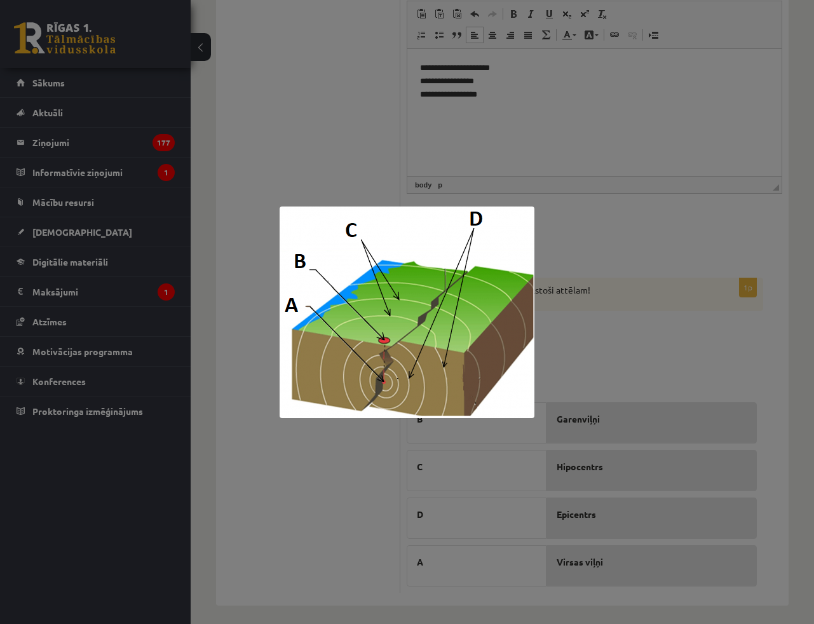
click at [313, 185] on div at bounding box center [407, 312] width 814 height 624
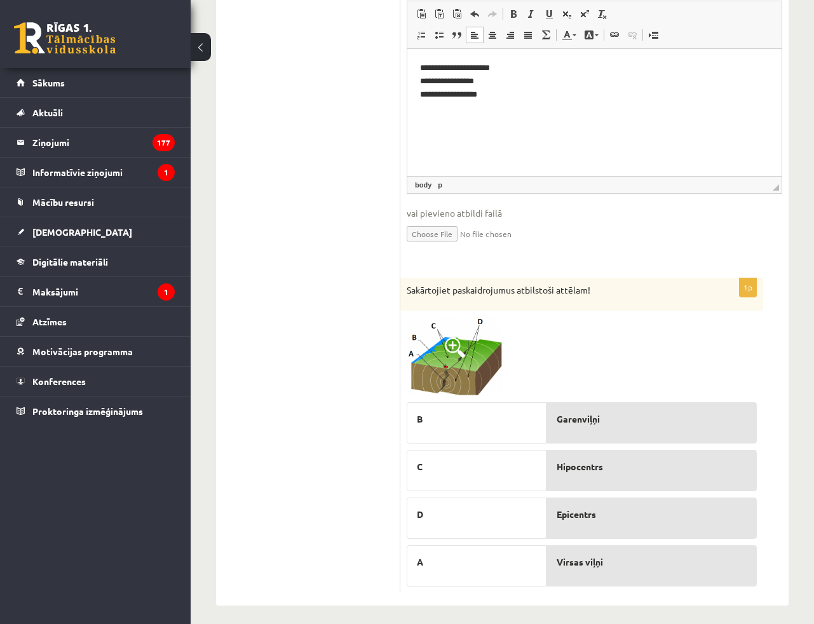
click at [479, 362] on img at bounding box center [454, 356] width 95 height 79
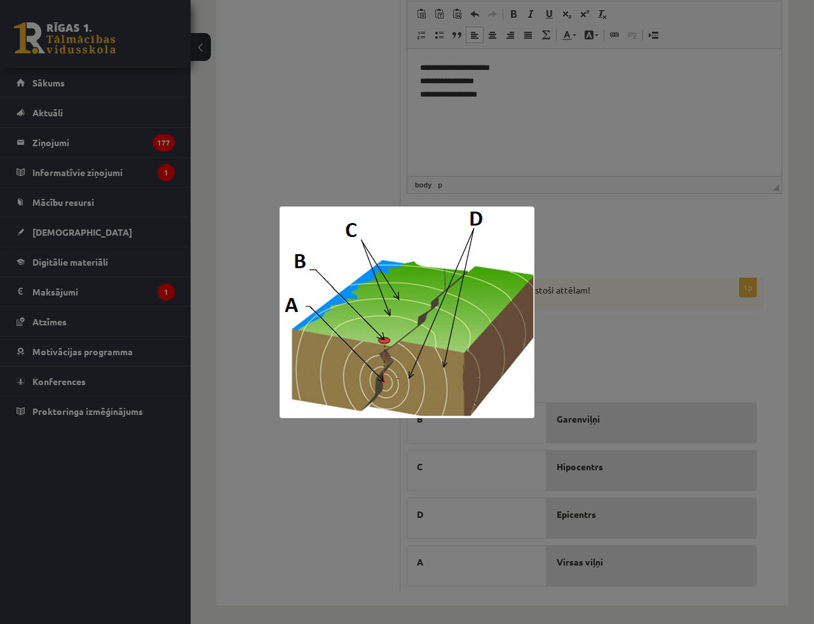
click at [579, 337] on div at bounding box center [407, 312] width 814 height 624
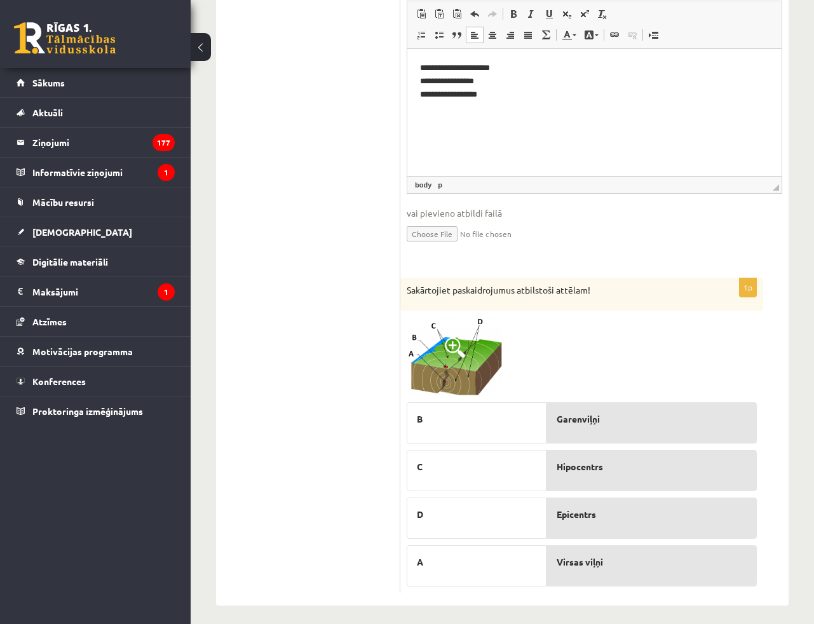
click at [503, 351] on div at bounding box center [582, 356] width 350 height 79
click at [490, 350] on img at bounding box center [454, 356] width 95 height 79
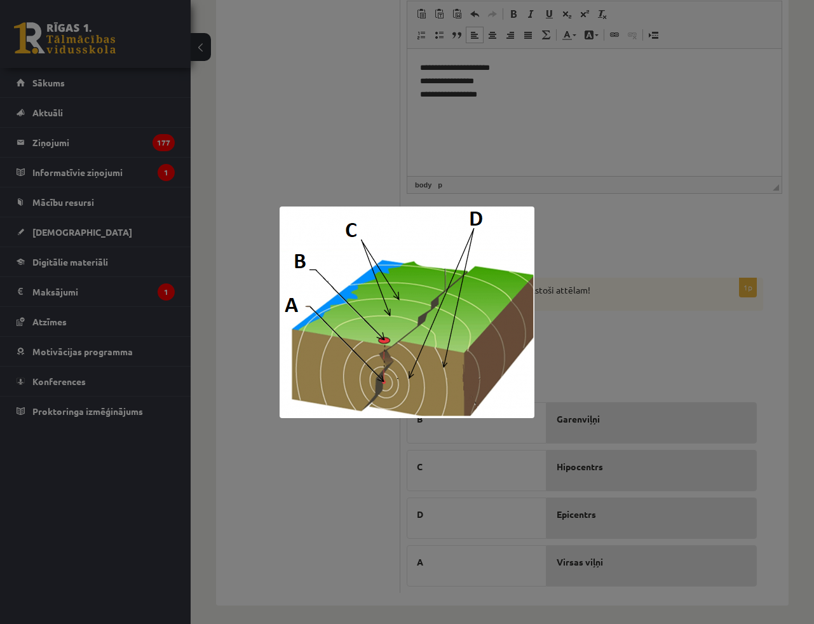
click at [688, 340] on div at bounding box center [407, 312] width 814 height 624
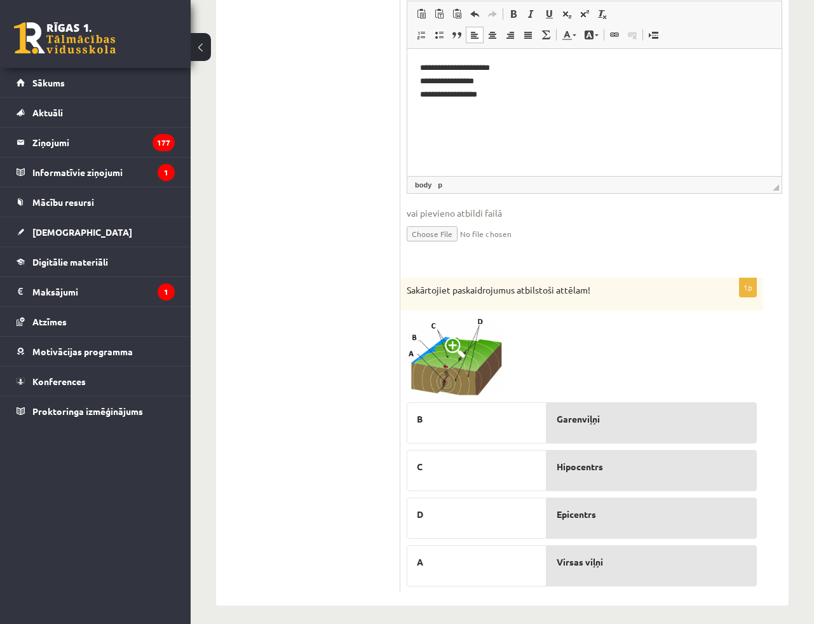
click at [453, 354] on img at bounding box center [454, 356] width 95 height 79
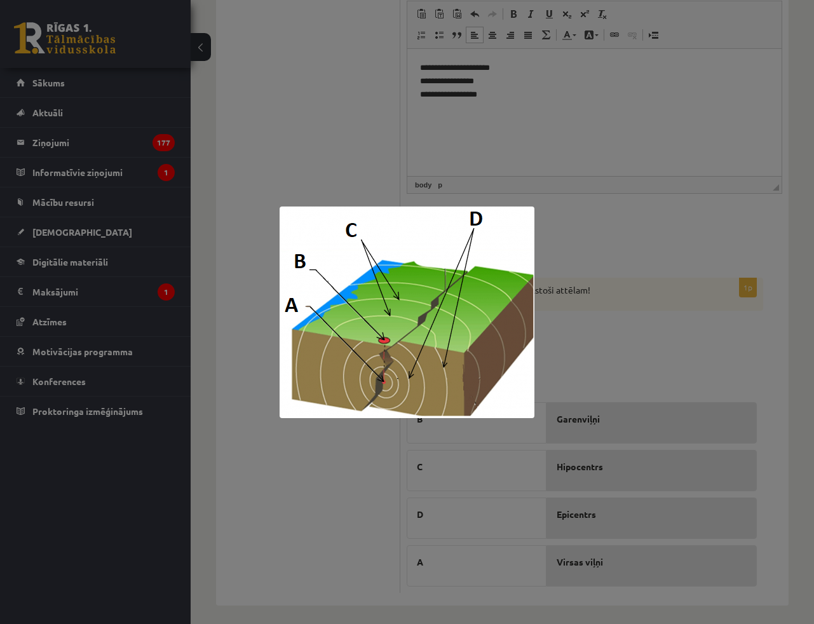
click at [623, 308] on div at bounding box center [407, 312] width 814 height 624
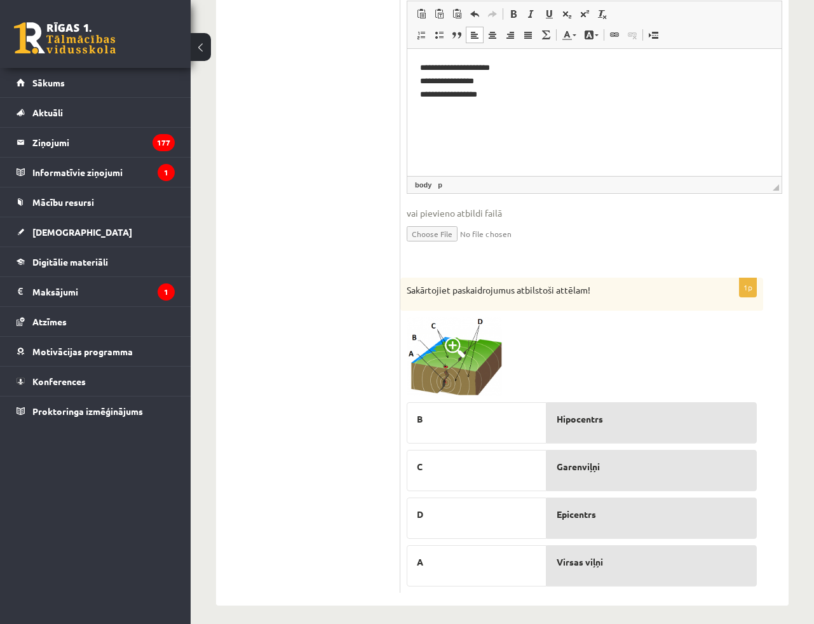
click at [454, 344] on span at bounding box center [455, 347] width 20 height 20
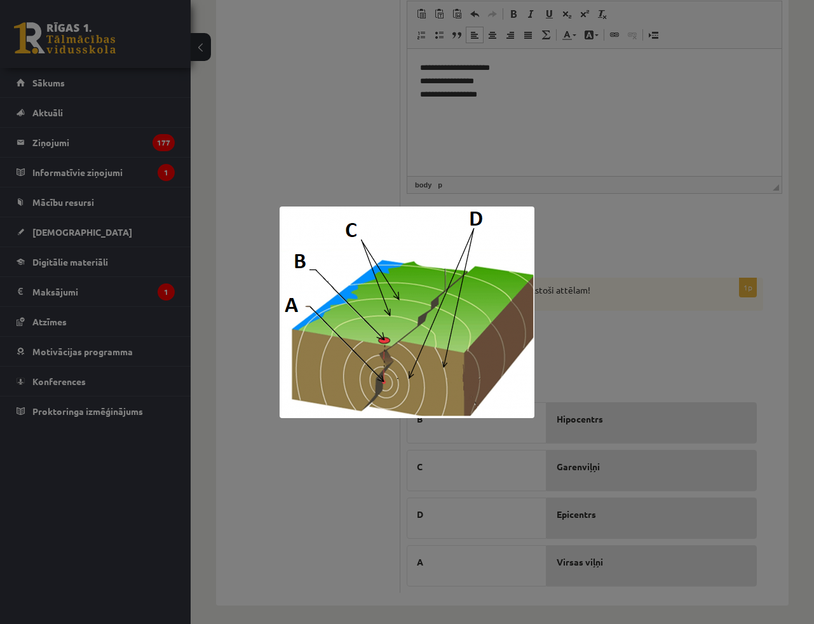
click at [570, 329] on div at bounding box center [407, 312] width 814 height 624
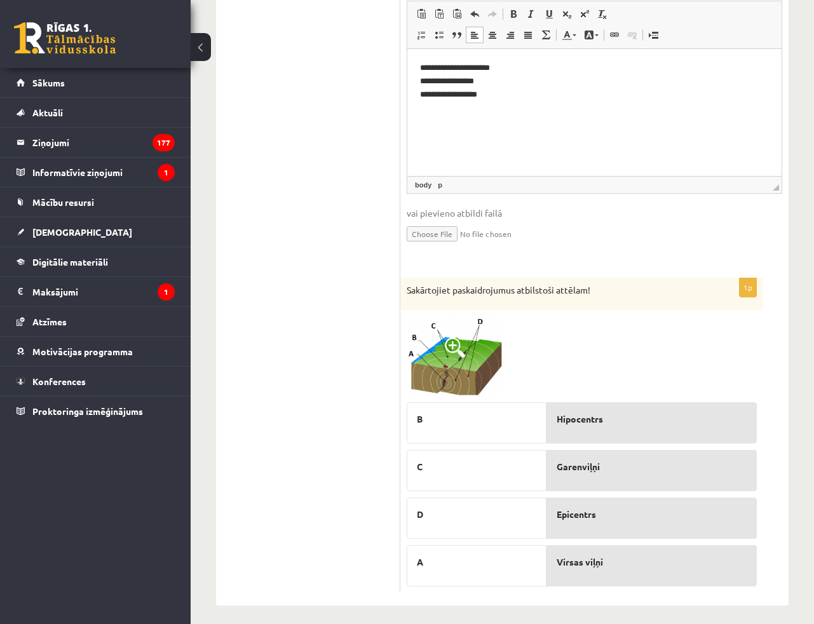
click at [684, 363] on div at bounding box center [582, 356] width 350 height 79
click at [459, 352] on img at bounding box center [454, 356] width 95 height 79
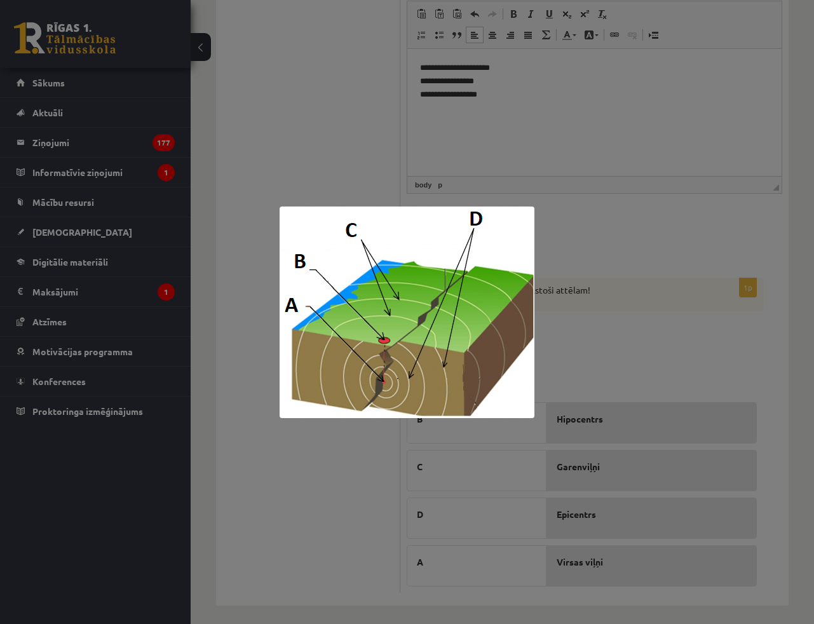
click at [585, 346] on div at bounding box center [407, 312] width 814 height 624
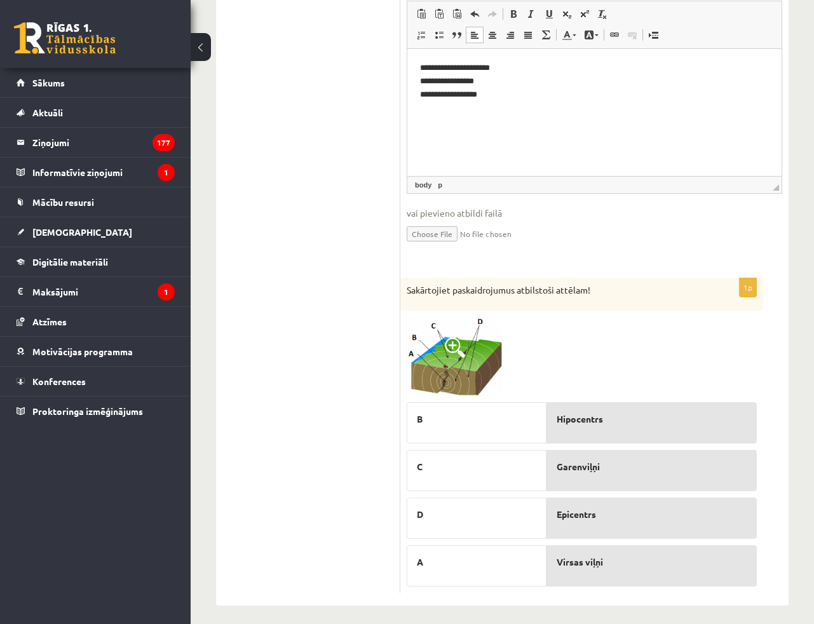
click at [447, 341] on span at bounding box center [455, 347] width 20 height 20
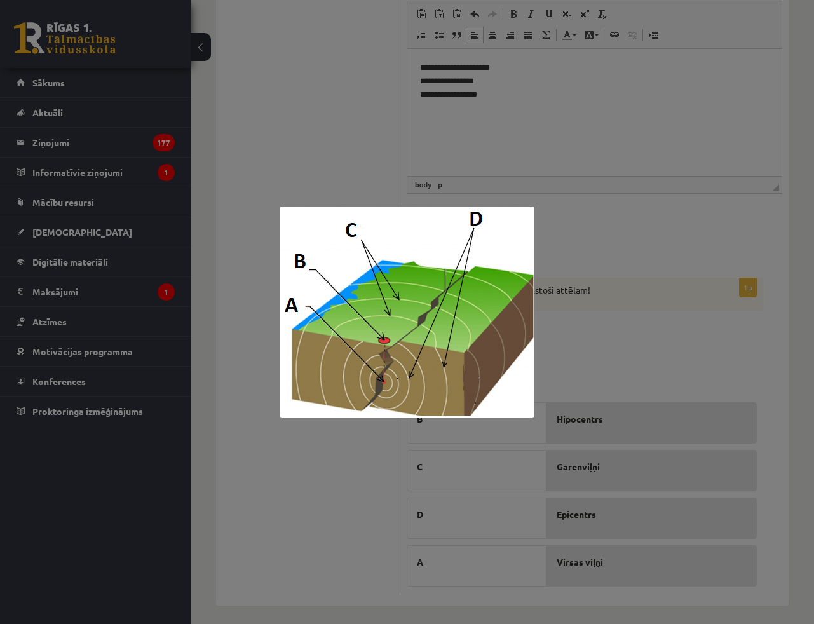
click at [552, 348] on div at bounding box center [407, 312] width 814 height 624
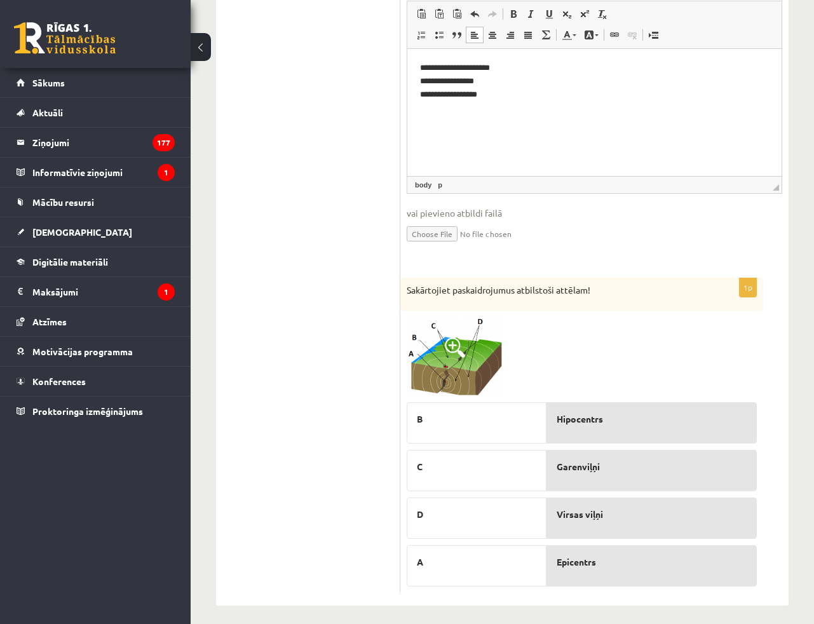
click at [458, 337] on span at bounding box center [455, 347] width 20 height 20
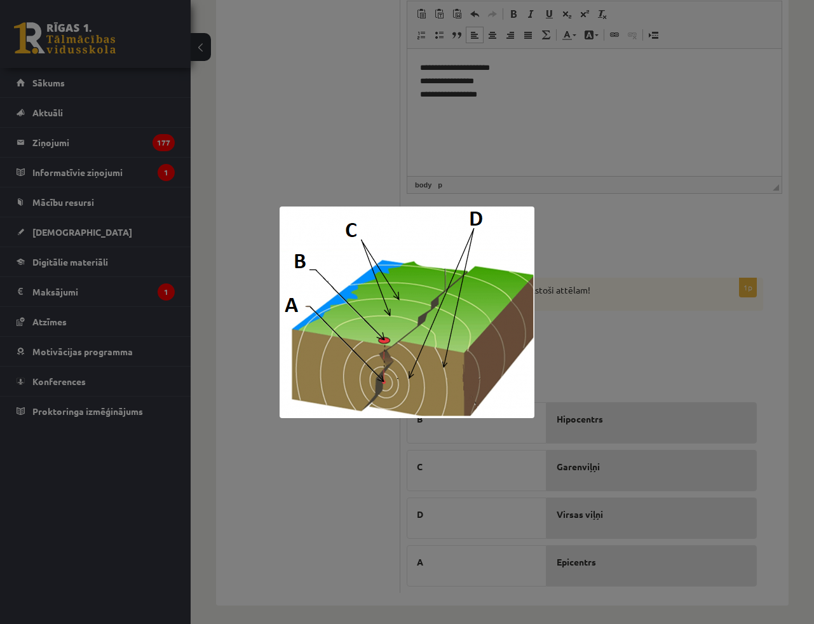
click at [650, 336] on div at bounding box center [407, 312] width 814 height 624
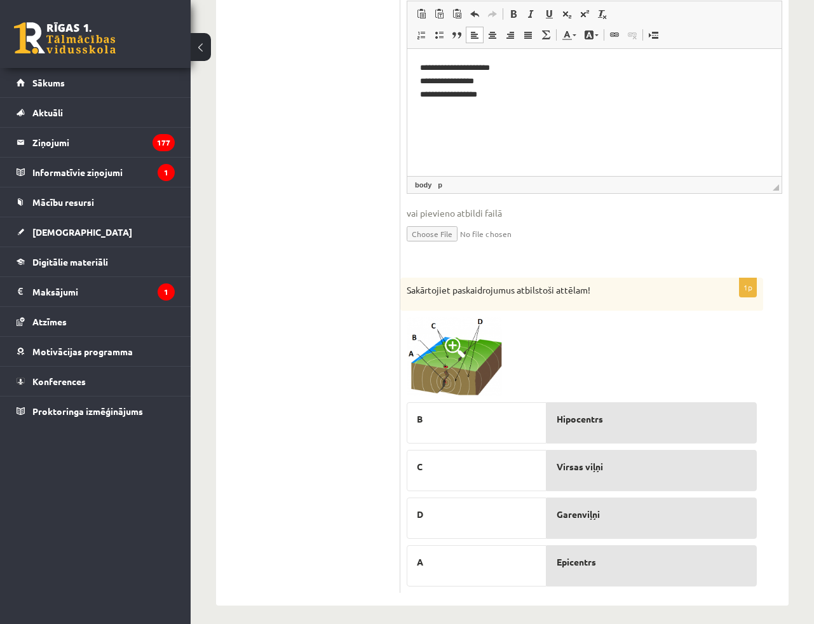
click at [448, 350] on span at bounding box center [455, 347] width 20 height 20
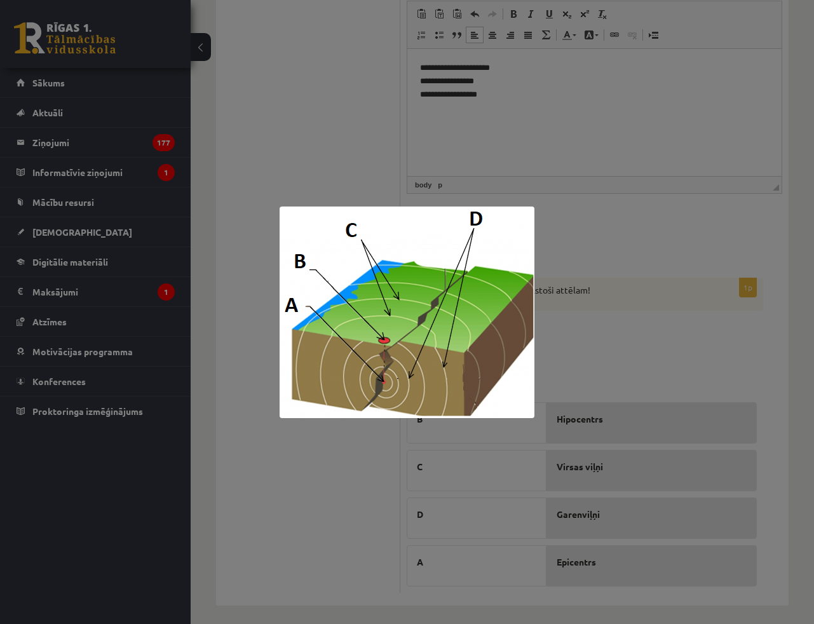
click at [612, 328] on div at bounding box center [407, 312] width 814 height 624
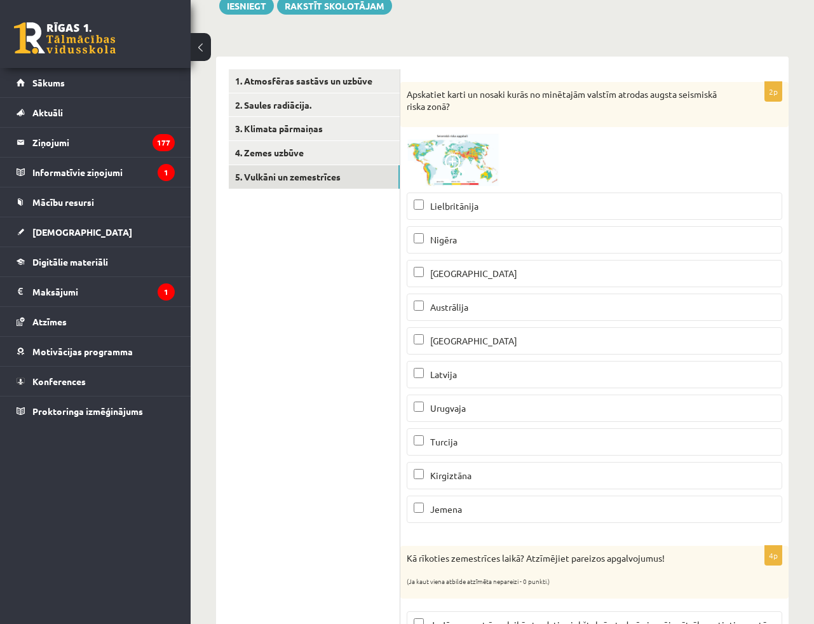
scroll to position [0, 0]
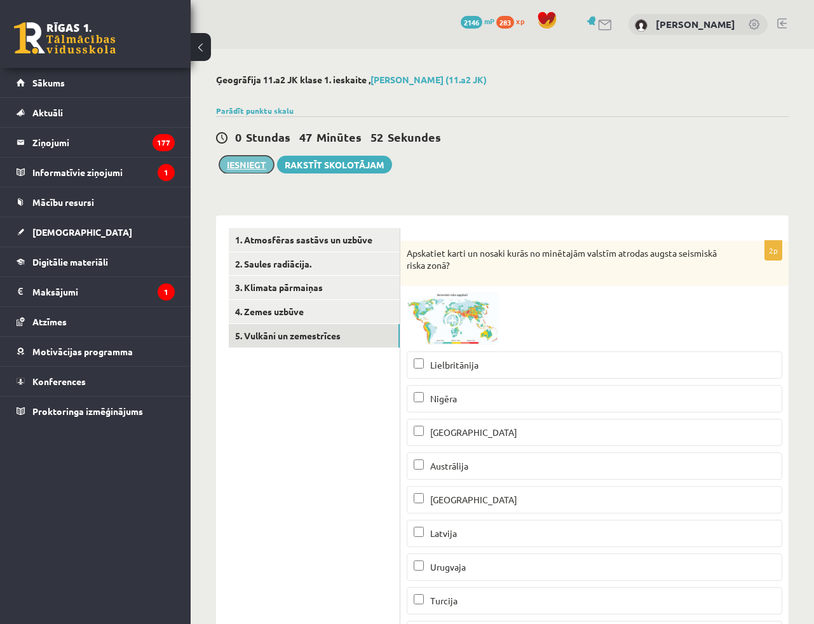
click at [261, 160] on button "Iesniegt" at bounding box center [246, 165] width 55 height 18
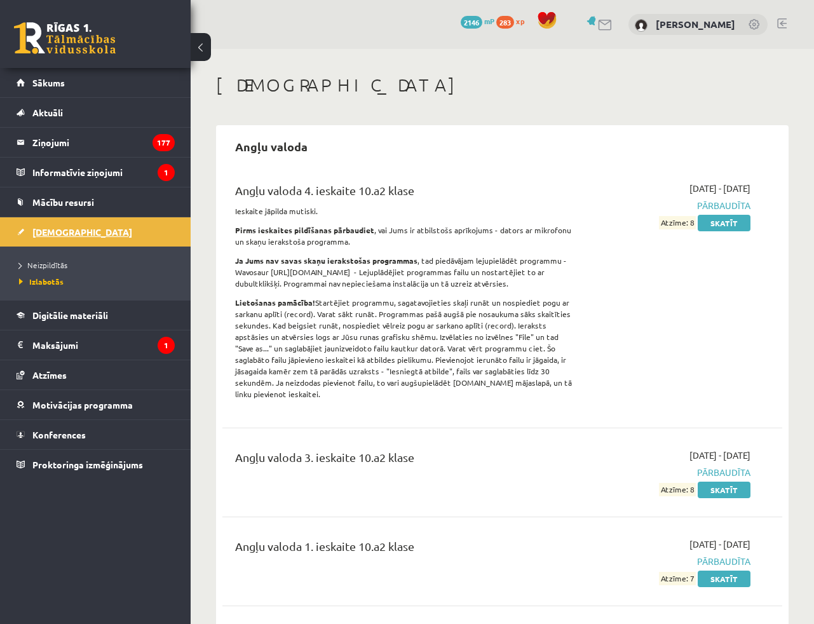
click at [65, 233] on span "[DEMOGRAPHIC_DATA]" at bounding box center [82, 231] width 100 height 11
